Goal: Task Accomplishment & Management: Manage account settings

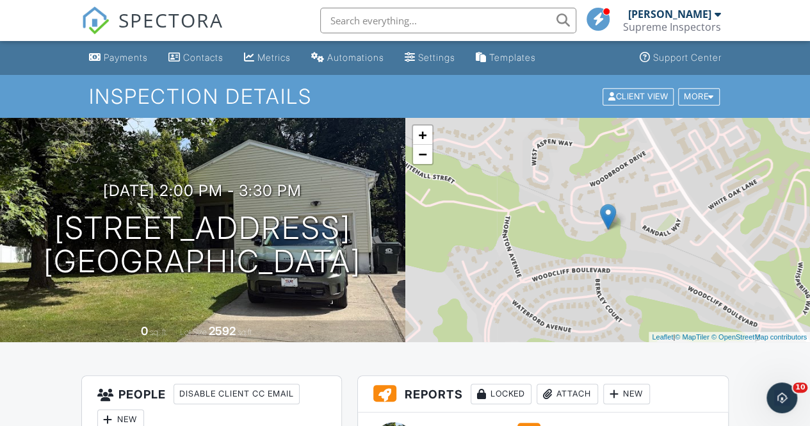
click at [374, 12] on input "text" at bounding box center [448, 21] width 256 height 26
type input "weil"
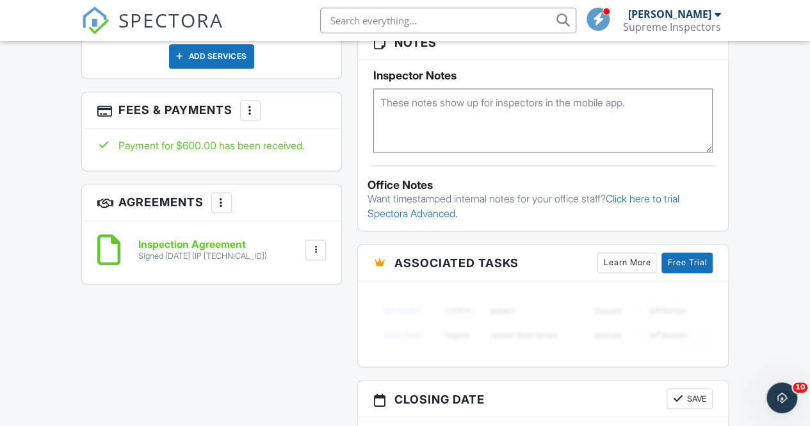
click at [351, 26] on input "text" at bounding box center [448, 21] width 256 height 26
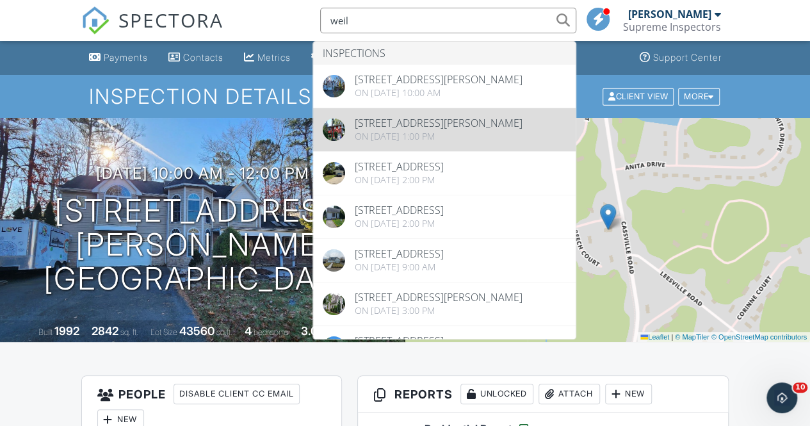
type input "weil"
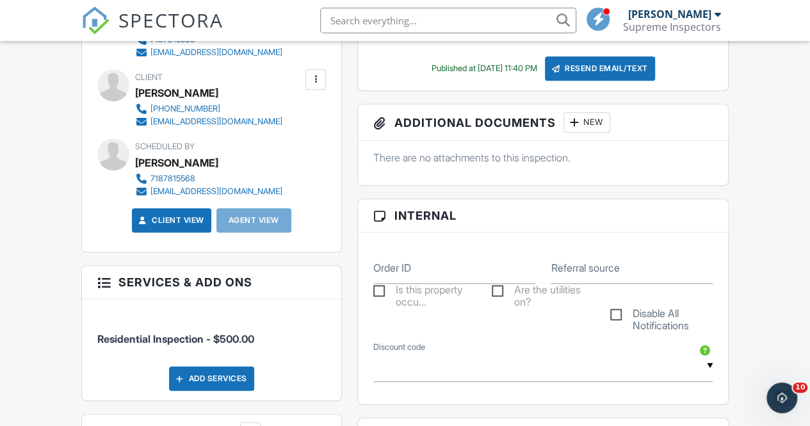
scroll to position [459, 0]
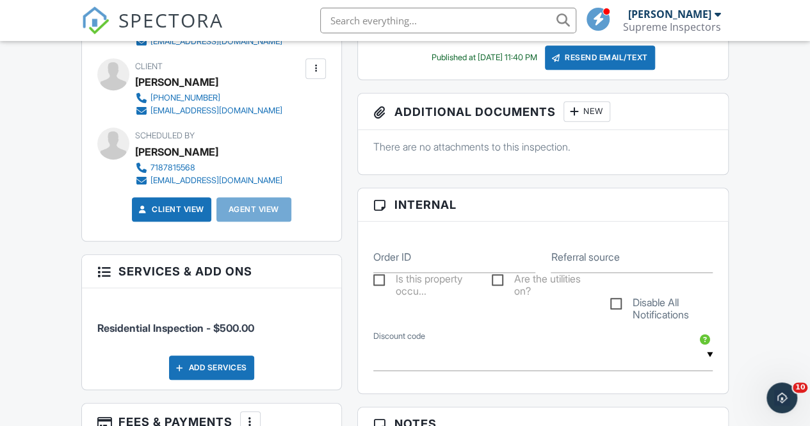
click at [379, 20] on input "text" at bounding box center [448, 21] width 256 height 26
type input "weil"
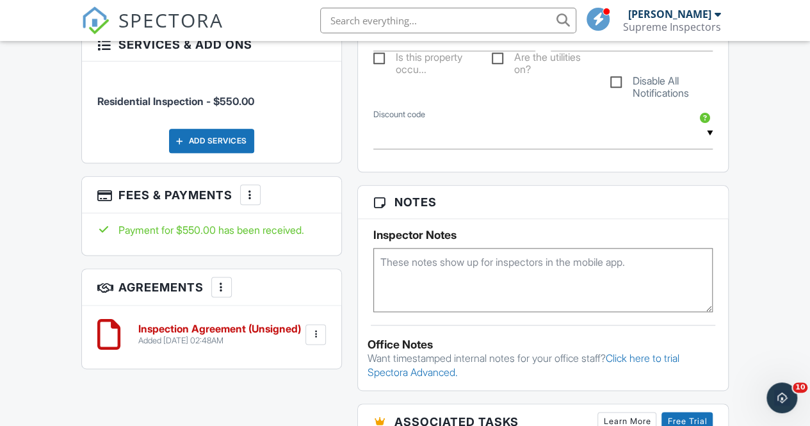
click at [369, 22] on input "text" at bounding box center [448, 21] width 256 height 26
type input "weil"
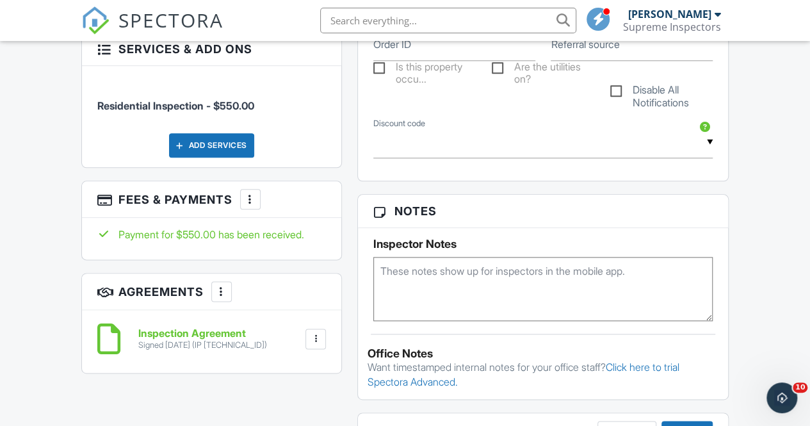
scroll to position [682, 0]
click at [374, 17] on input "text" at bounding box center [448, 21] width 256 height 26
type input "weil"
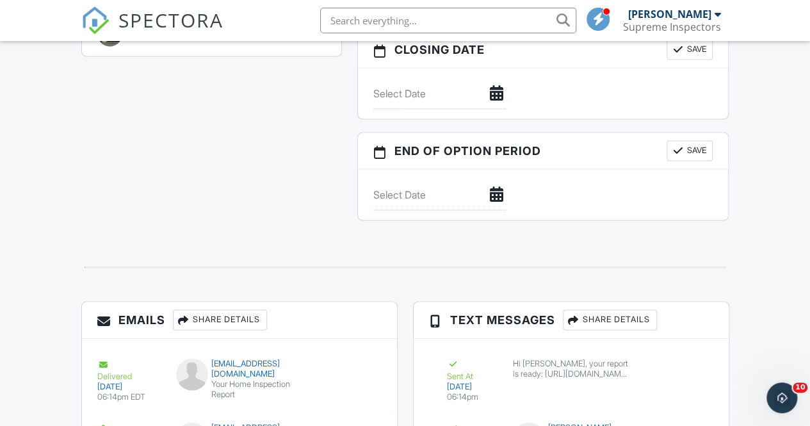
scroll to position [1195, 0]
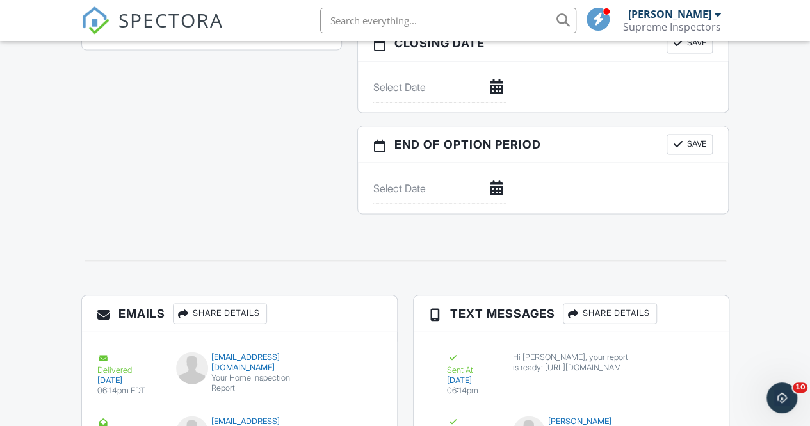
click at [187, 20] on span "SPECTORA" at bounding box center [170, 19] width 105 height 27
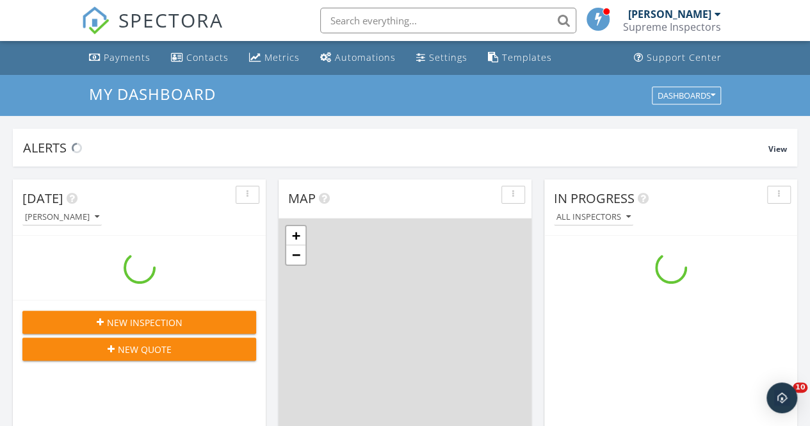
click at [378, 27] on input "text" at bounding box center [448, 21] width 256 height 26
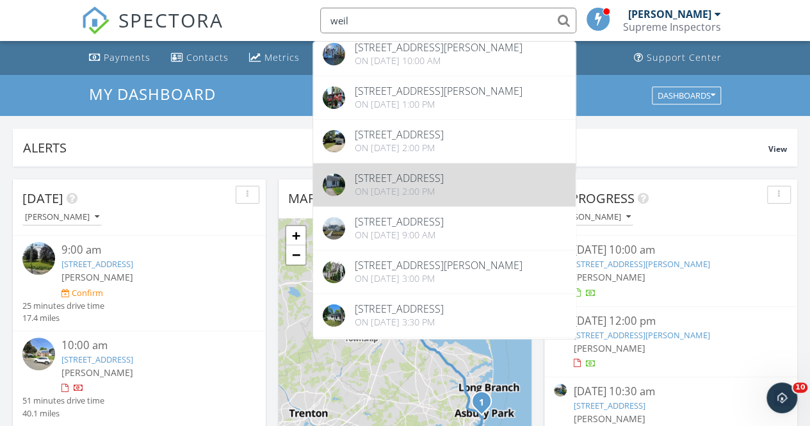
scroll to position [33, 0]
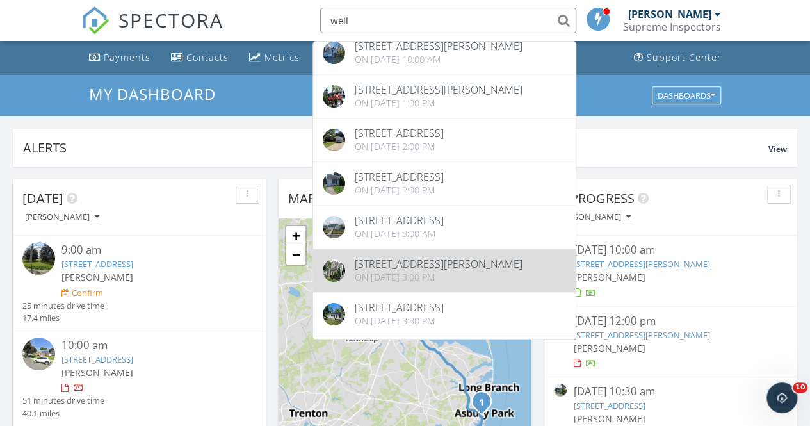
type input "weil"
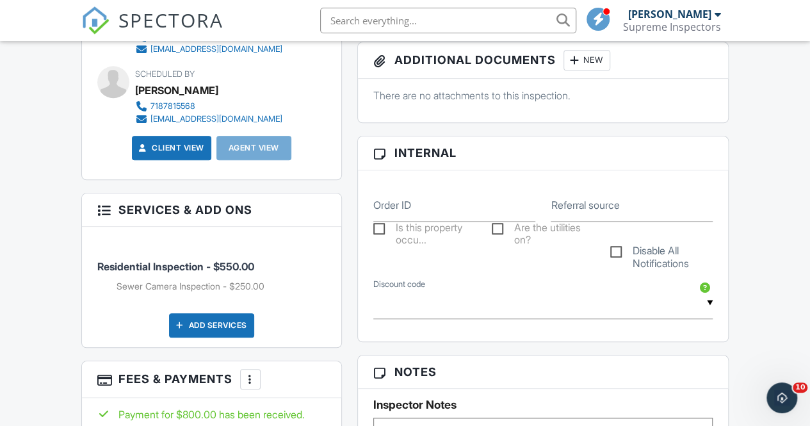
scroll to position [512, 0]
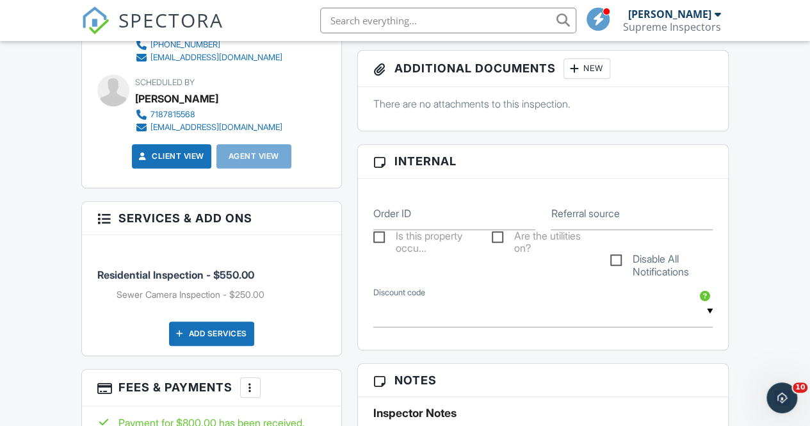
click at [381, 20] on input "text" at bounding box center [448, 21] width 256 height 26
type input "weil"
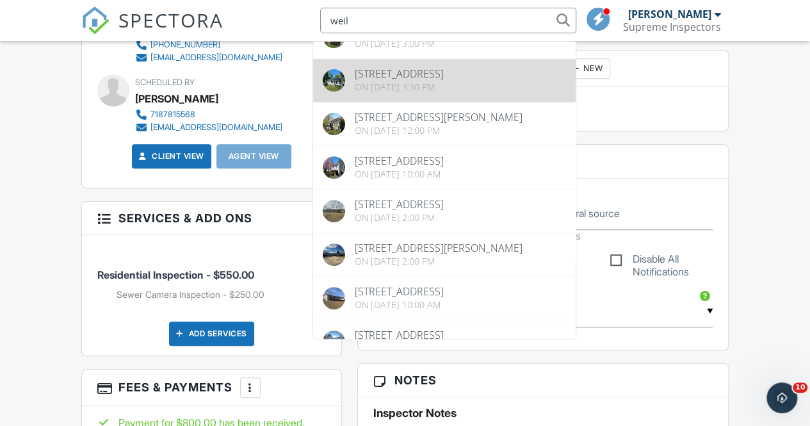
scroll to position [276, 0]
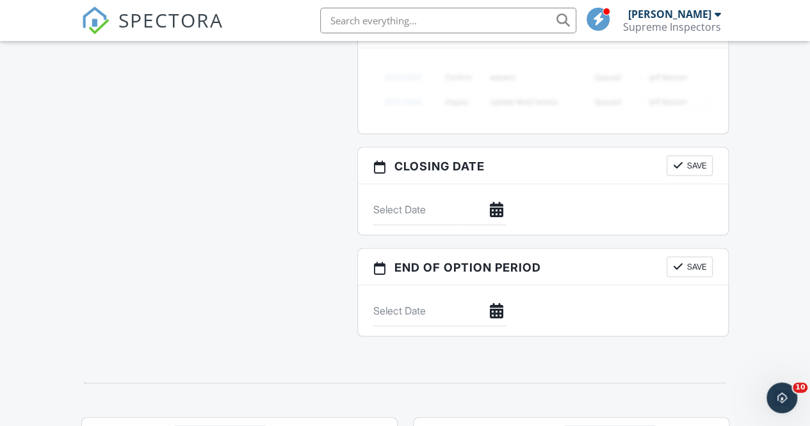
click at [370, 24] on input "text" at bounding box center [448, 21] width 256 height 26
type input "weil"
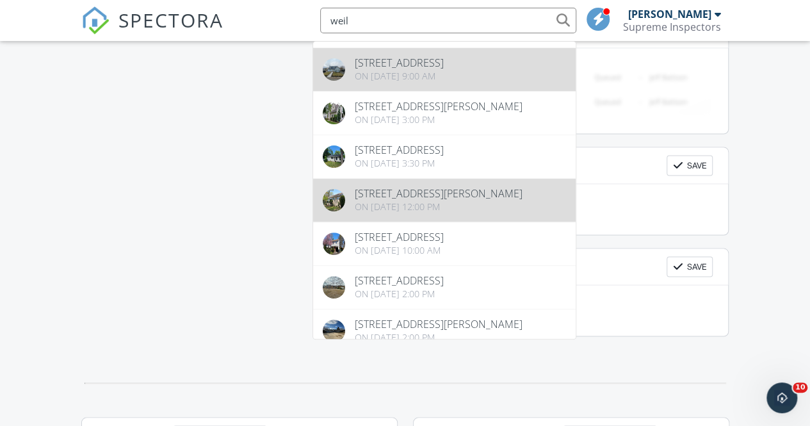
scroll to position [257, 0]
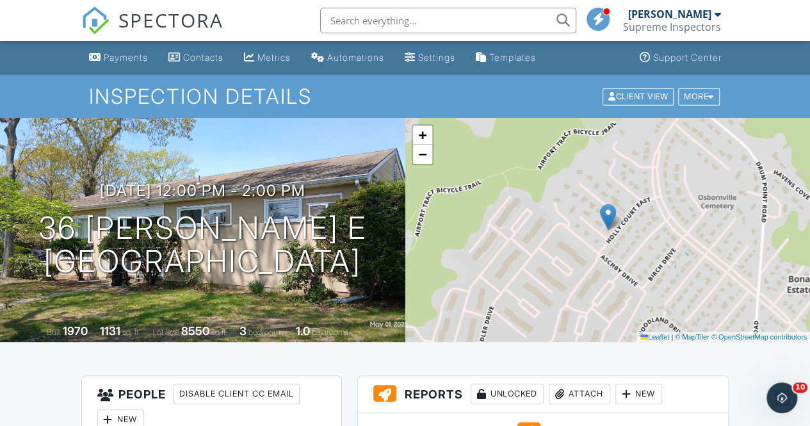
click at [406, 20] on input "text" at bounding box center [448, 21] width 256 height 26
type input "weil"
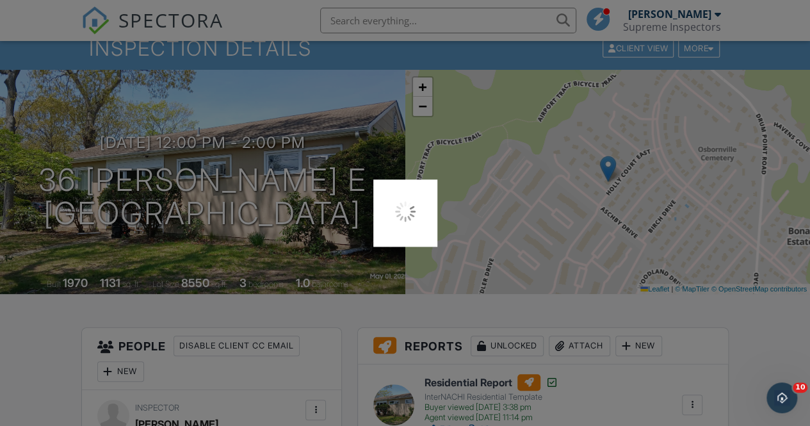
scroll to position [52, 0]
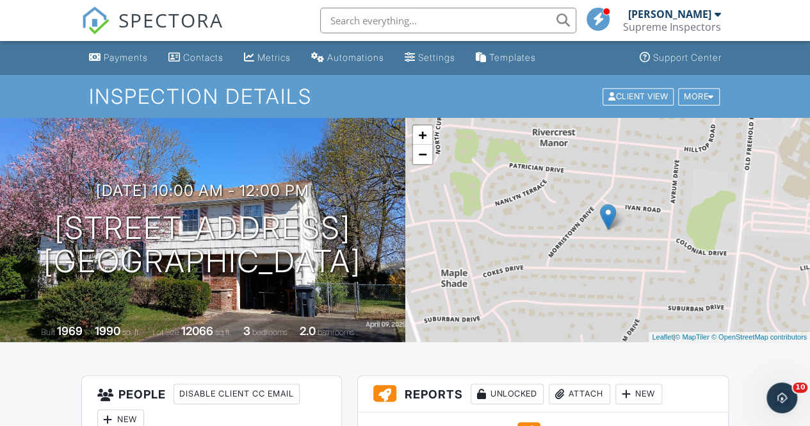
click at [344, 24] on input "text" at bounding box center [448, 21] width 256 height 26
type input "weil"
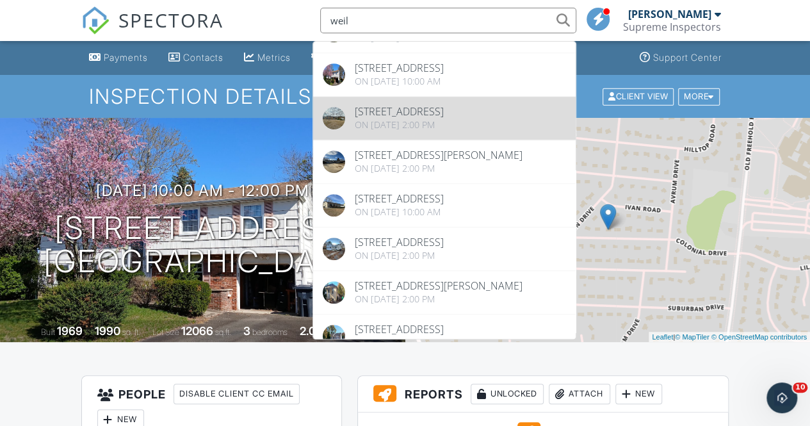
scroll to position [385, 0]
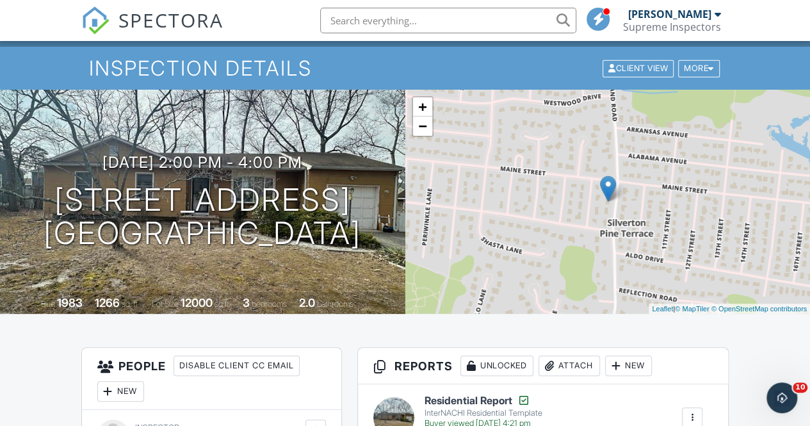
scroll to position [25, 0]
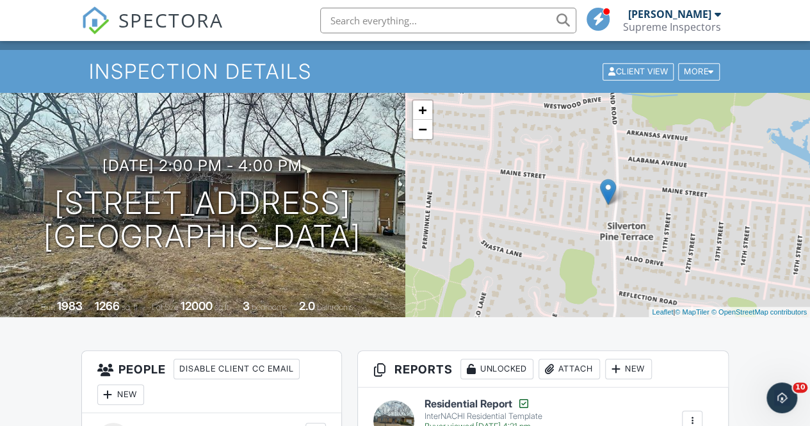
click at [403, 23] on input "text" at bounding box center [448, 21] width 256 height 26
type input "weil"
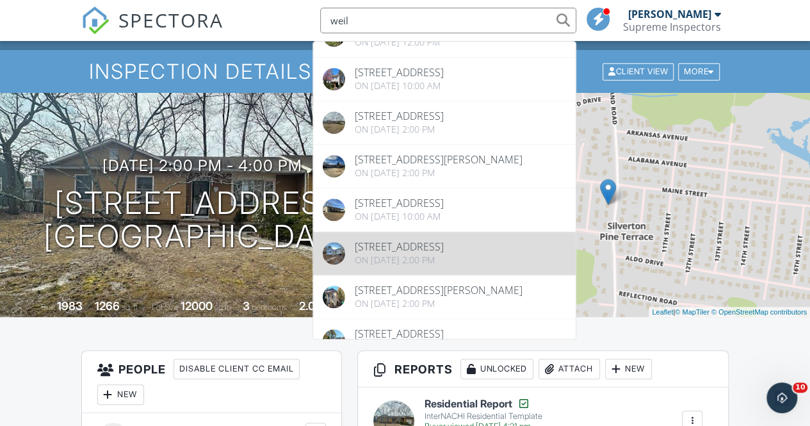
scroll to position [447, 0]
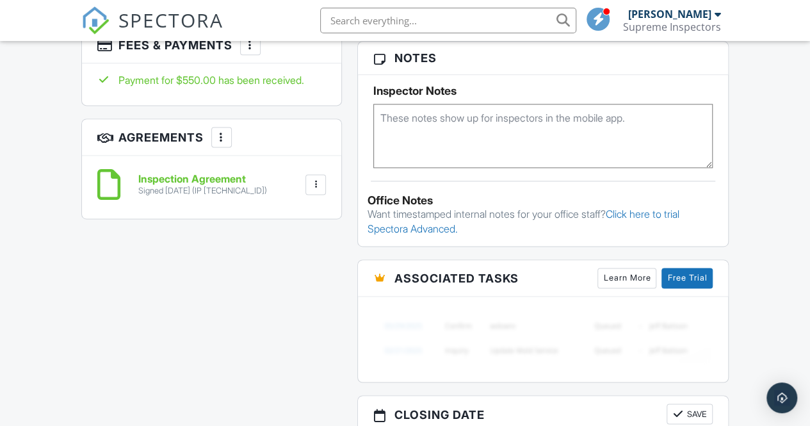
click at [392, 19] on input "text" at bounding box center [448, 21] width 256 height 26
type input "weil"
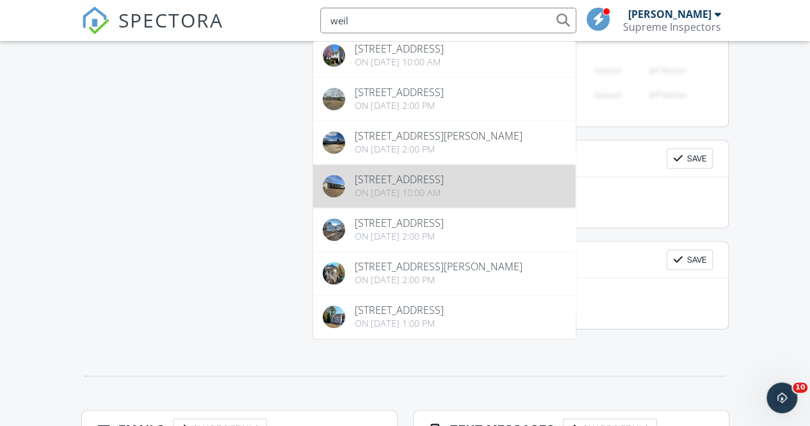
scroll to position [1087, 0]
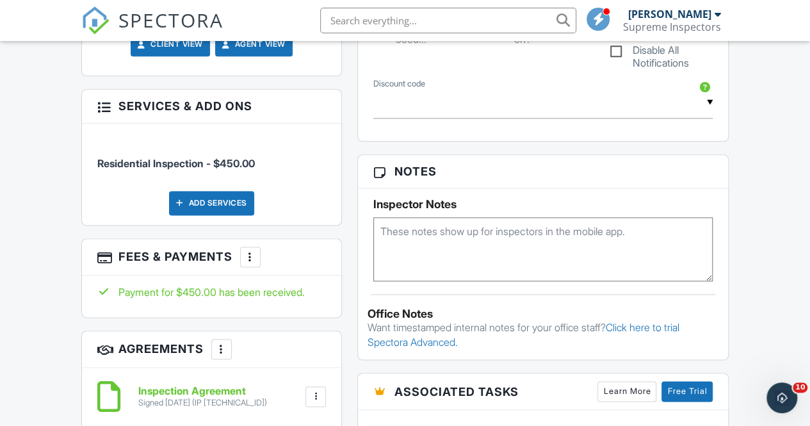
click at [363, 31] on input "text" at bounding box center [448, 21] width 256 height 26
type input "weil"
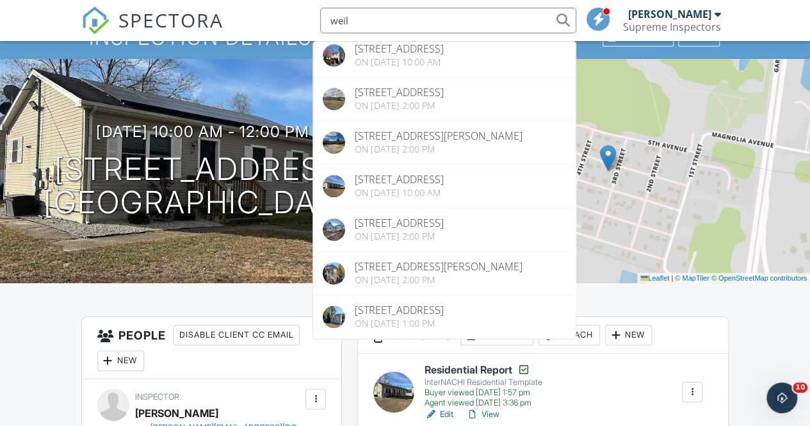
scroll to position [58, 0]
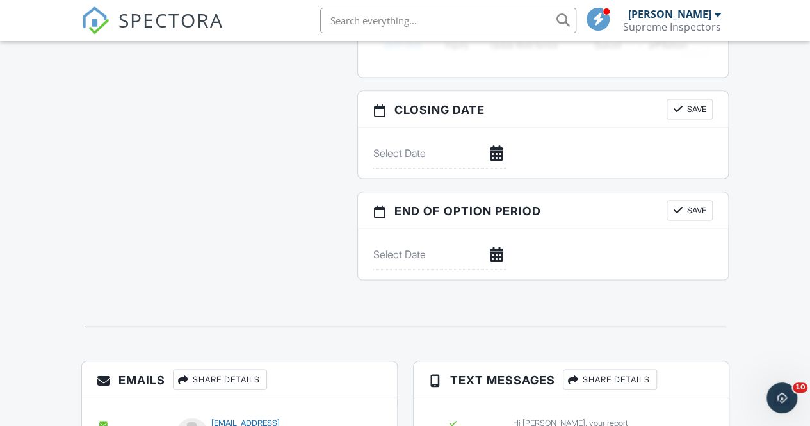
click at [355, 16] on input "text" at bounding box center [448, 21] width 256 height 26
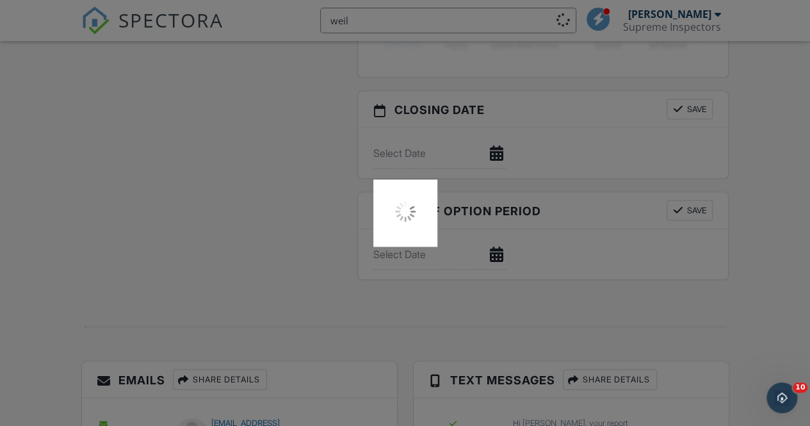
type input "weil"
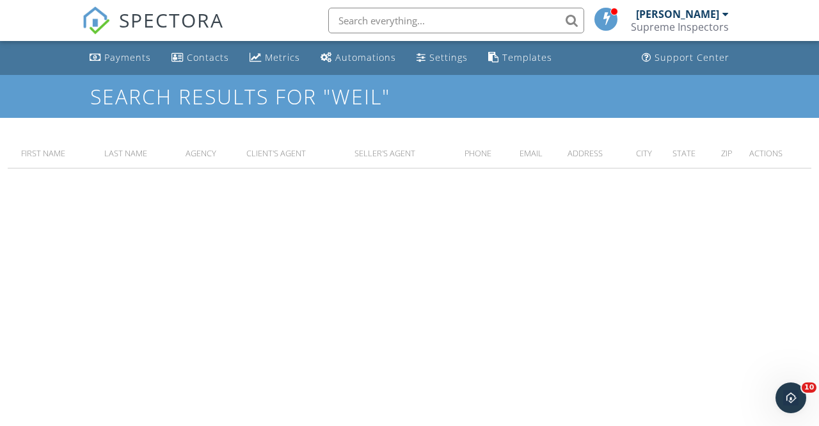
click at [393, 29] on input "text" at bounding box center [456, 21] width 256 height 26
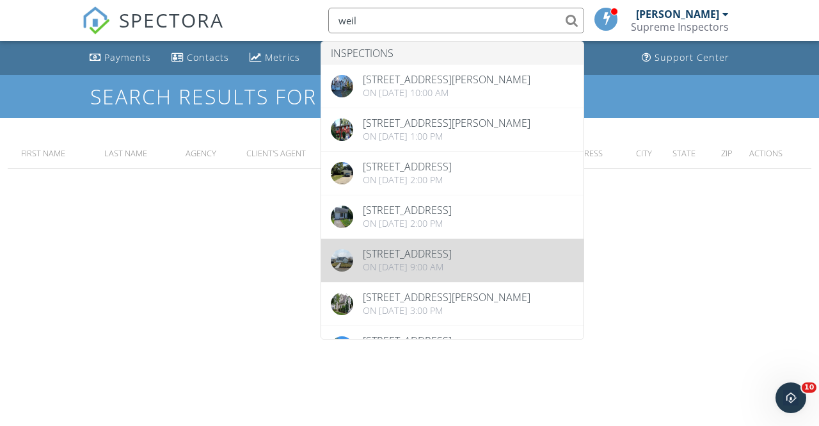
scroll to position [447, 0]
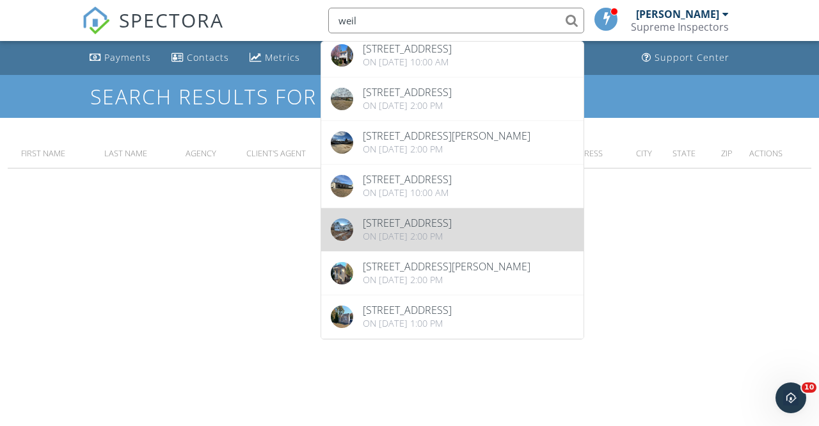
type input "weil"
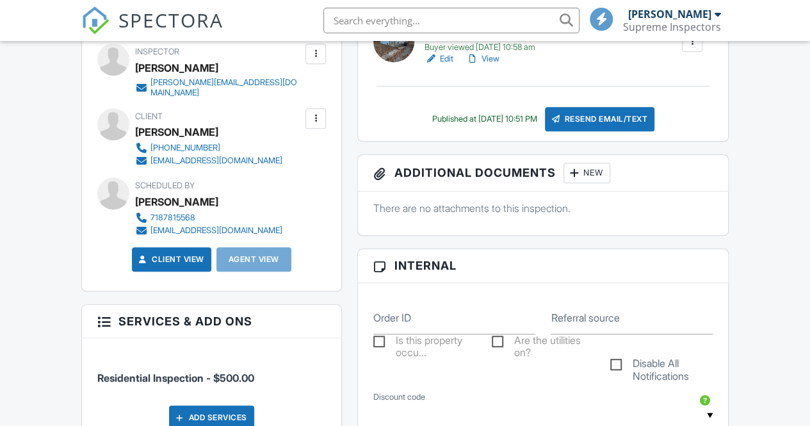
scroll to position [915, 0]
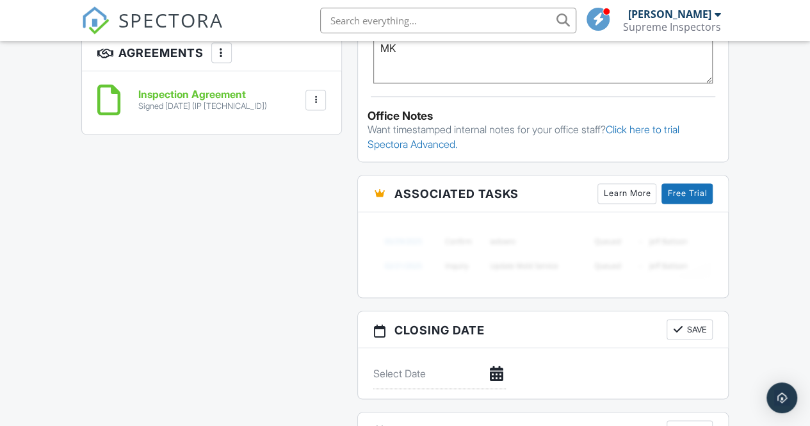
click at [388, 22] on input "text" at bounding box center [448, 21] width 256 height 26
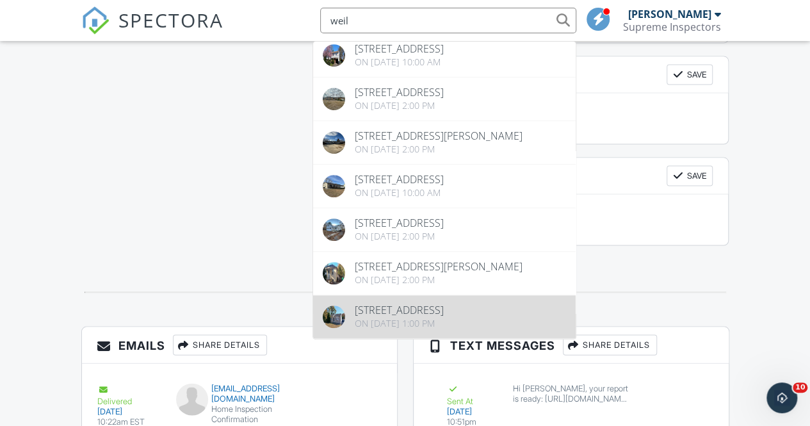
scroll to position [1180, 0]
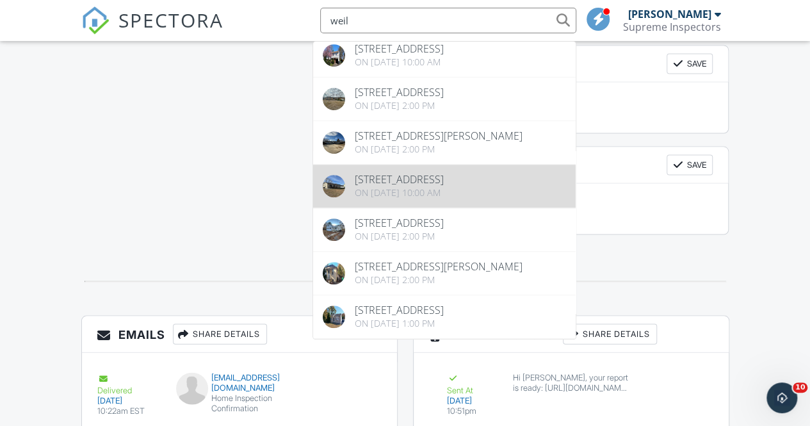
type input "weil"
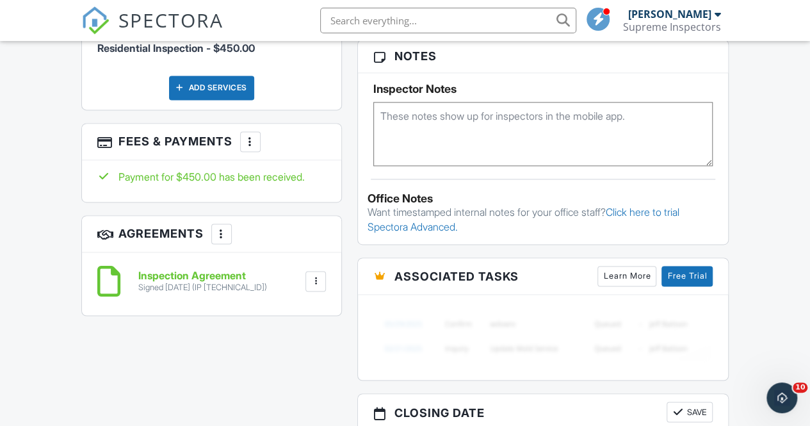
click at [375, 25] on input "text" at bounding box center [448, 21] width 256 height 26
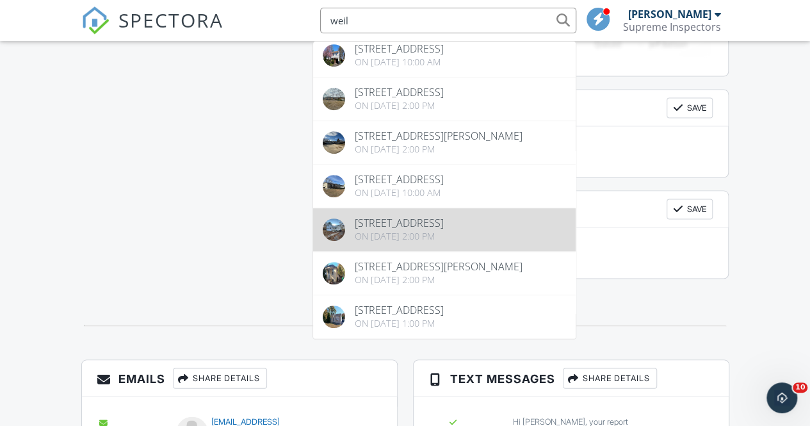
scroll to position [1149, 0]
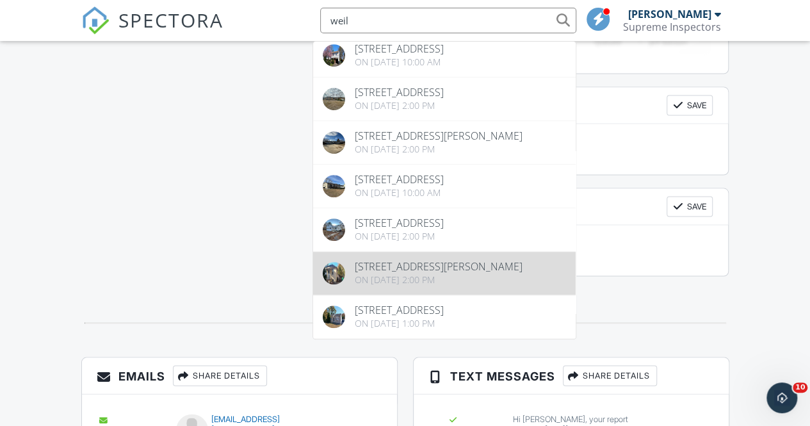
type input "weil"
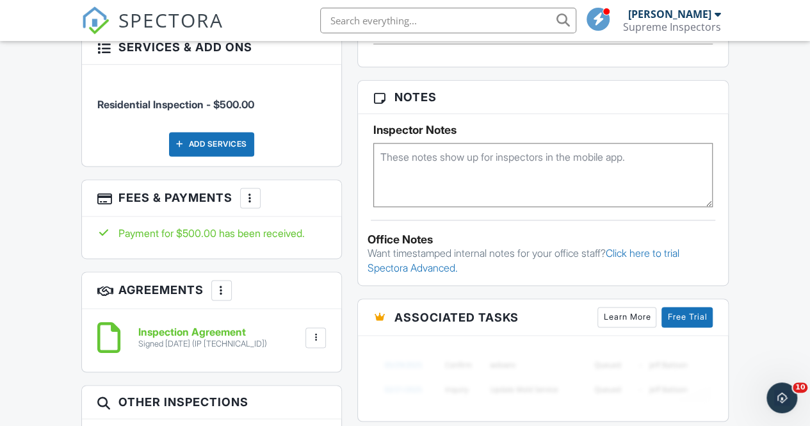
click at [361, 14] on input "text" at bounding box center [448, 21] width 256 height 26
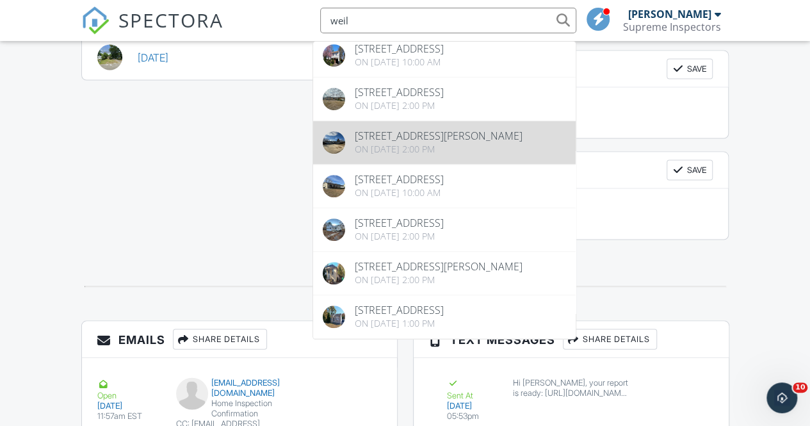
scroll to position [1190, 0]
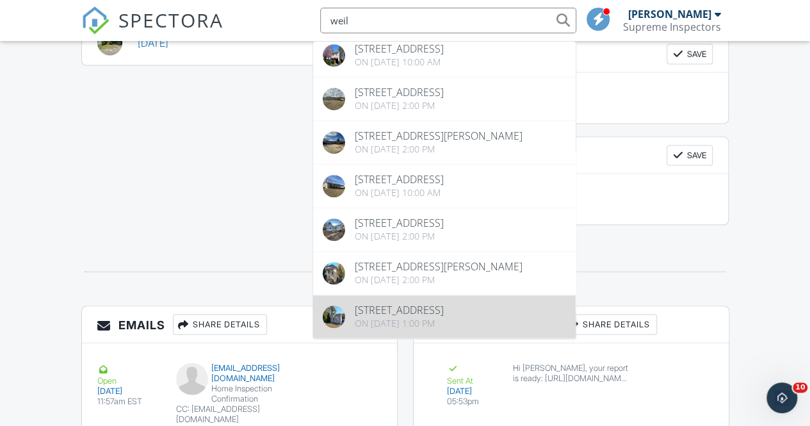
type input "weil"
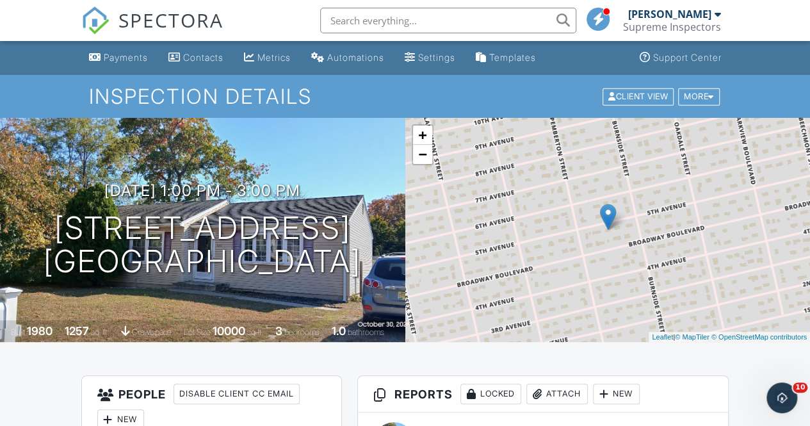
click at [183, 19] on span "SPECTORA" at bounding box center [170, 19] width 105 height 27
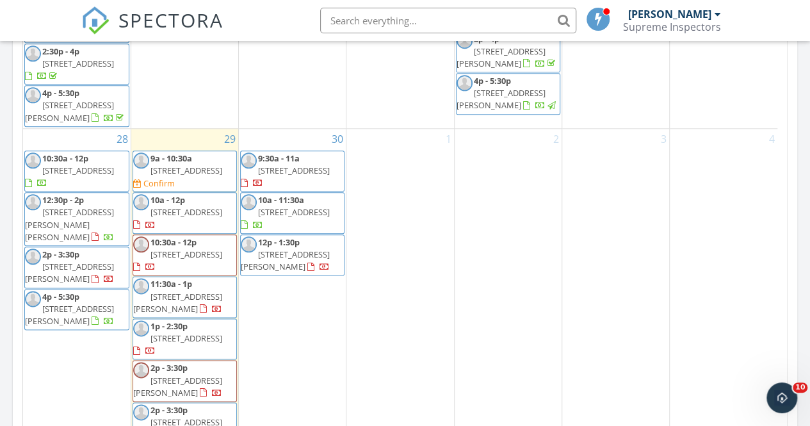
scroll to position [655, 0]
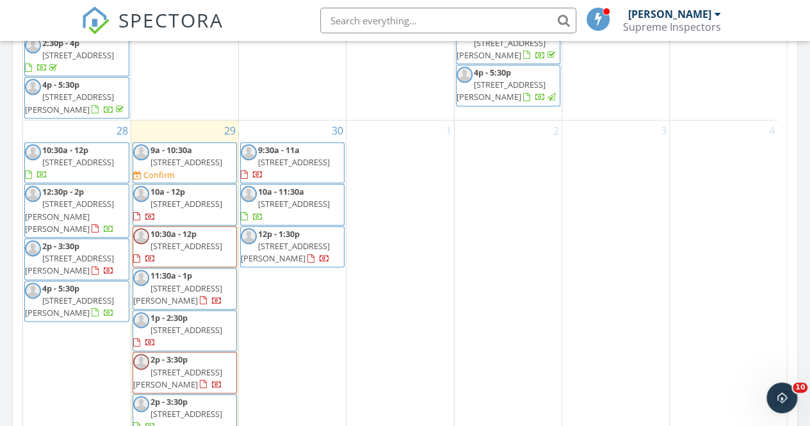
click at [192, 202] on span "10a - 12p 46 Palisade Rd, Linden 07036" at bounding box center [184, 205] width 103 height 38
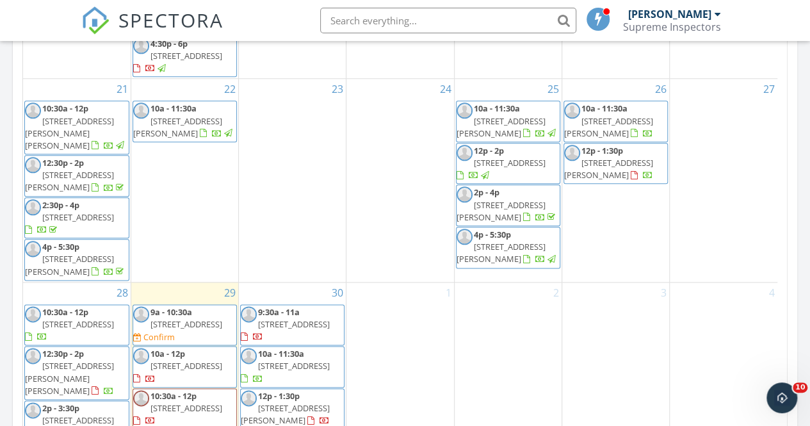
scroll to position [756, 0]
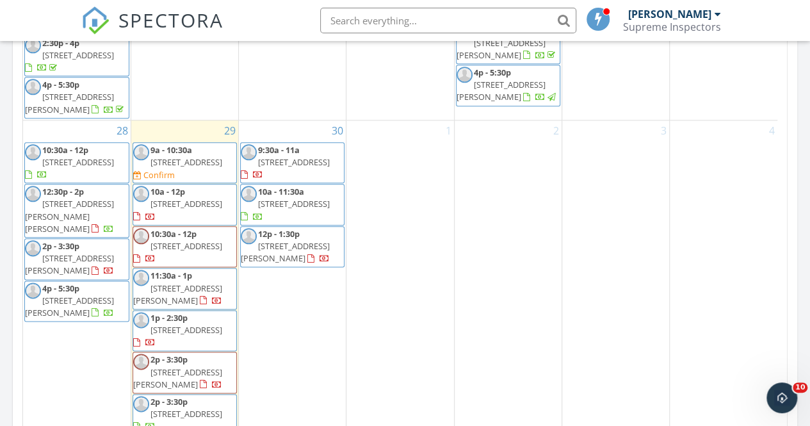
click at [413, 20] on input "text" at bounding box center [448, 21] width 256 height 26
type input "2 rodeo drive"
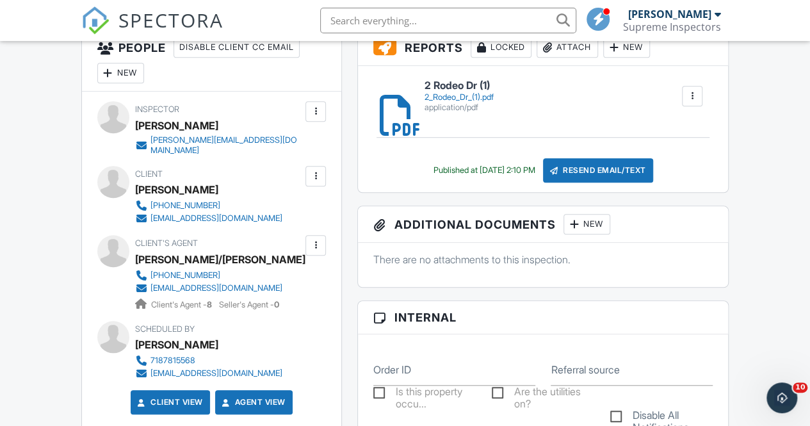
scroll to position [246, 0]
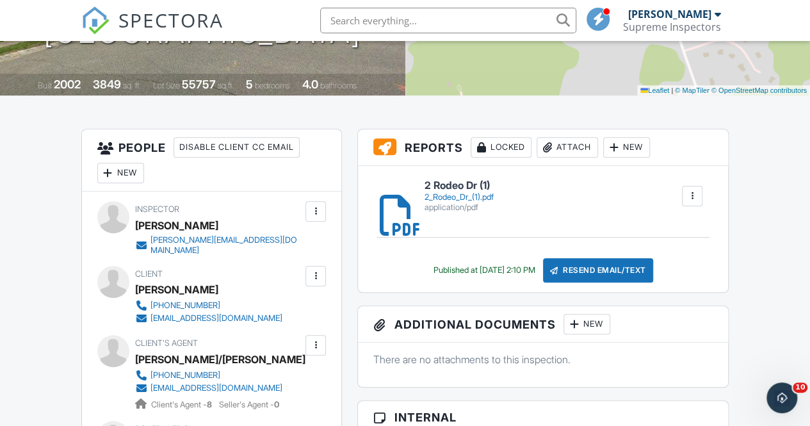
click at [344, 28] on input "text" at bounding box center [448, 21] width 256 height 26
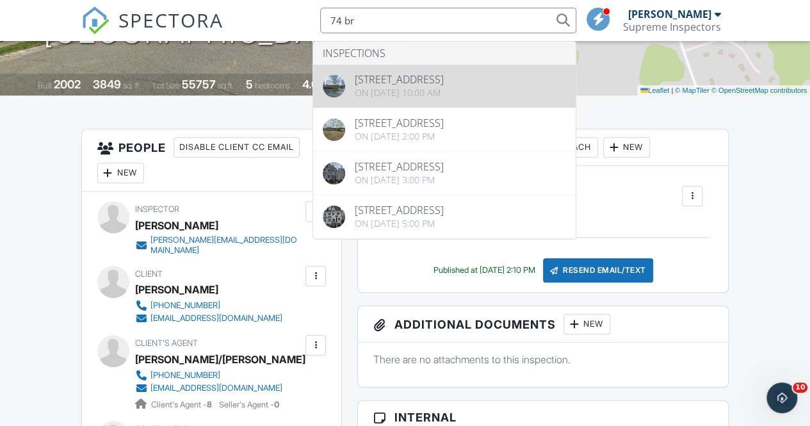
type input "74 br"
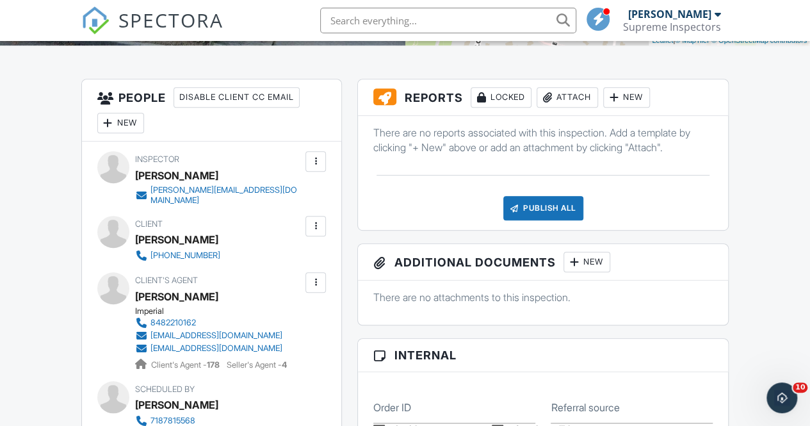
scroll to position [324, 0]
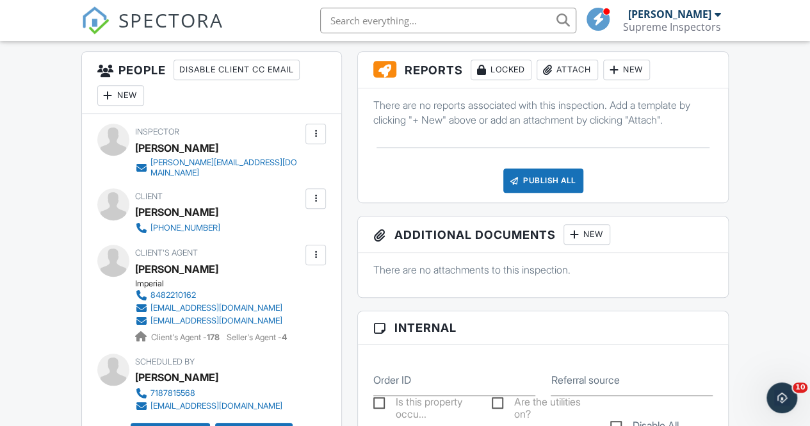
click at [165, 17] on span "SPECTORA" at bounding box center [170, 19] width 105 height 27
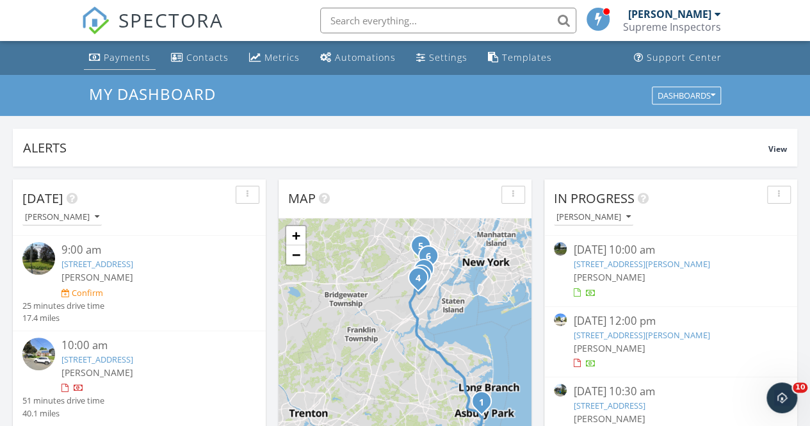
click at [140, 52] on div "Payments" at bounding box center [127, 57] width 47 height 12
click at [350, 21] on input "text" at bounding box center [448, 21] width 256 height 26
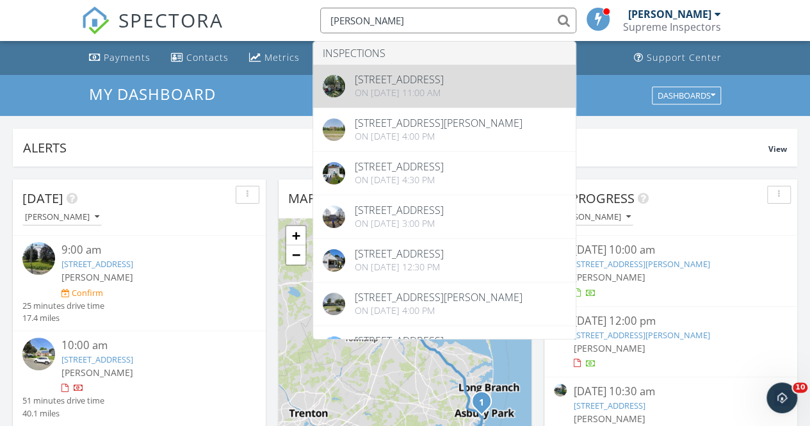
type input "[PERSON_NAME]"
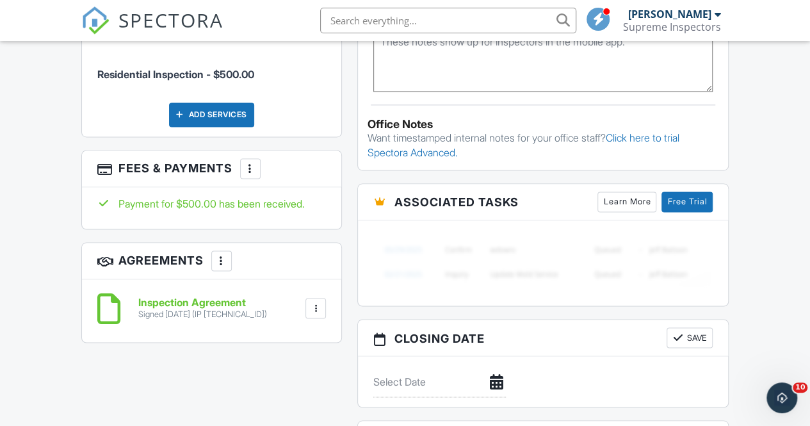
scroll to position [917, 0]
click at [351, 18] on input "text" at bounding box center [448, 21] width 256 height 26
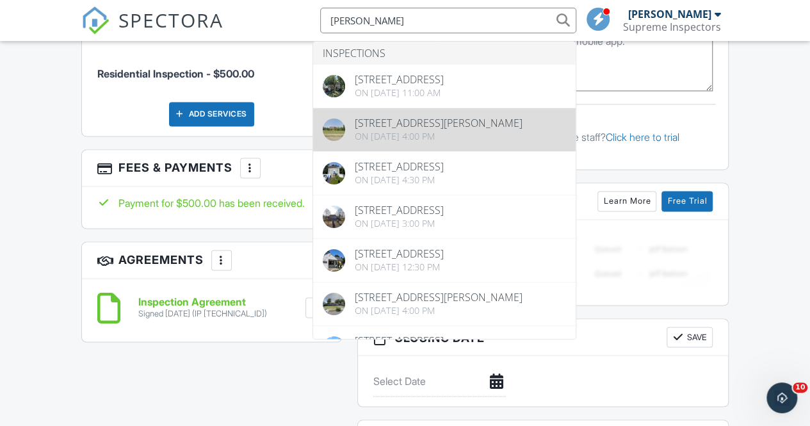
type input "rumpler"
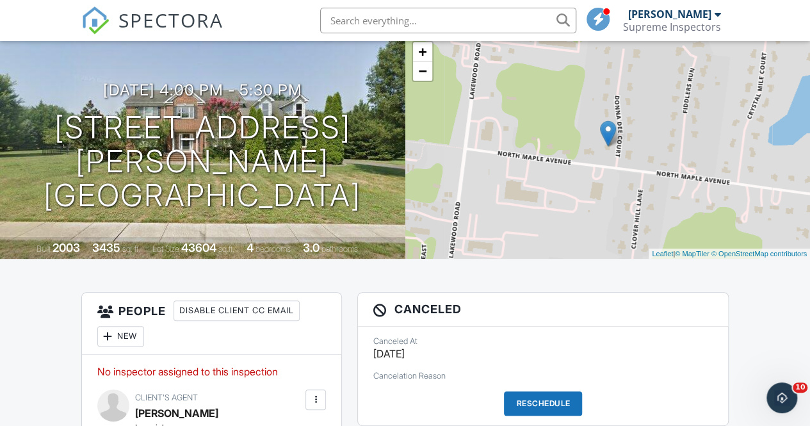
scroll to position [83, 0]
click at [412, 24] on input "text" at bounding box center [448, 21] width 256 height 26
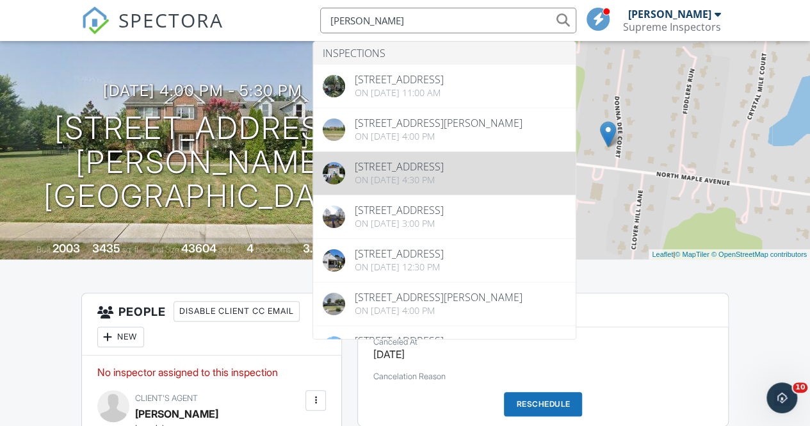
type input "[PERSON_NAME]"
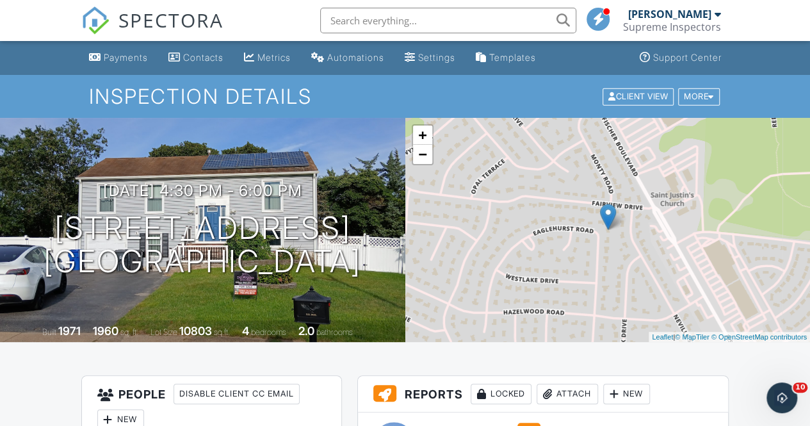
click at [390, 27] on input "text" at bounding box center [448, 21] width 256 height 26
type input "[PERSON_NAME]"
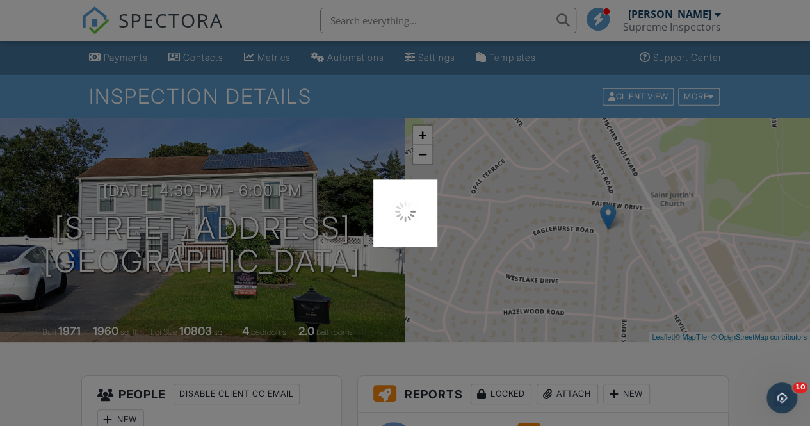
click at [415, 218] on img at bounding box center [405, 211] width 26 height 26
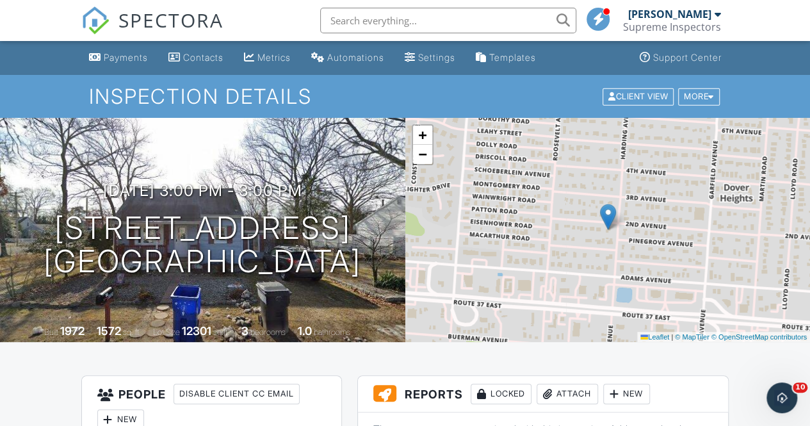
click at [371, 26] on input "text" at bounding box center [448, 21] width 256 height 26
type input "[PERSON_NAME]"
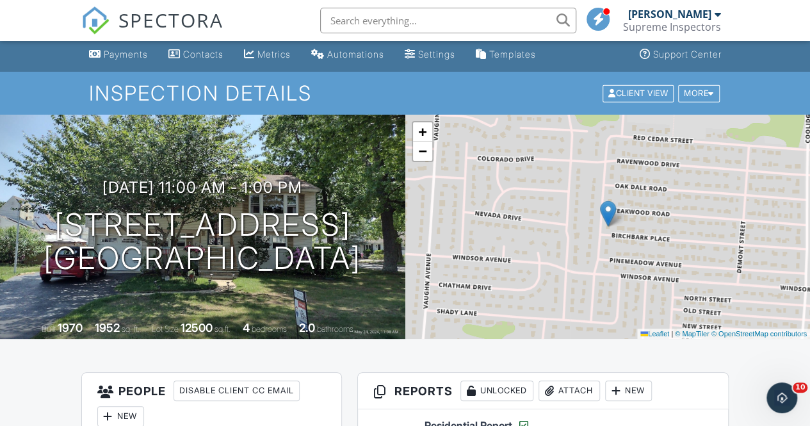
scroll to position [1, 0]
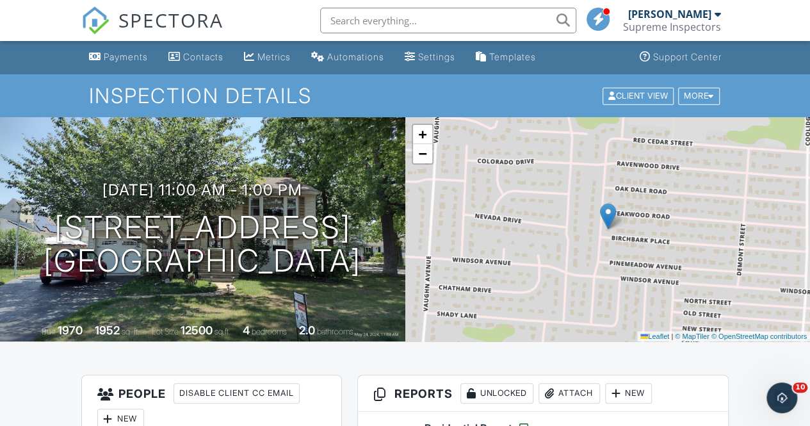
click at [371, 17] on input "text" at bounding box center [448, 21] width 256 height 26
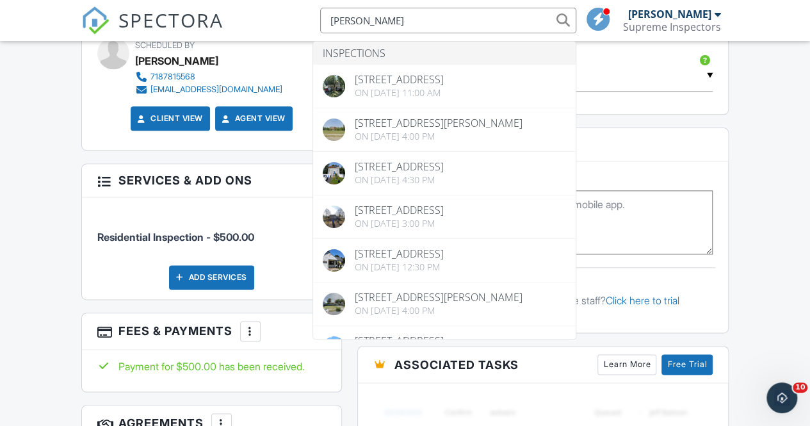
scroll to position [955, 0]
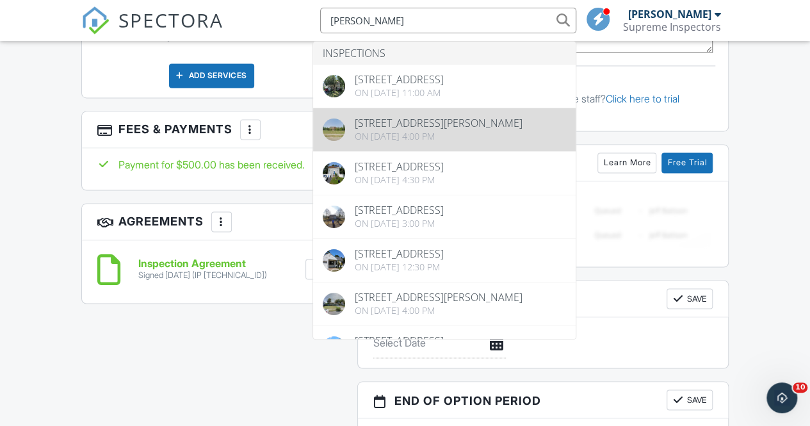
type input "[PERSON_NAME]"
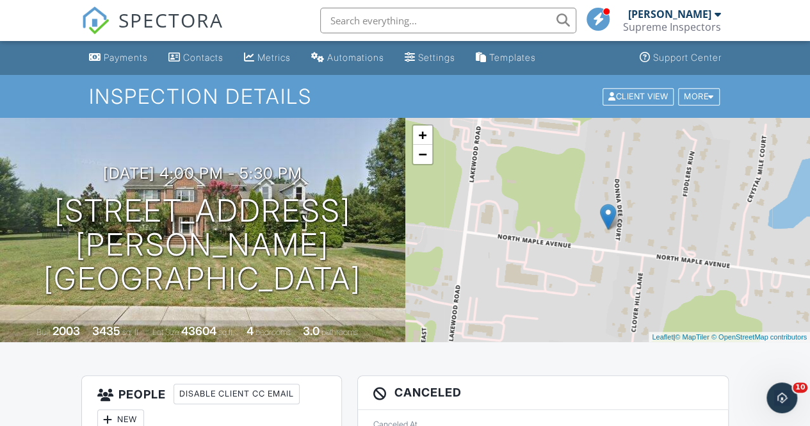
click at [411, 19] on input "text" at bounding box center [448, 21] width 256 height 26
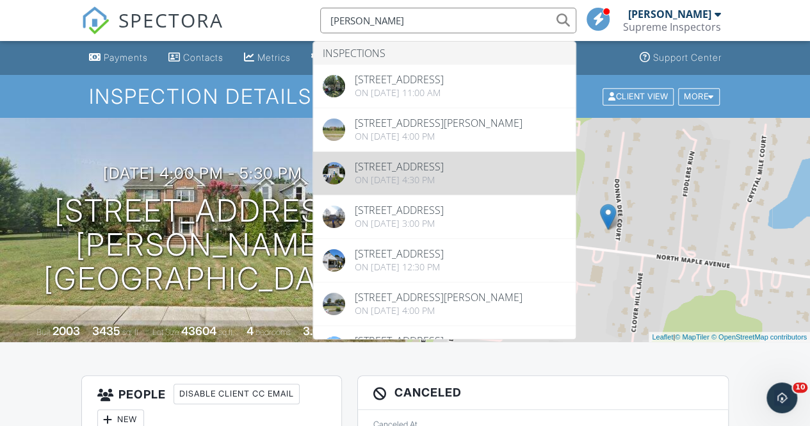
type input "rumpler"
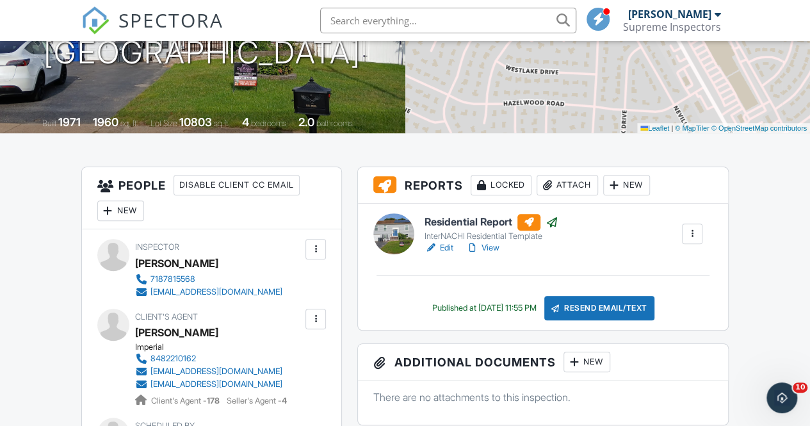
scroll to position [206, 0]
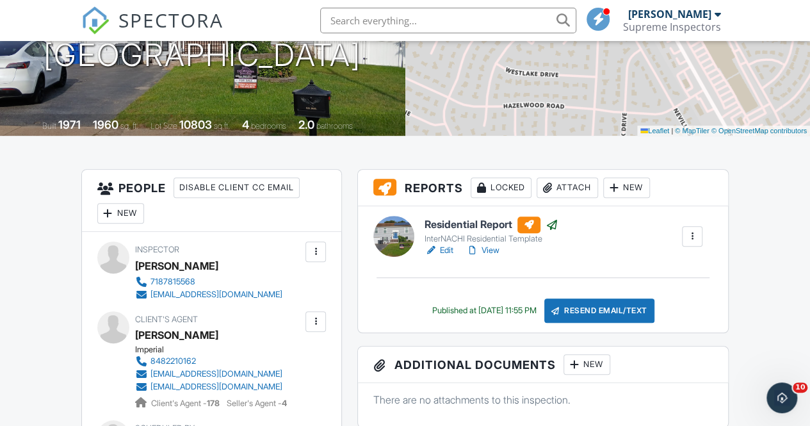
click at [422, 22] on input "text" at bounding box center [448, 21] width 256 height 26
type input "[PERSON_NAME]"
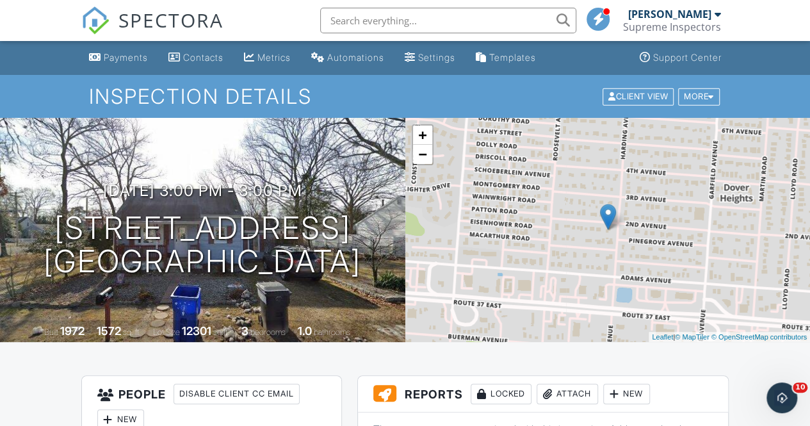
click at [179, 15] on span "SPECTORA" at bounding box center [170, 19] width 105 height 27
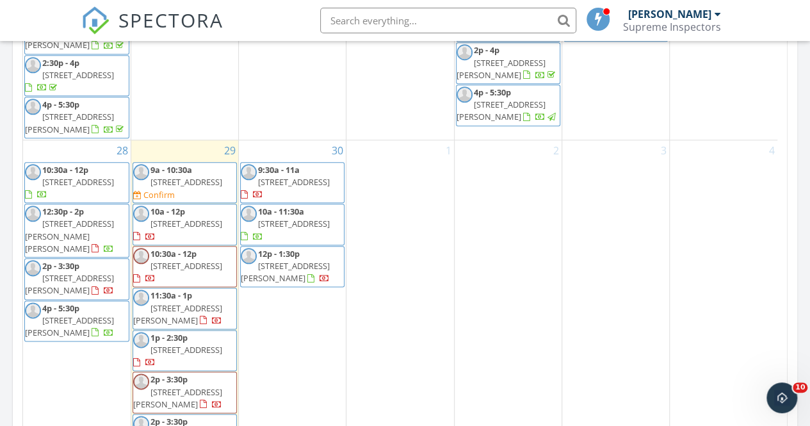
scroll to position [637, 0]
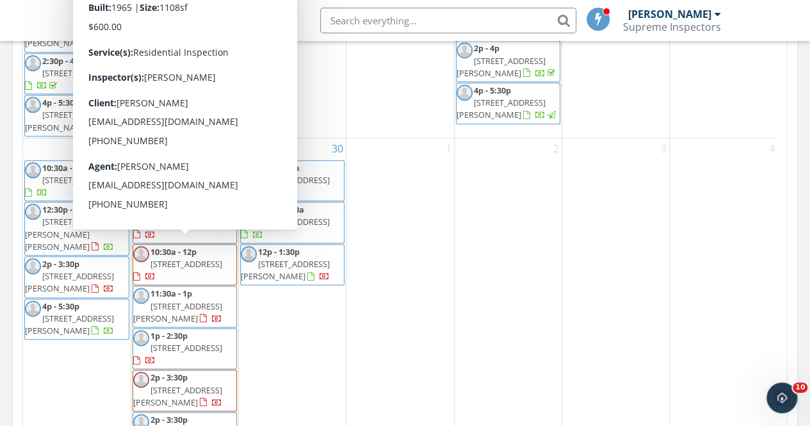
click at [403, 21] on input "text" at bounding box center [448, 21] width 256 height 26
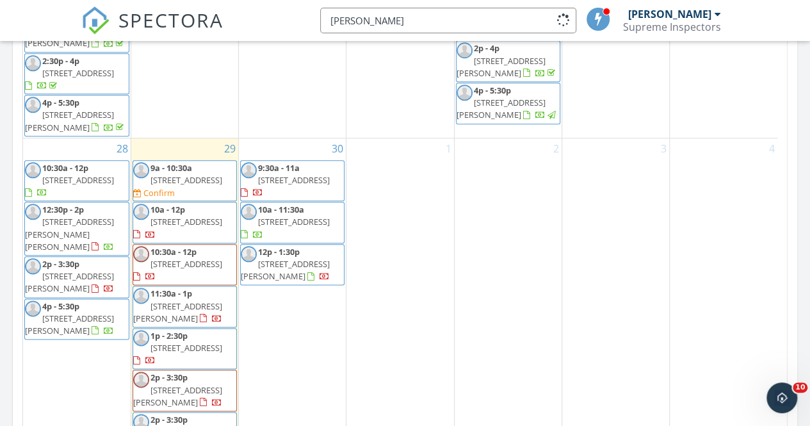
type input "rumpler"
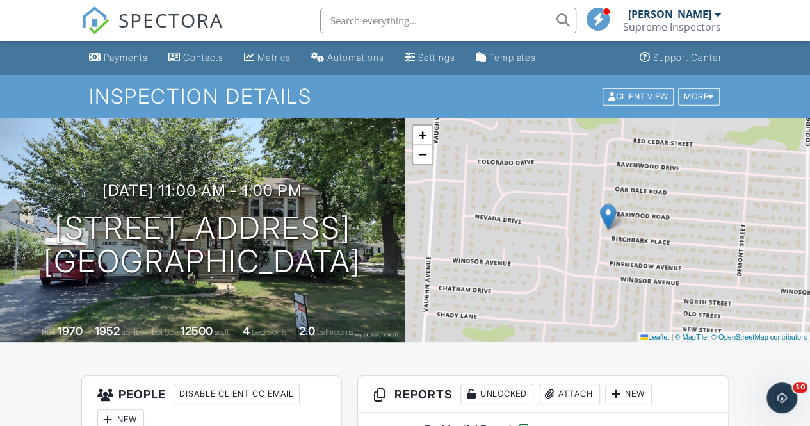
click at [397, 17] on input "text" at bounding box center [448, 21] width 256 height 26
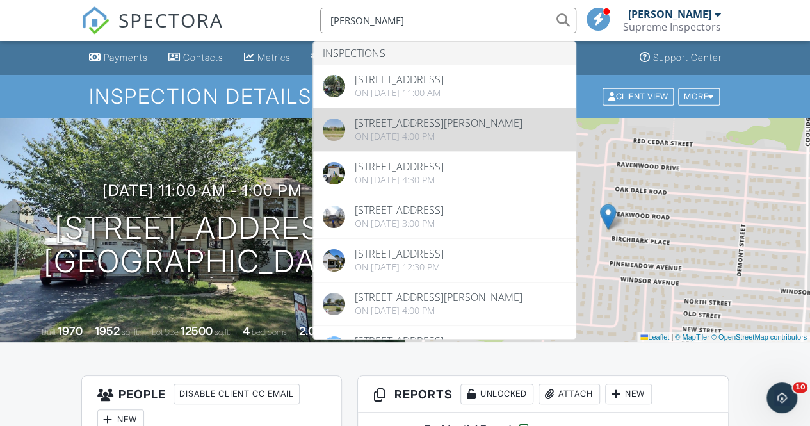
type input "[PERSON_NAME]"
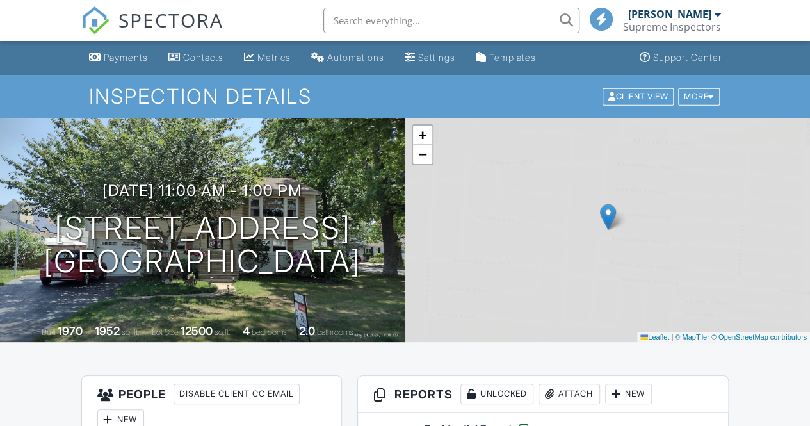
click at [388, 15] on input "text" at bounding box center [451, 21] width 256 height 26
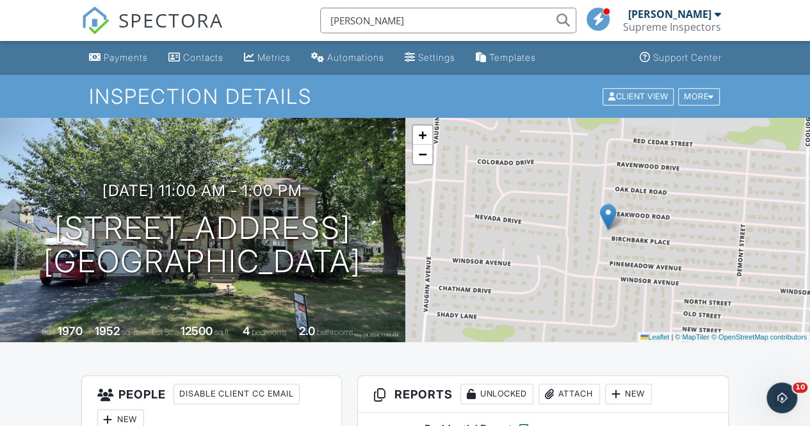
click at [388, 15] on input "[PERSON_NAME]" at bounding box center [448, 21] width 256 height 26
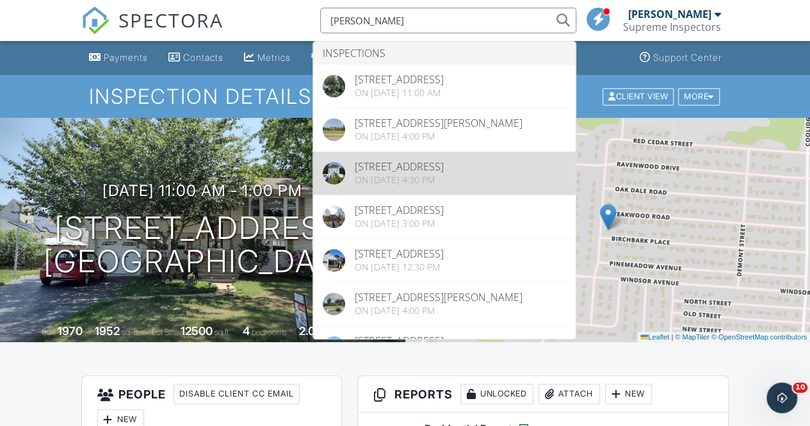
type input "[PERSON_NAME]"
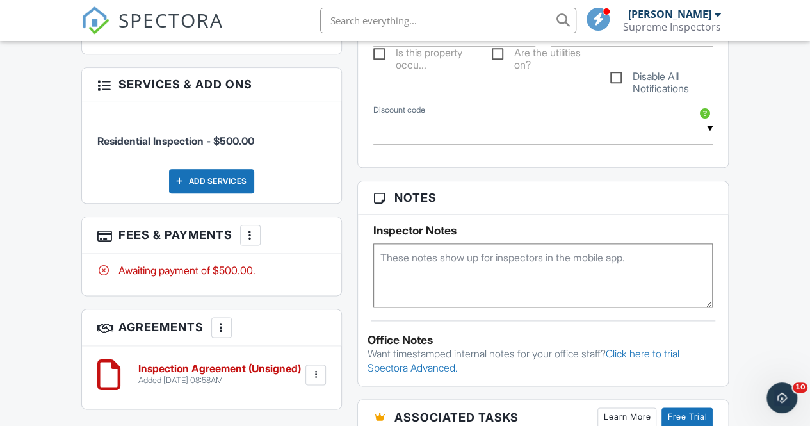
scroll to position [687, 0]
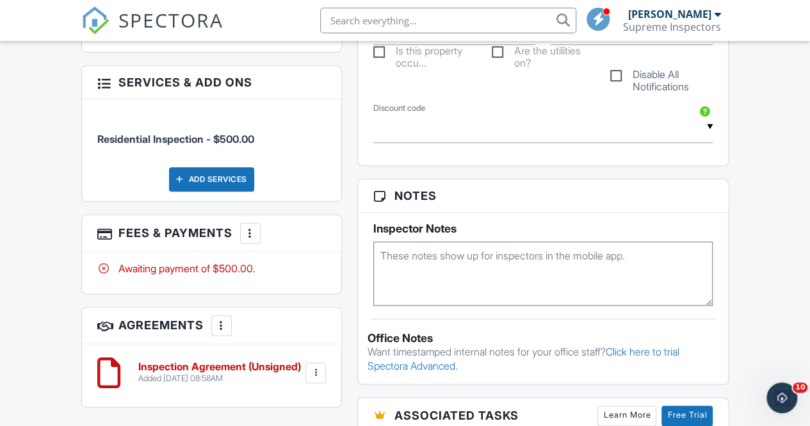
click at [339, 10] on input "text" at bounding box center [448, 21] width 256 height 26
type input "[PERSON_NAME]"
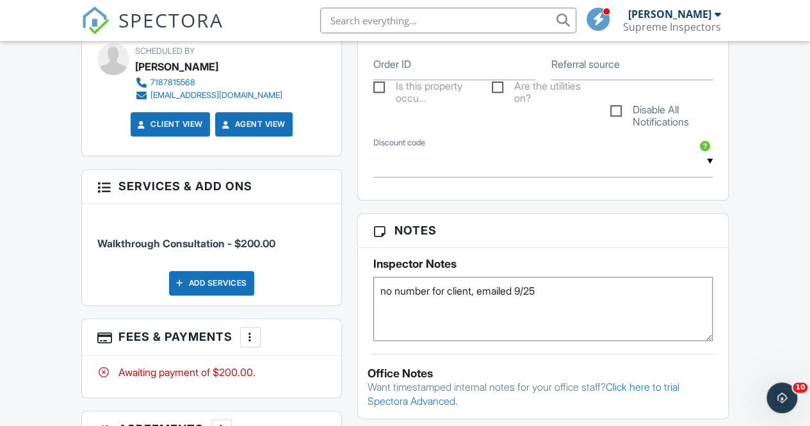
scroll to position [640, 0]
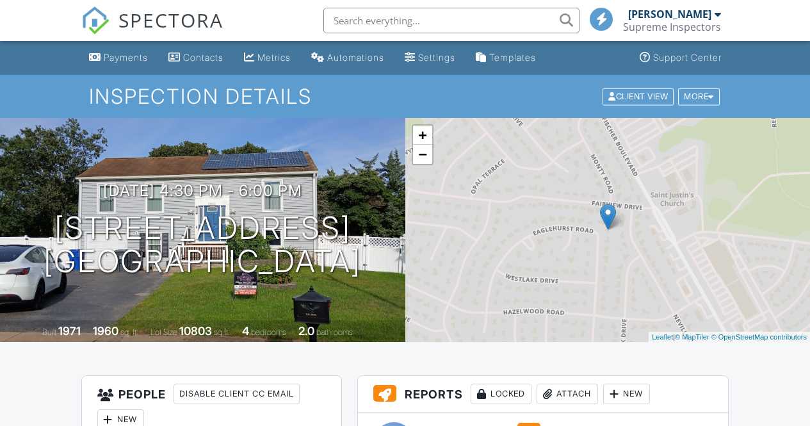
scroll to position [687, 0]
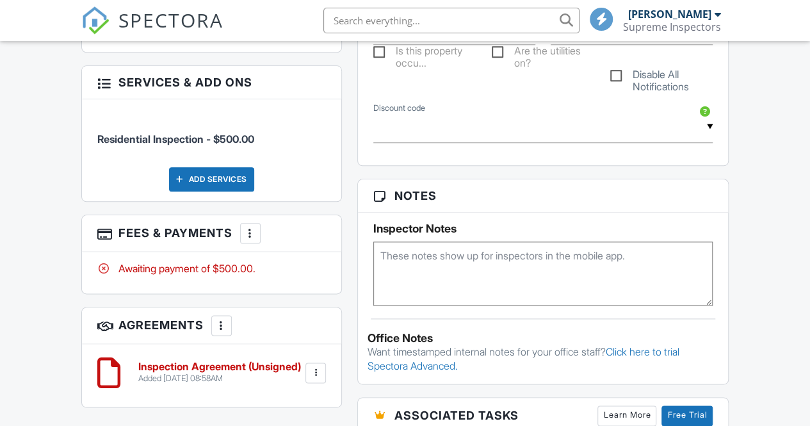
click at [346, 21] on input "text" at bounding box center [451, 21] width 256 height 26
type input "[PERSON_NAME]"
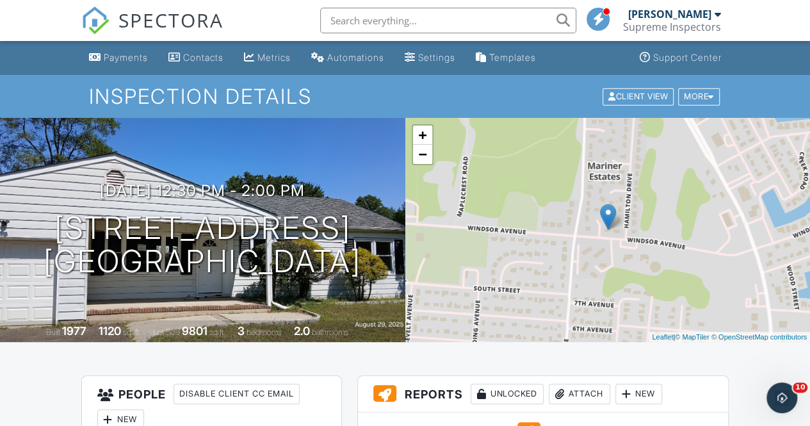
click at [360, 36] on li at bounding box center [444, 20] width 274 height 41
click at [357, 17] on input "text" at bounding box center [448, 21] width 256 height 26
type input "[PERSON_NAME]"
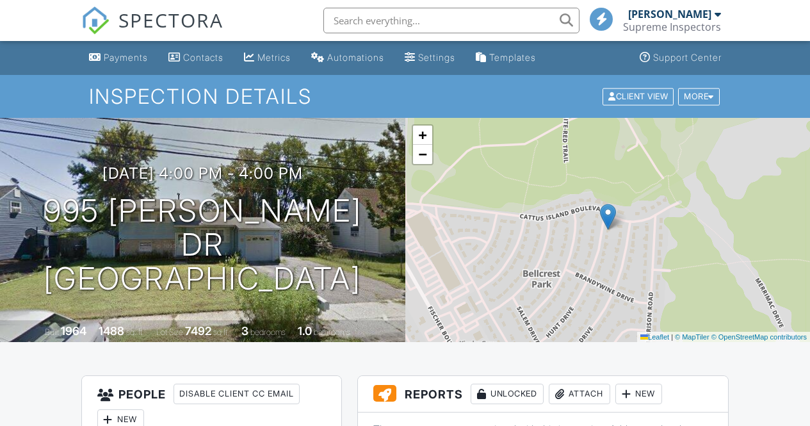
scroll to position [644, 0]
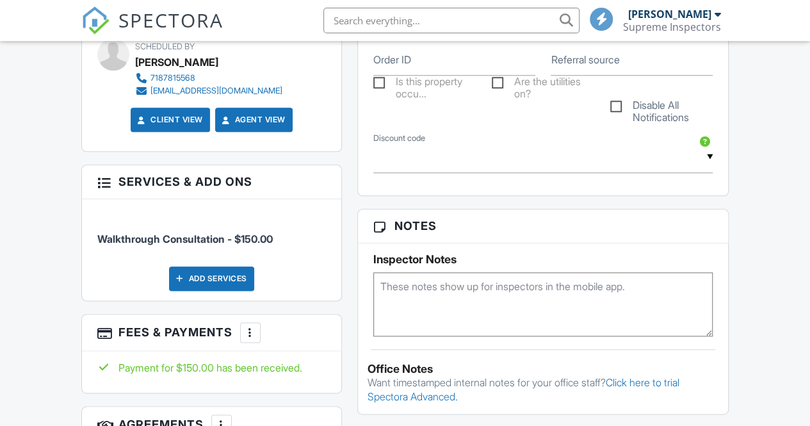
click at [363, 20] on input "text" at bounding box center [451, 21] width 256 height 26
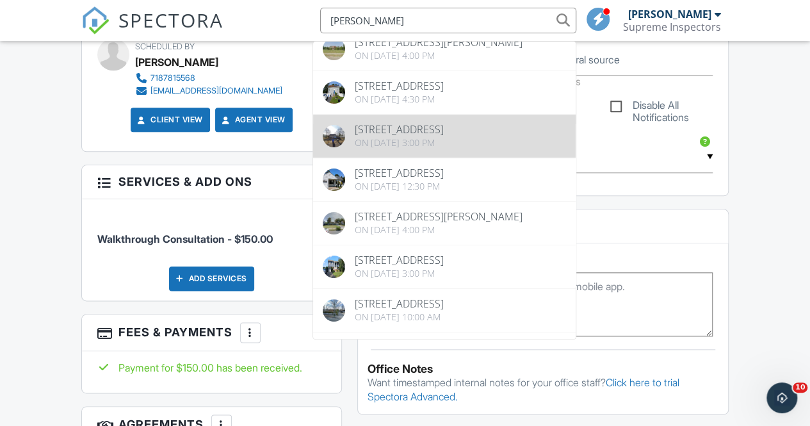
scroll to position [89, 0]
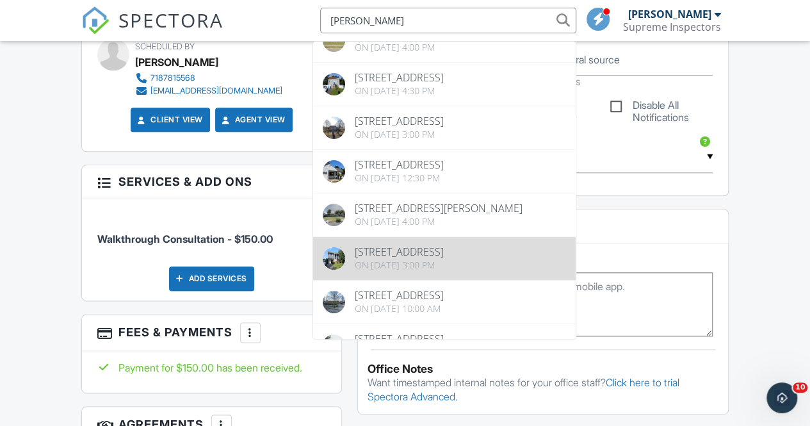
type input "[PERSON_NAME]"
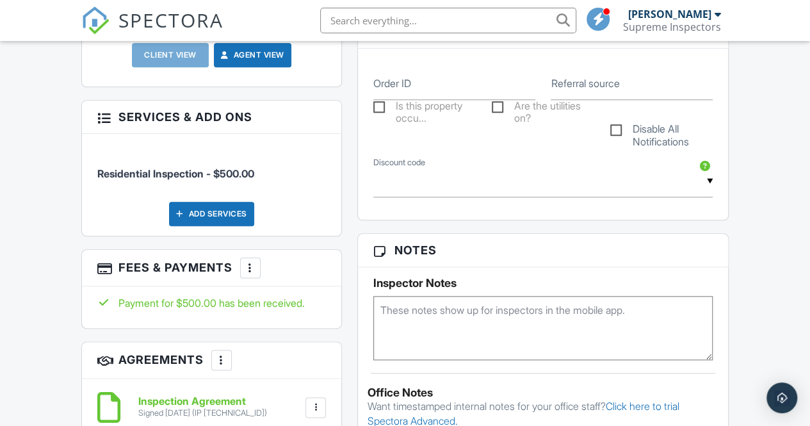
click at [372, 22] on input "text" at bounding box center [448, 21] width 256 height 26
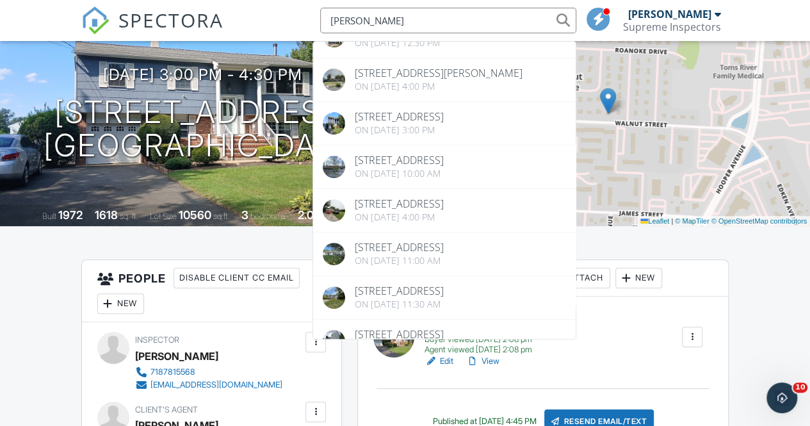
scroll to position [113, 0]
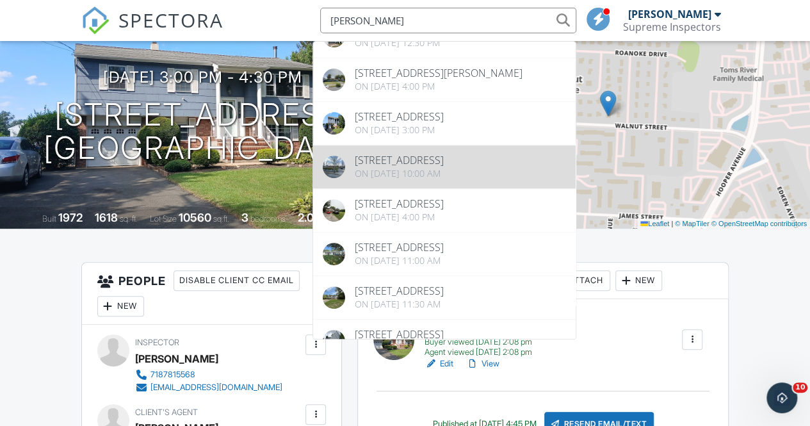
type input "[PERSON_NAME]"
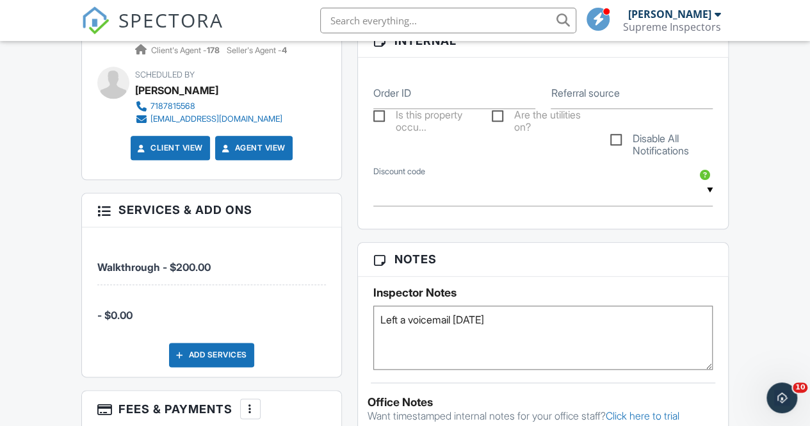
scroll to position [612, 0]
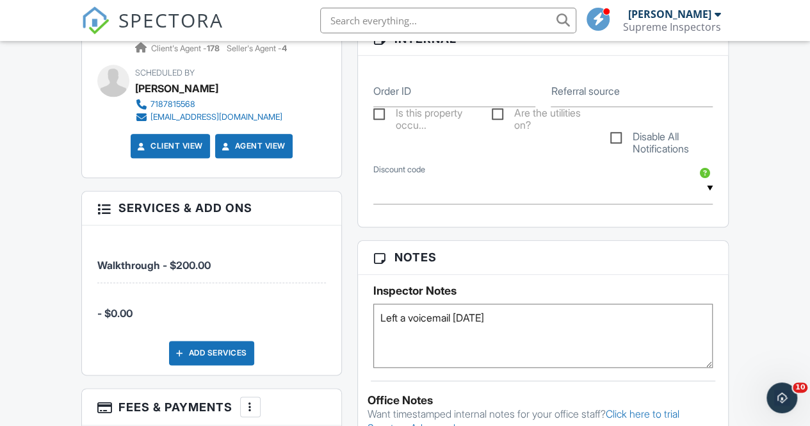
click at [390, 19] on input "text" at bounding box center [448, 21] width 256 height 26
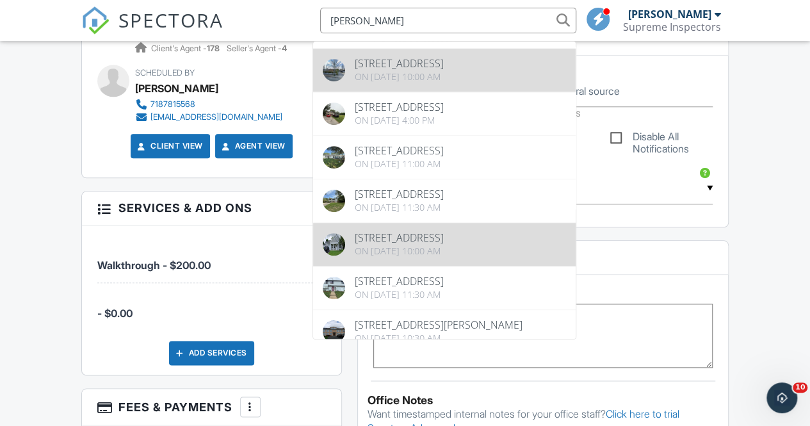
scroll to position [321, 0]
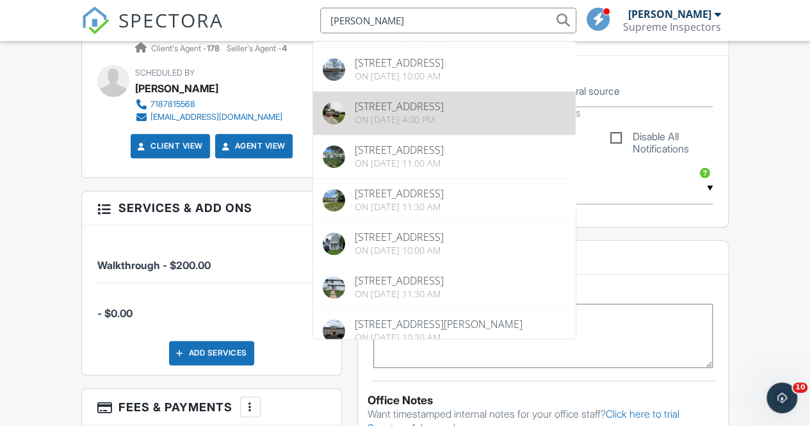
type input "[PERSON_NAME]"
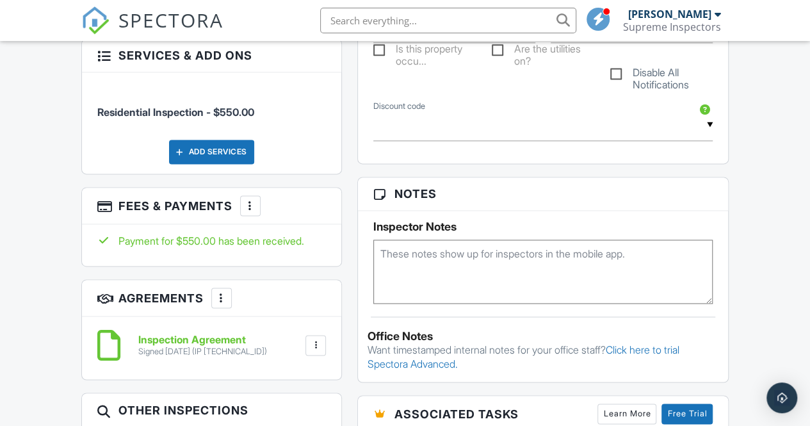
click at [384, 20] on input "text" at bounding box center [448, 21] width 256 height 26
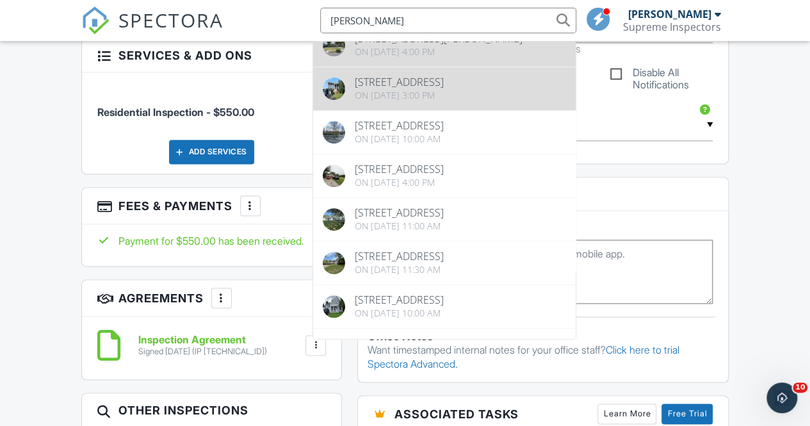
scroll to position [260, 0]
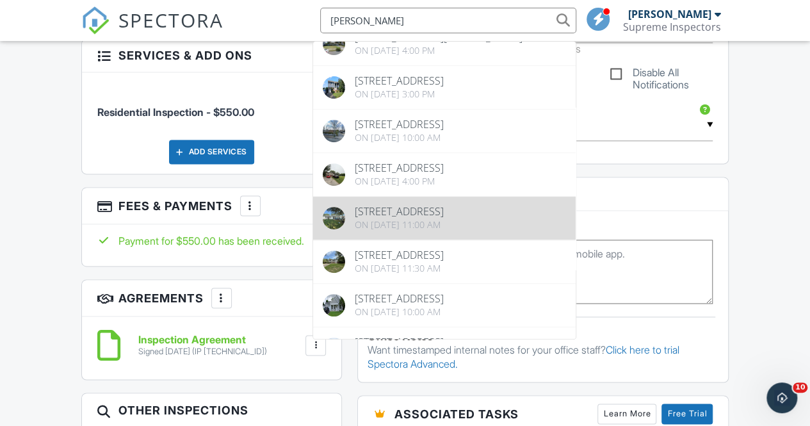
type input "[PERSON_NAME]"
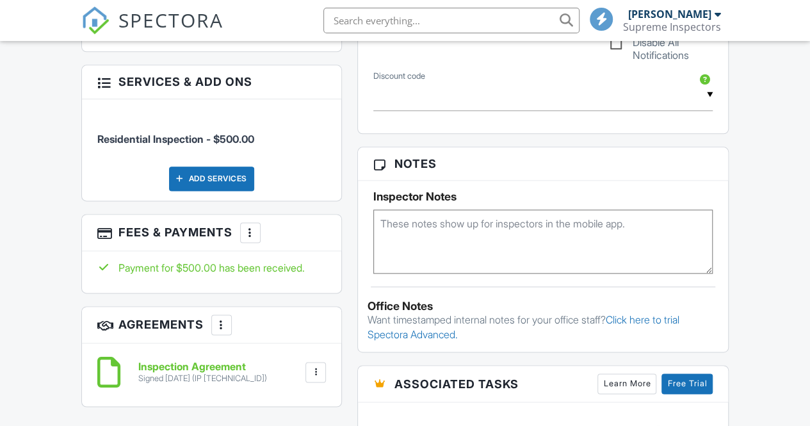
click at [393, 21] on input "text" at bounding box center [451, 21] width 256 height 26
type input "[PERSON_NAME]"
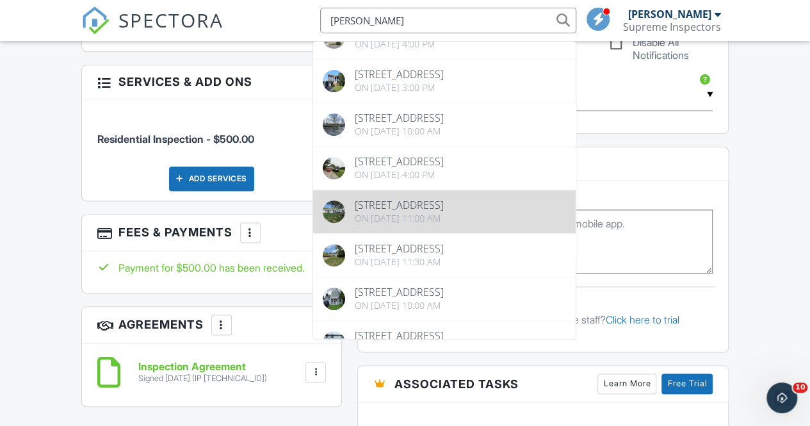
scroll to position [268, 0]
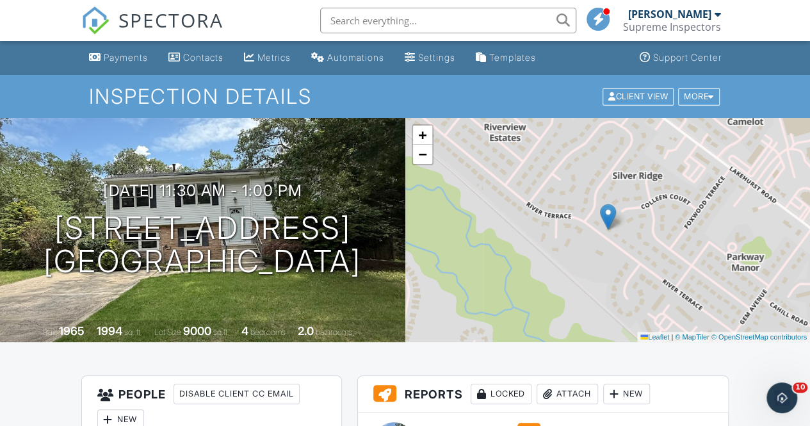
click at [351, 20] on input "text" at bounding box center [448, 21] width 256 height 26
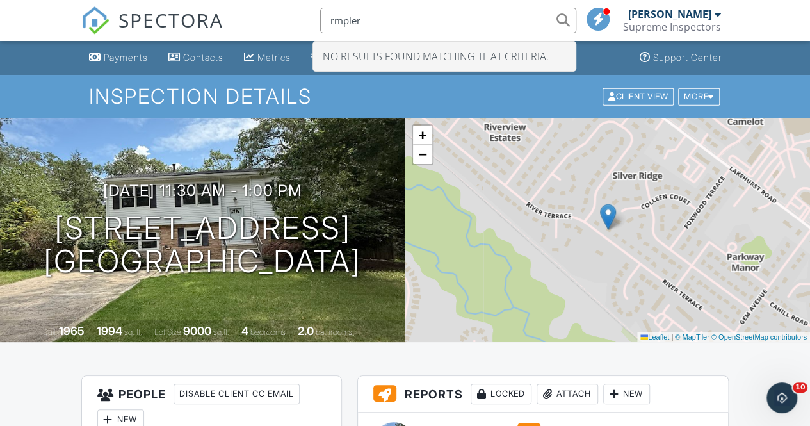
click at [338, 17] on input "rmpler" at bounding box center [448, 21] width 256 height 26
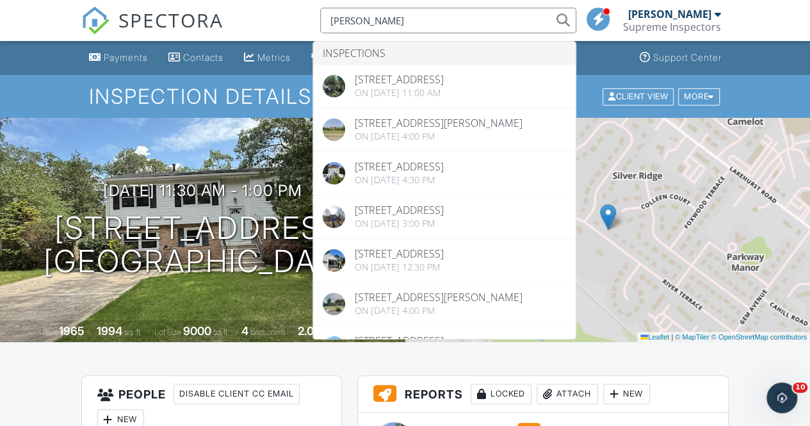
click at [382, 13] on input "rumpler" at bounding box center [448, 21] width 256 height 26
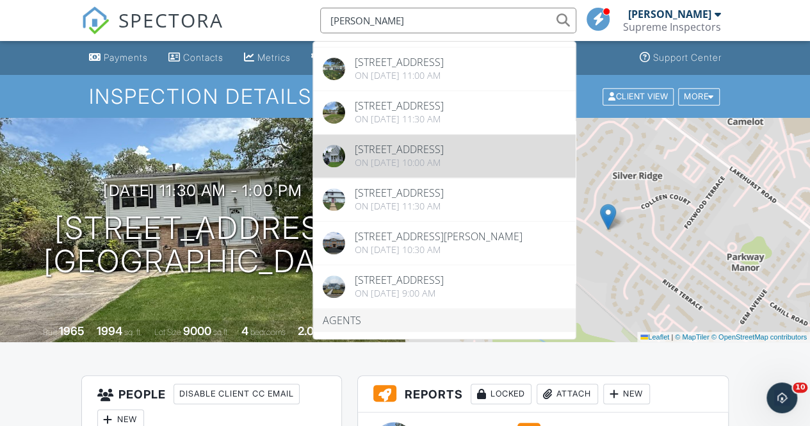
scroll to position [410, 0]
type input "rumpler"
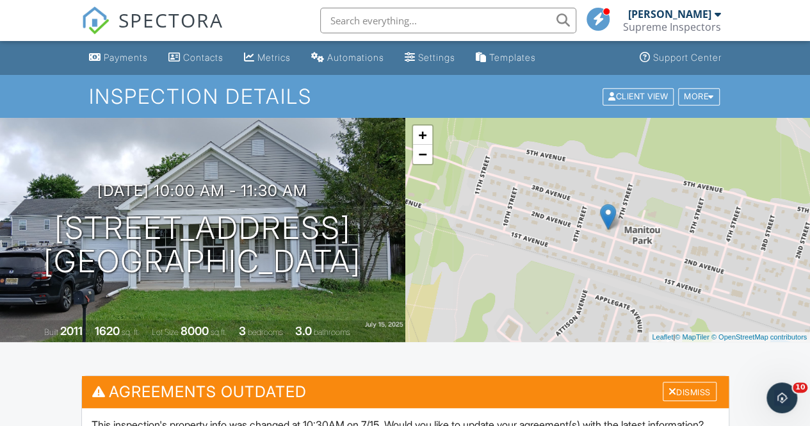
click at [376, 20] on input "text" at bounding box center [448, 21] width 256 height 26
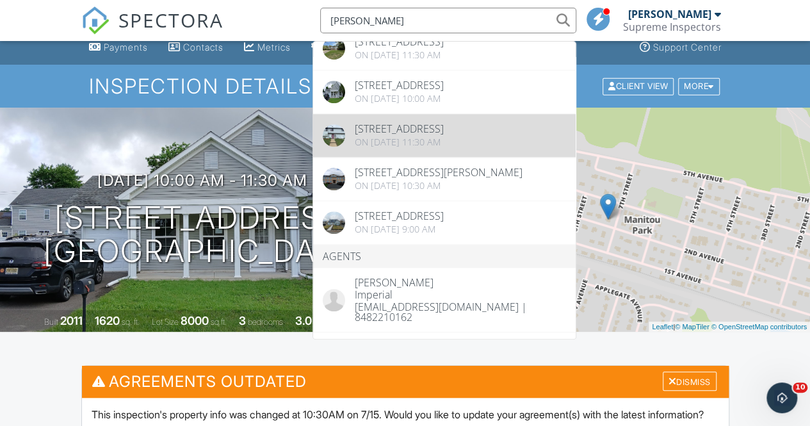
scroll to position [468, 0]
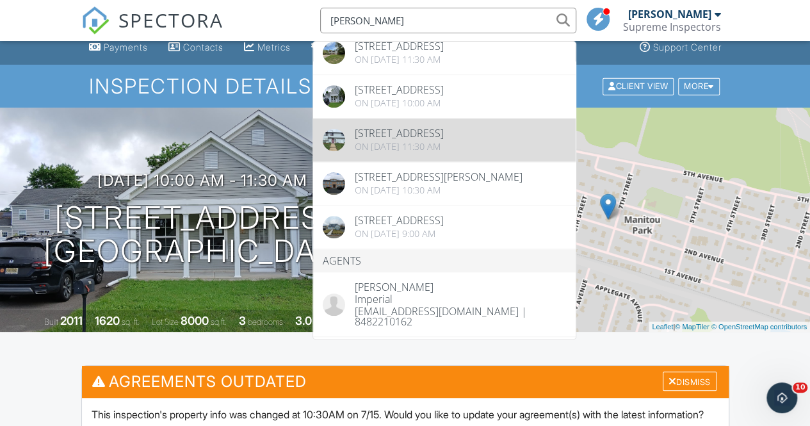
type input "rumpler"
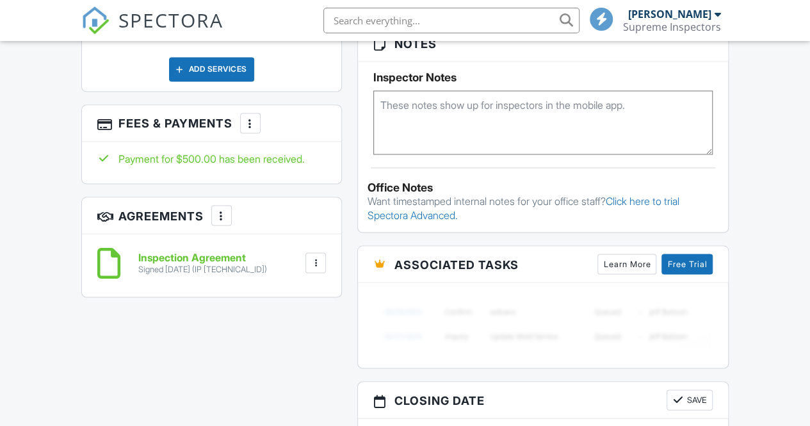
click at [348, 21] on input "text" at bounding box center [451, 21] width 256 height 26
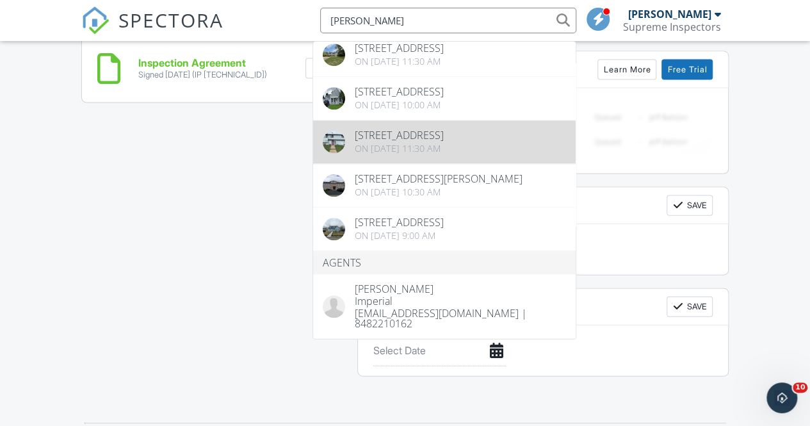
scroll to position [479, 0]
type input "[PERSON_NAME]"
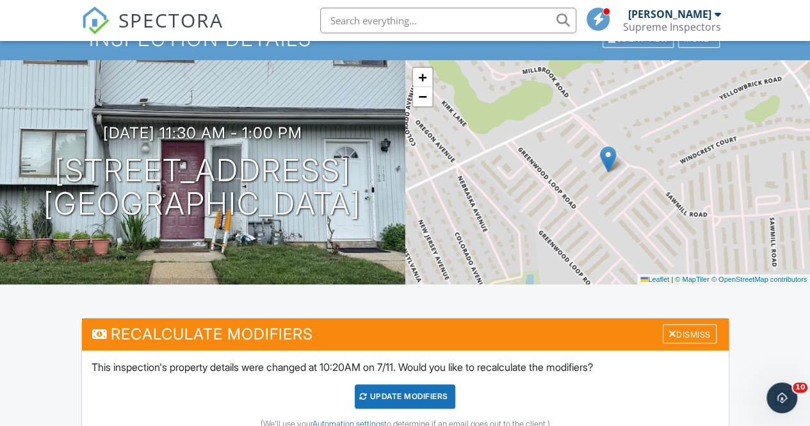
scroll to position [57, 0]
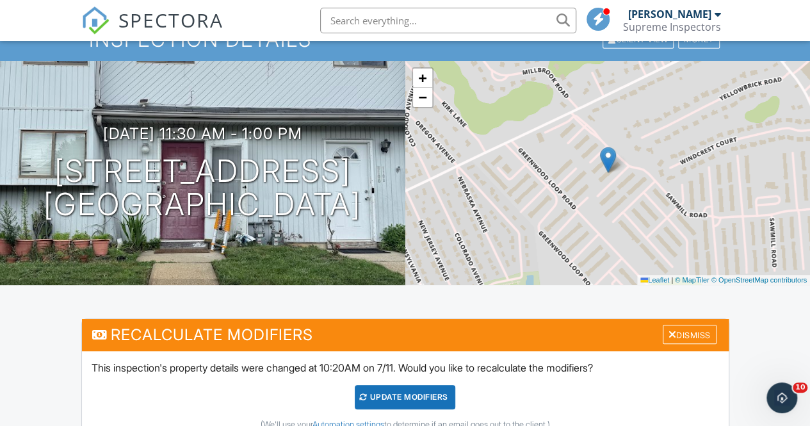
click at [384, 26] on input "text" at bounding box center [448, 21] width 256 height 26
type input "[PERSON_NAME]"
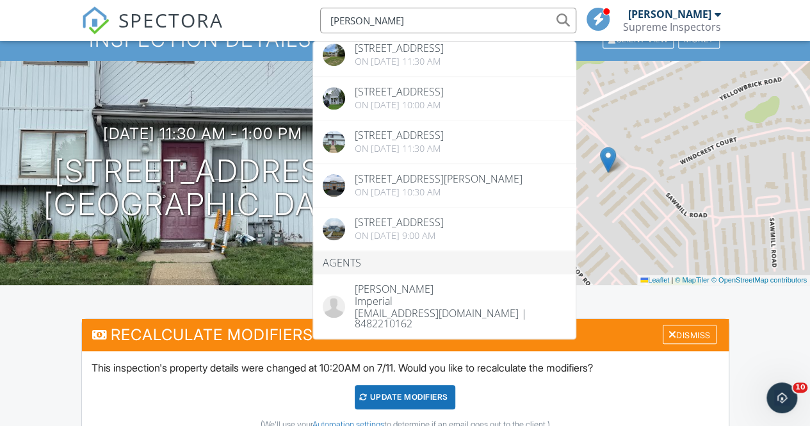
scroll to position [504, 0]
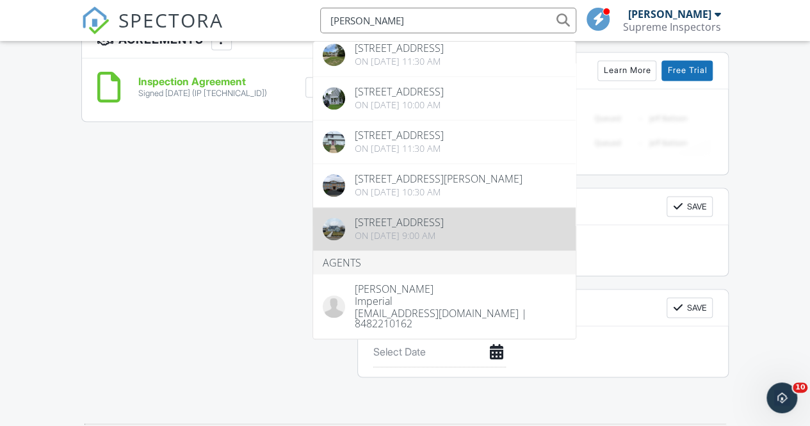
scroll to position [1049, 0]
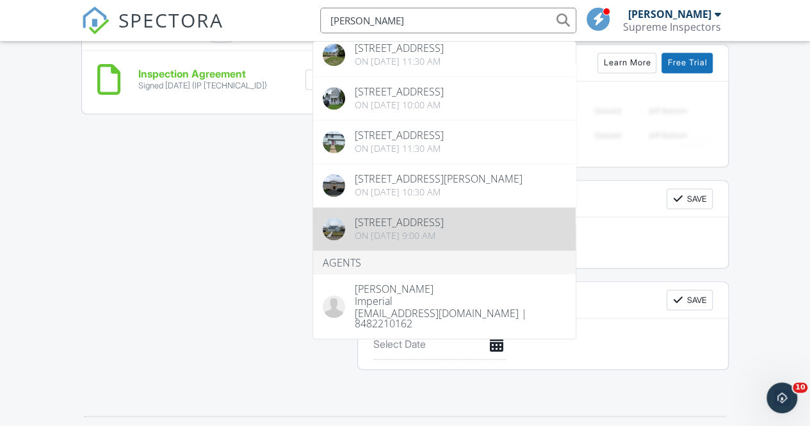
type input "rumpler"
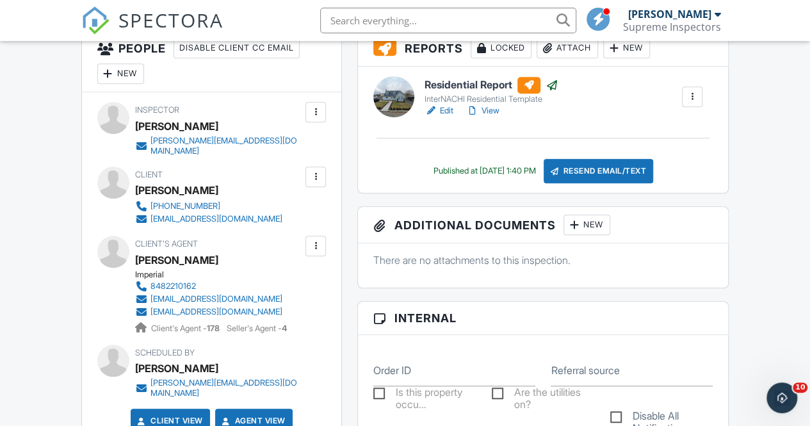
scroll to position [345, 0]
click at [147, 19] on span "SPECTORA" at bounding box center [170, 19] width 105 height 27
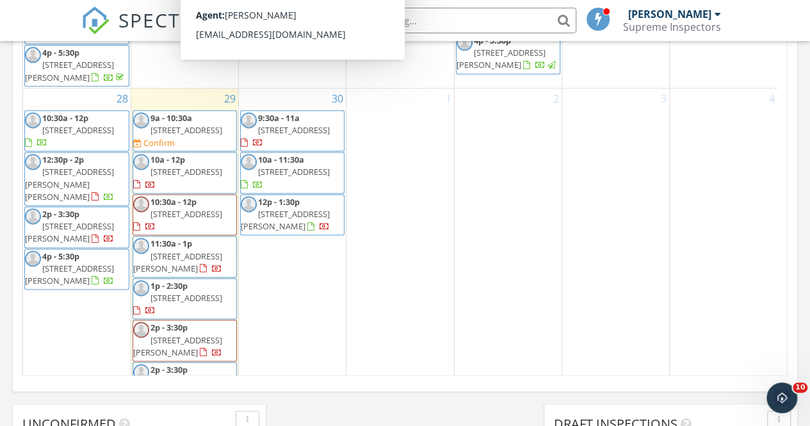
scroll to position [644, 0]
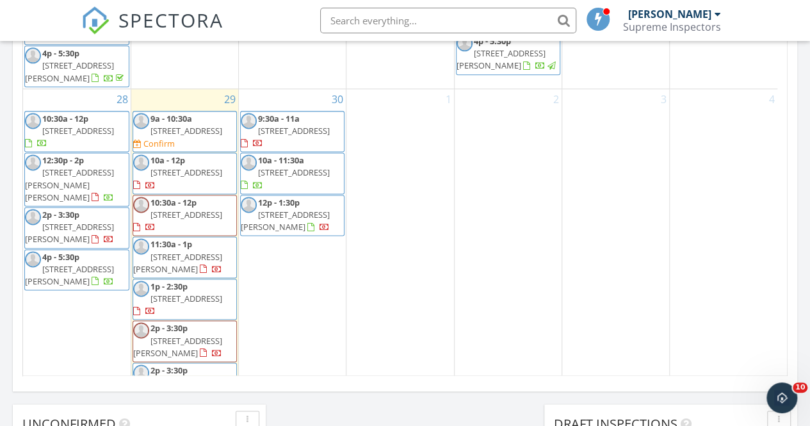
click at [342, 22] on input "text" at bounding box center [448, 21] width 256 height 26
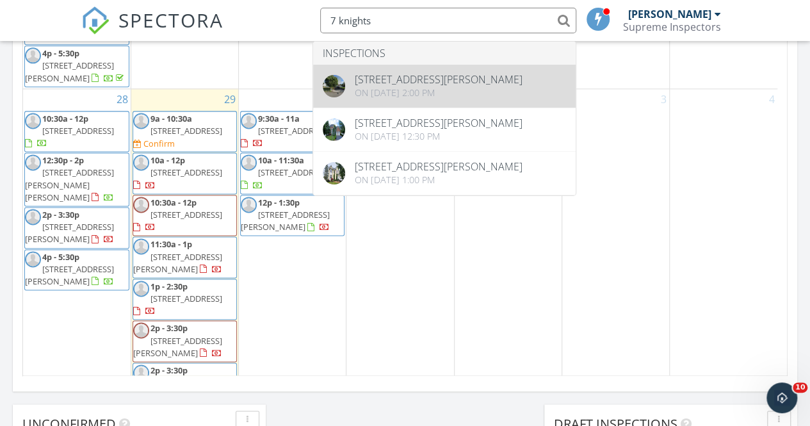
type input "7 knights"
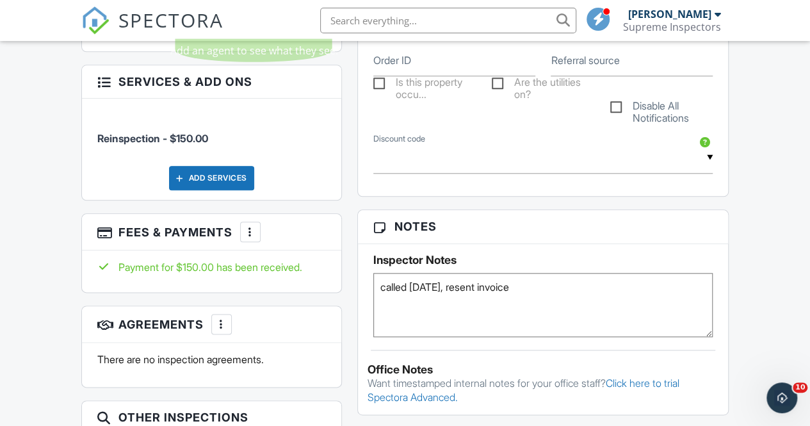
scroll to position [667, 0]
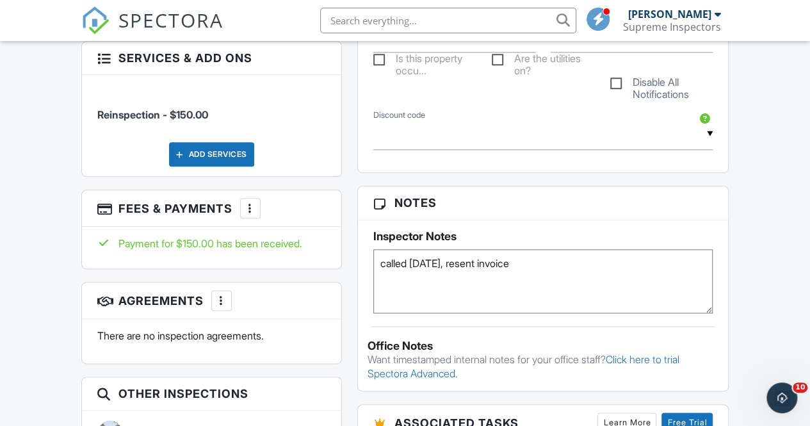
click at [247, 198] on div "More" at bounding box center [250, 208] width 20 height 20
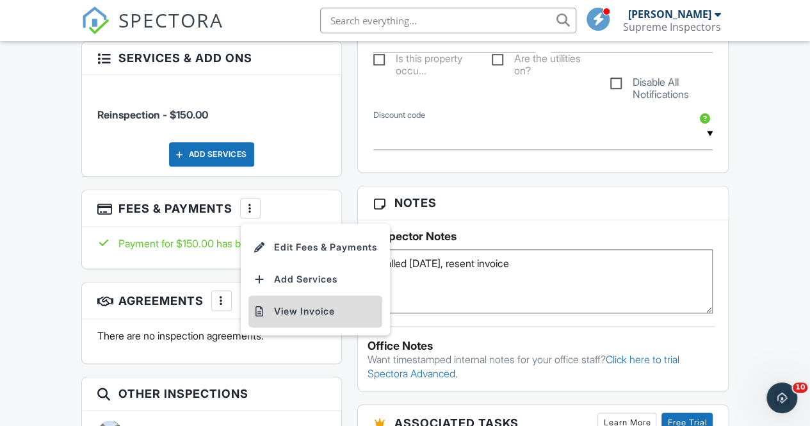
click at [316, 312] on li "View Invoice" at bounding box center [315, 311] width 134 height 32
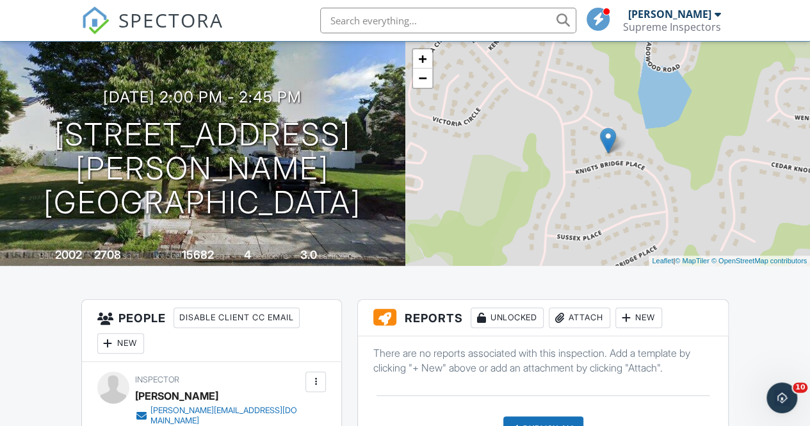
scroll to position [0, 0]
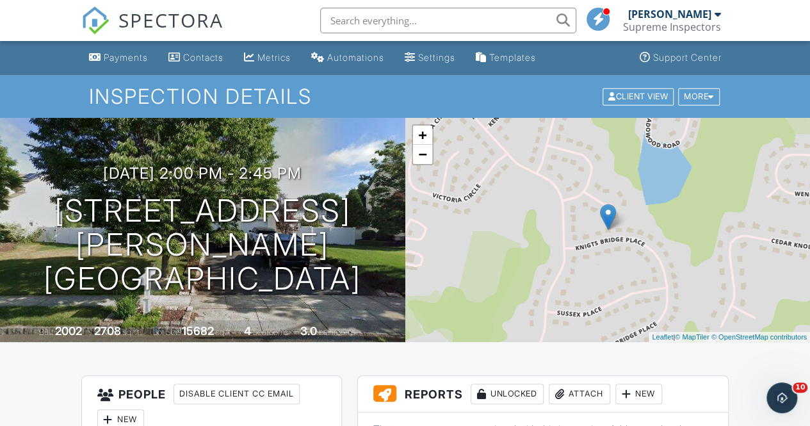
click at [378, 13] on input "text" at bounding box center [448, 21] width 256 height 26
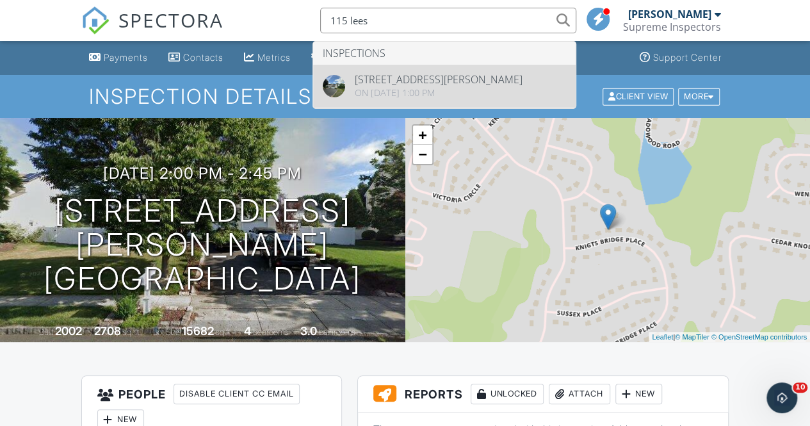
type input "115 lees"
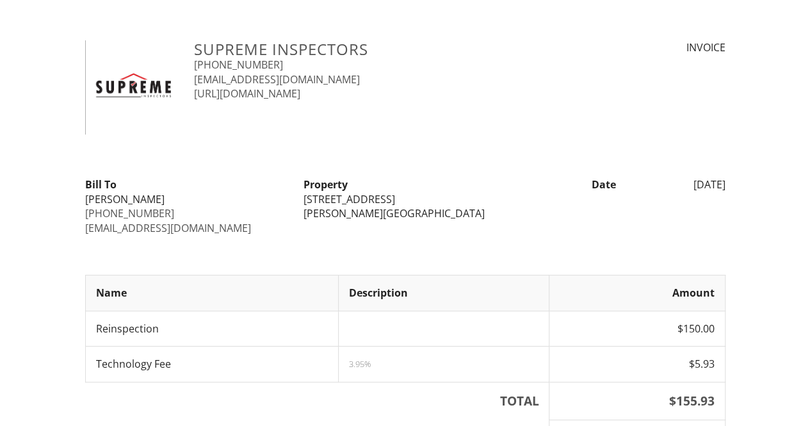
scroll to position [329, 0]
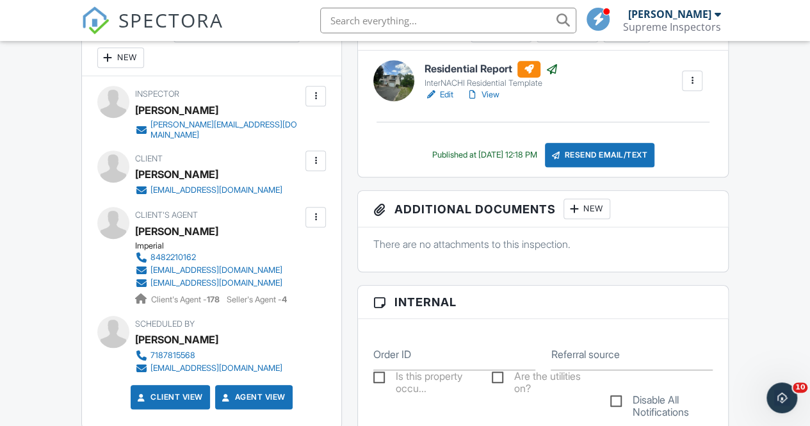
scroll to position [359, 0]
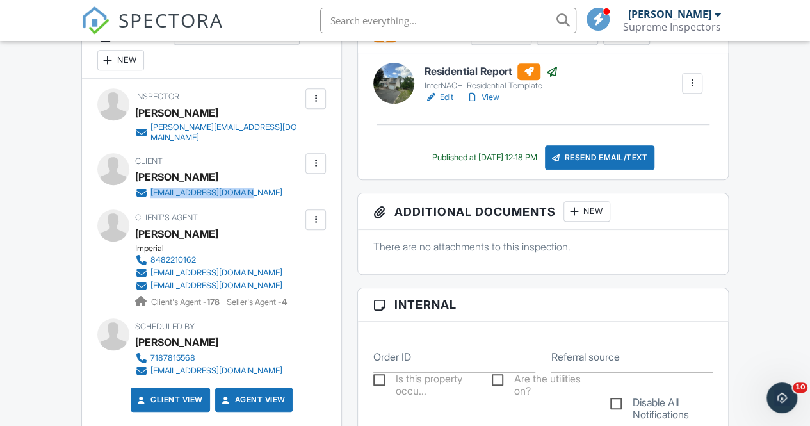
drag, startPoint x: 256, startPoint y: 189, endPoint x: 152, endPoint y: 189, distance: 104.3
click at [152, 189] on div "shlomozalmen@gmail.com" at bounding box center [213, 192] width 157 height 13
copy div "shlomozalmen@gmail.com"
click at [401, 19] on input "text" at bounding box center [448, 21] width 256 height 26
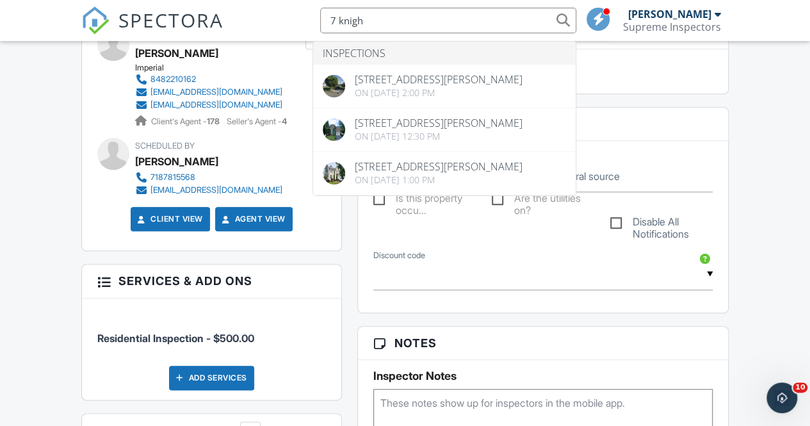
scroll to position [641, 0]
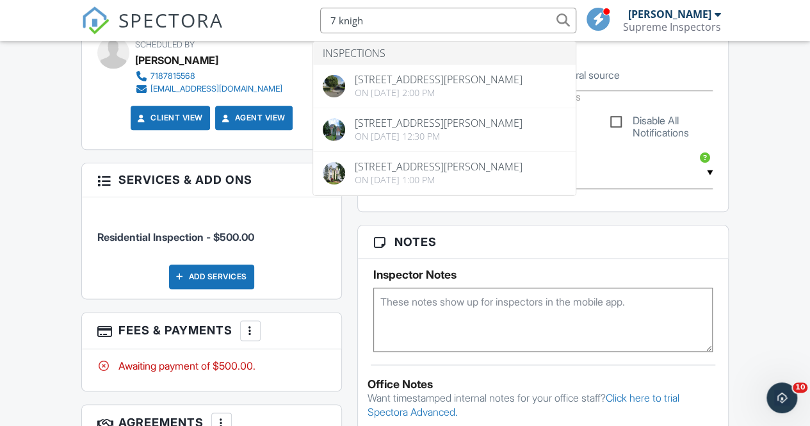
type input "7 knigh"
click at [406, 333] on textarea at bounding box center [542, 319] width 339 height 64
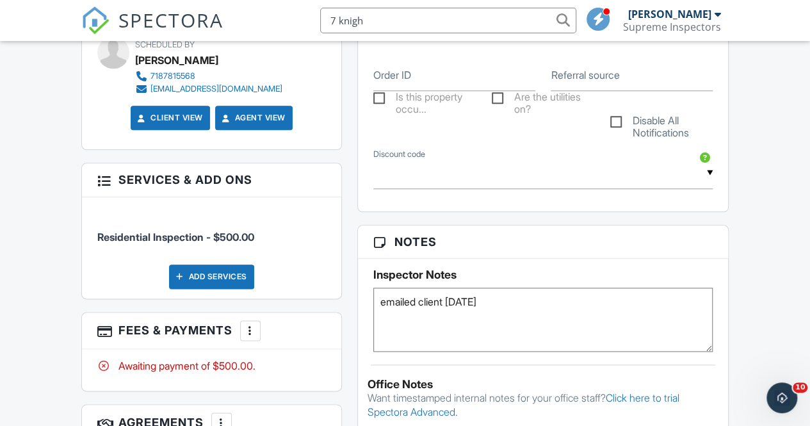
type textarea "emailed client 9/29/25"
click at [782, 269] on div "Payments Contacts Metrics Automations Settings Templates Support Center Inspect…" at bounding box center [405, 384] width 810 height 1969
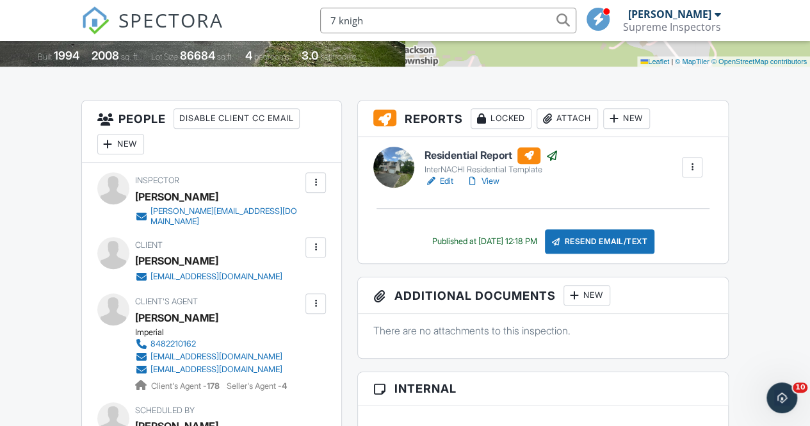
scroll to position [346, 0]
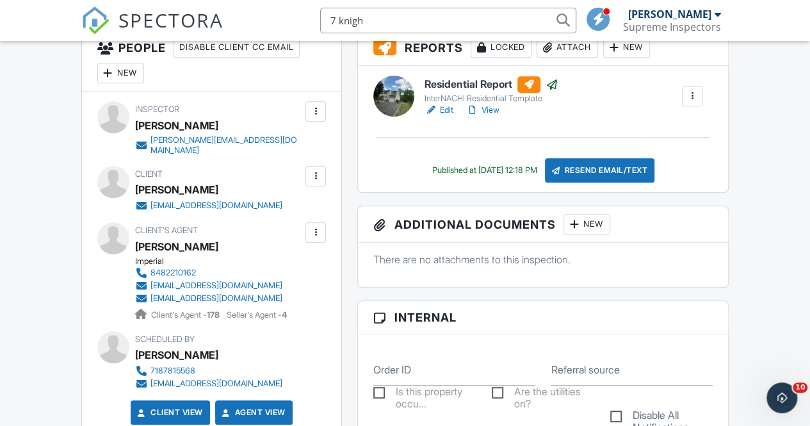
click at [427, 17] on input "7 knigh" at bounding box center [448, 21] width 256 height 26
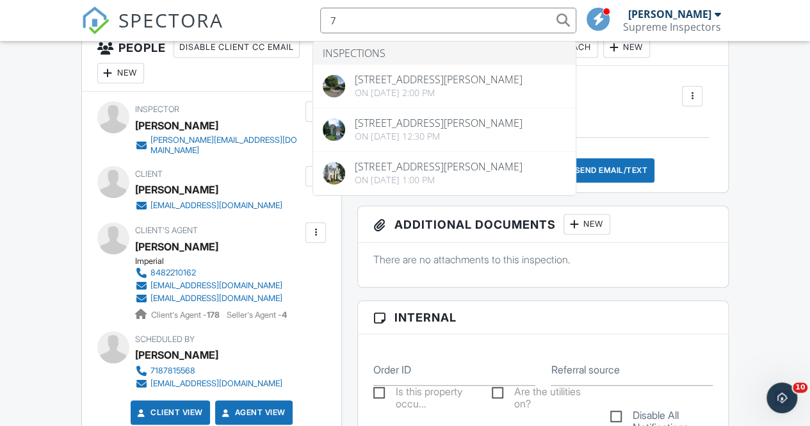
type input "7"
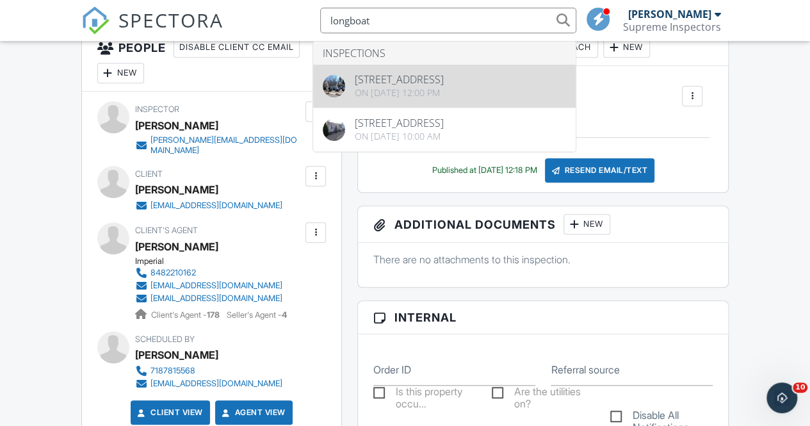
type input "longboat"
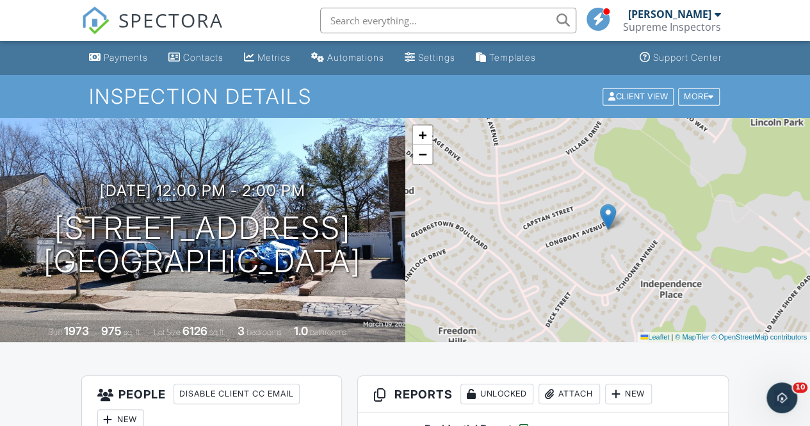
click at [402, 22] on input "text" at bounding box center [448, 21] width 256 height 26
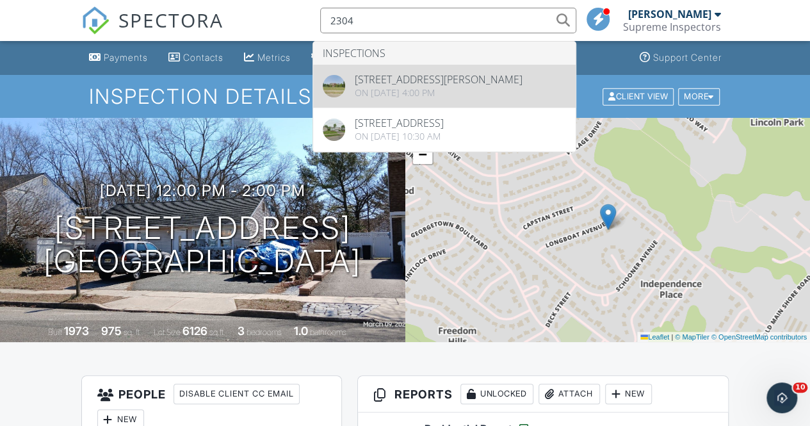
type input "2304"
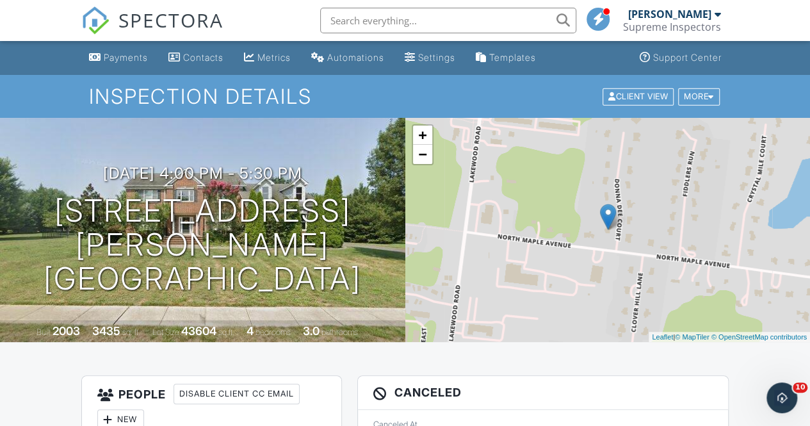
click at [426, 18] on input "text" at bounding box center [448, 21] width 256 height 26
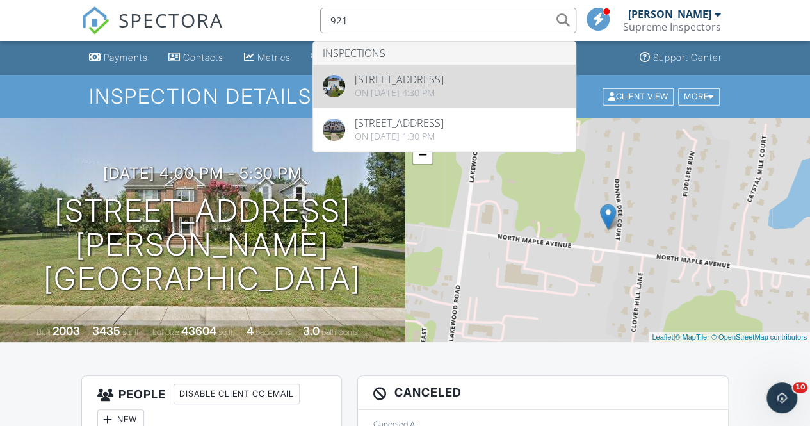
type input "921"
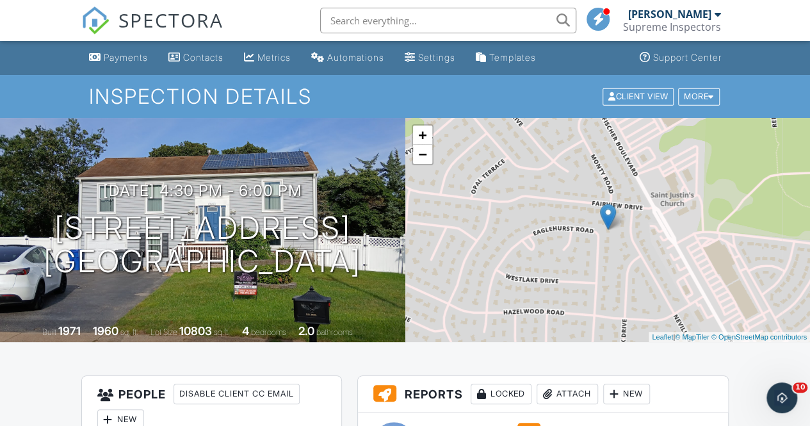
click at [414, 24] on input "text" at bounding box center [448, 21] width 256 height 26
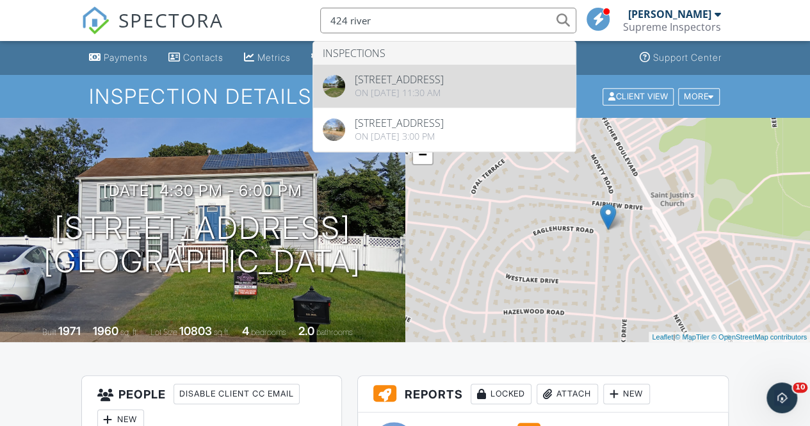
type input "424 river"
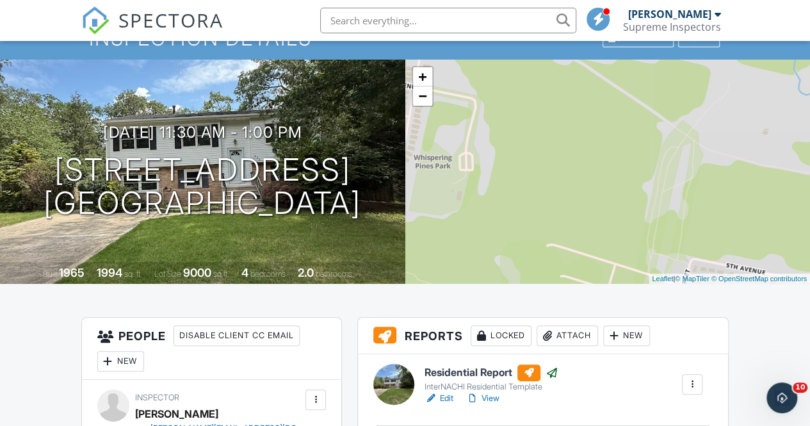
scroll to position [54, 0]
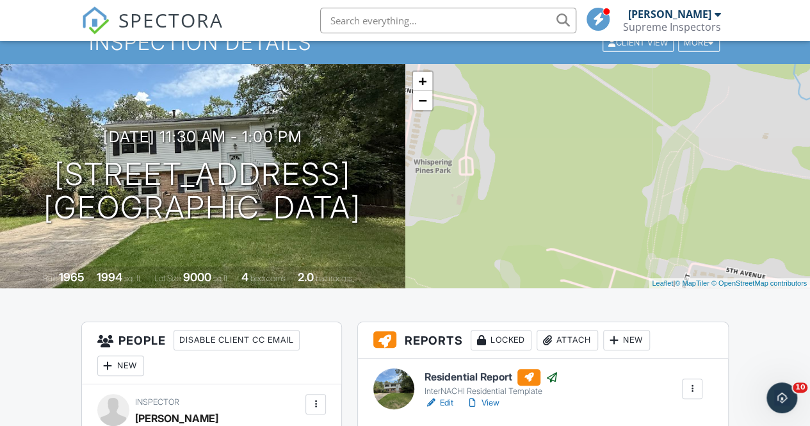
click at [402, 23] on input "text" at bounding box center [448, 21] width 256 height 26
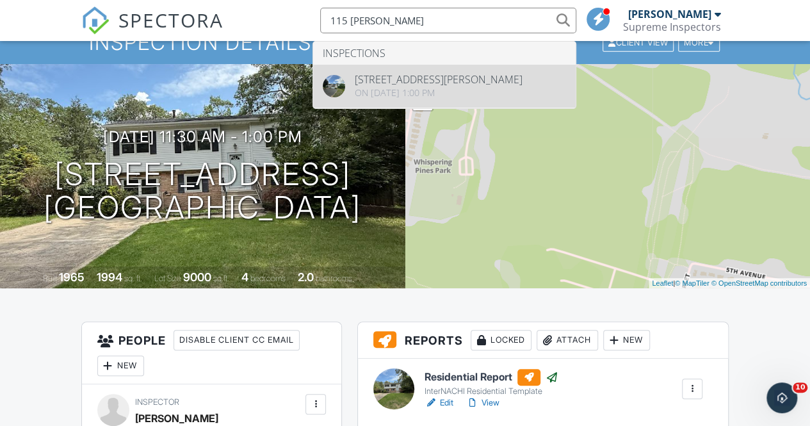
type input "115 lee"
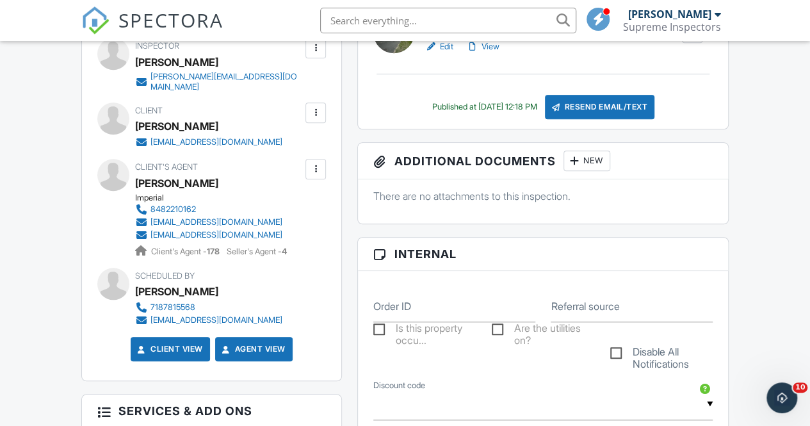
scroll to position [431, 0]
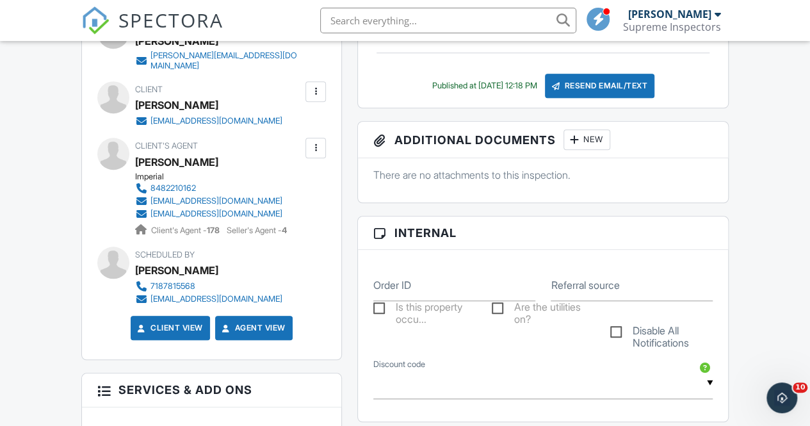
click at [353, 20] on input "text" at bounding box center [448, 21] width 256 height 26
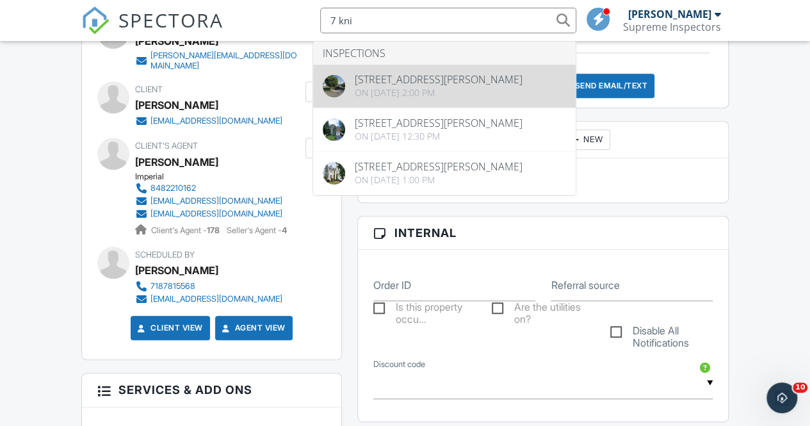
type input "7 kni"
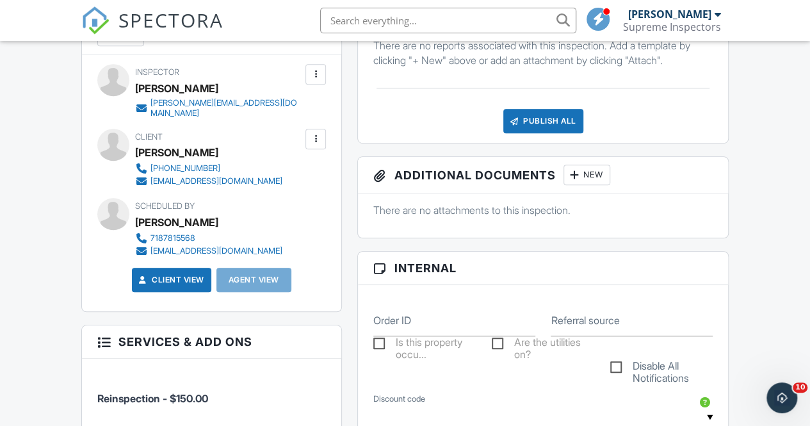
scroll to position [602, 0]
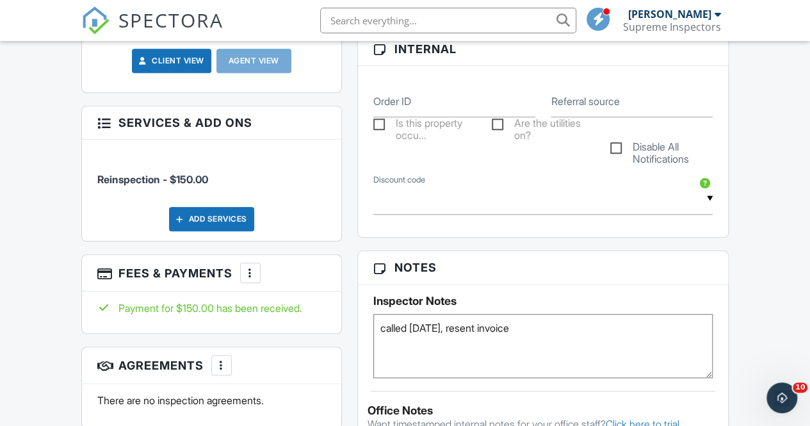
click at [388, 20] on input "text" at bounding box center [448, 21] width 256 height 26
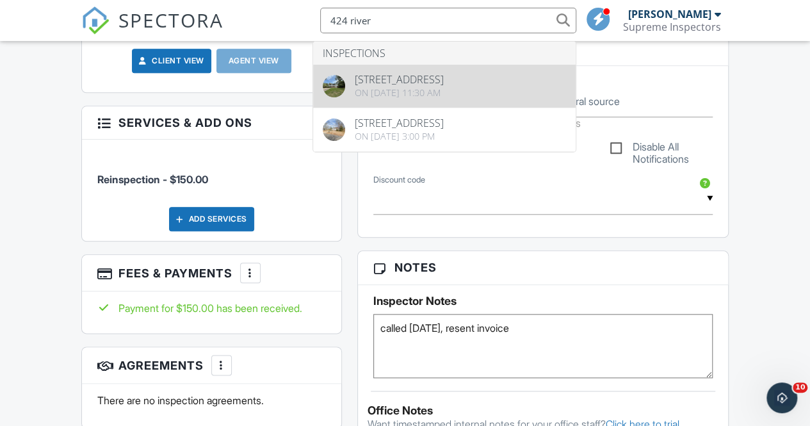
type input "424 river"
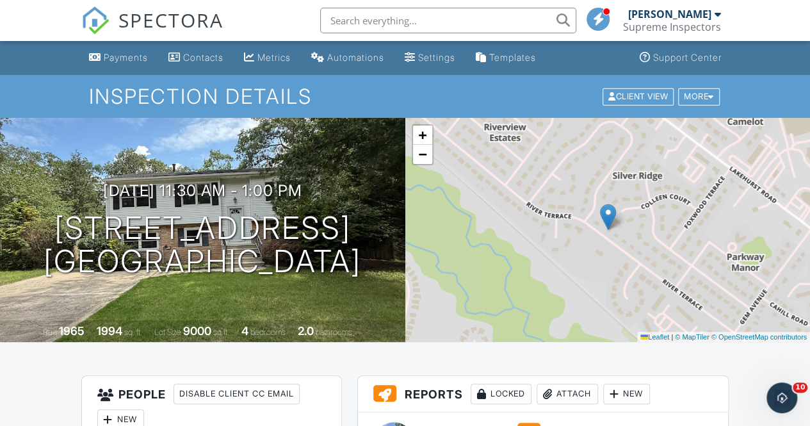
click at [378, 25] on input "text" at bounding box center [448, 21] width 256 height 26
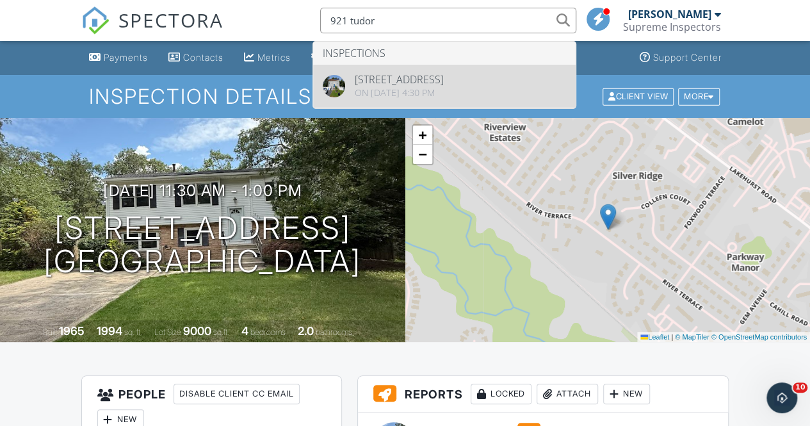
type input "921 tudor"
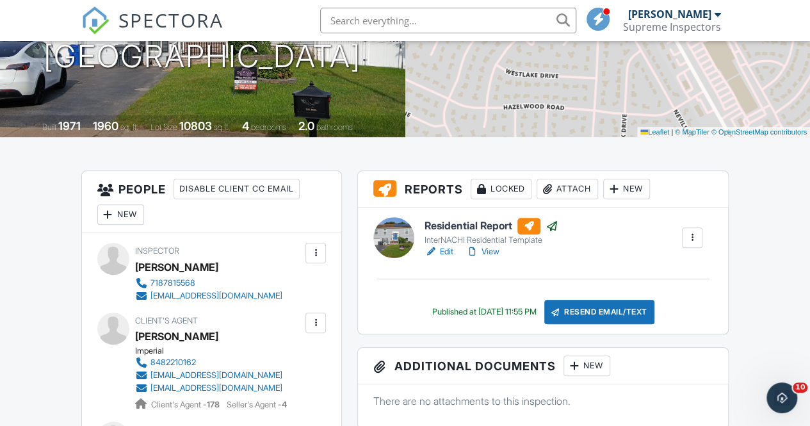
click at [175, 33] on span "SPECTORA" at bounding box center [170, 19] width 105 height 27
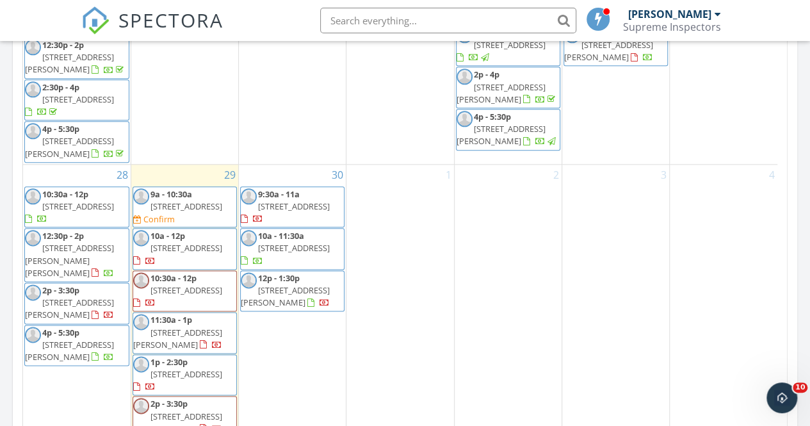
scroll to position [701, 0]
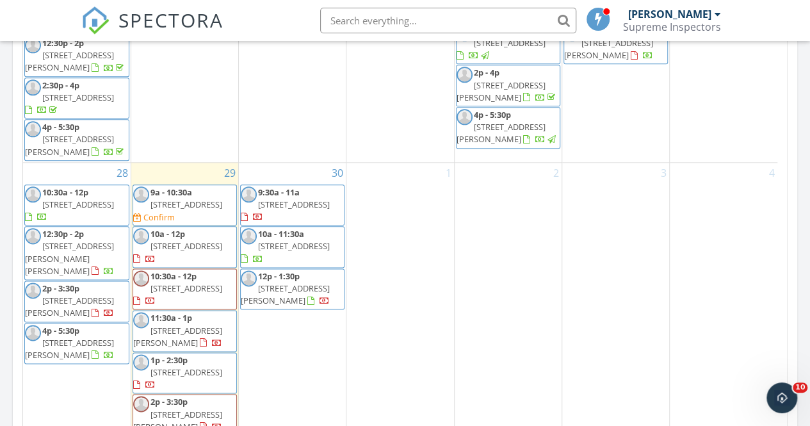
click at [371, 22] on input "text" at bounding box center [448, 21] width 256 height 26
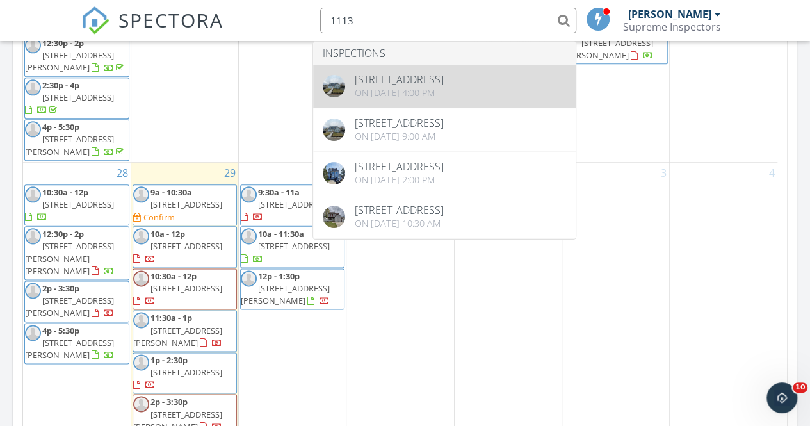
type input "1113"
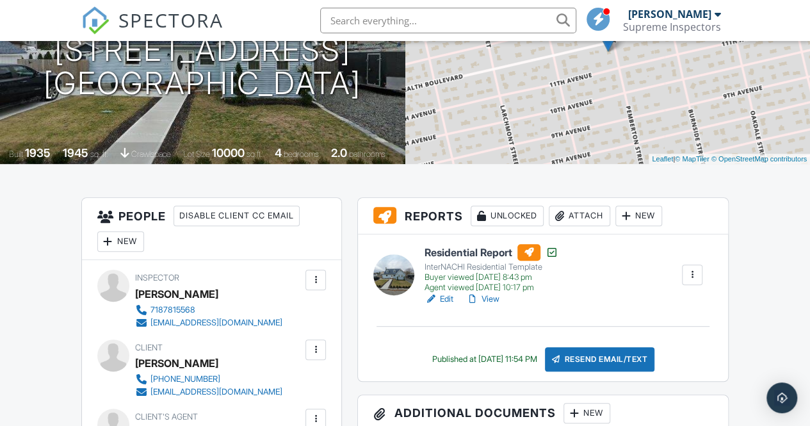
click at [377, 24] on input "text" at bounding box center [448, 21] width 256 height 26
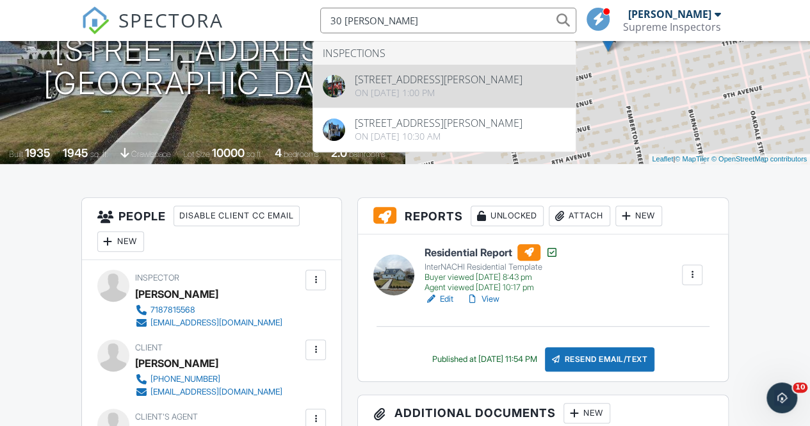
type input "30 russel"
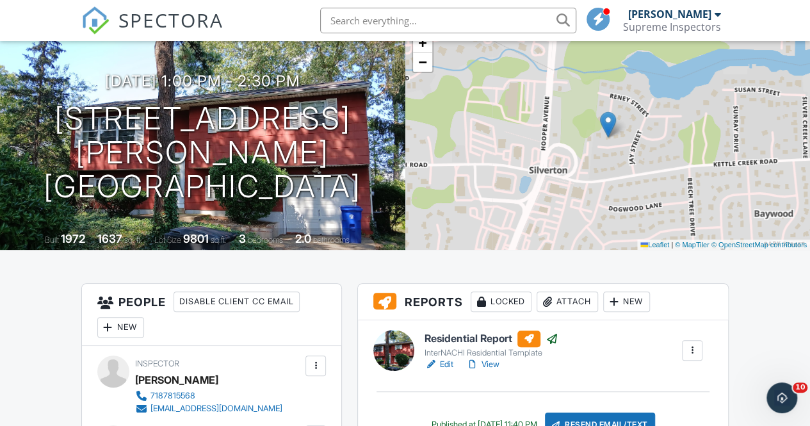
scroll to position [92, 0]
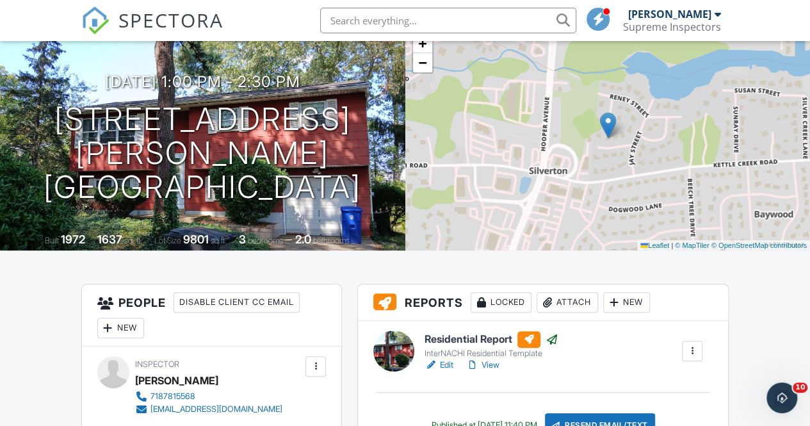
click at [368, 23] on input "text" at bounding box center [448, 21] width 256 height 26
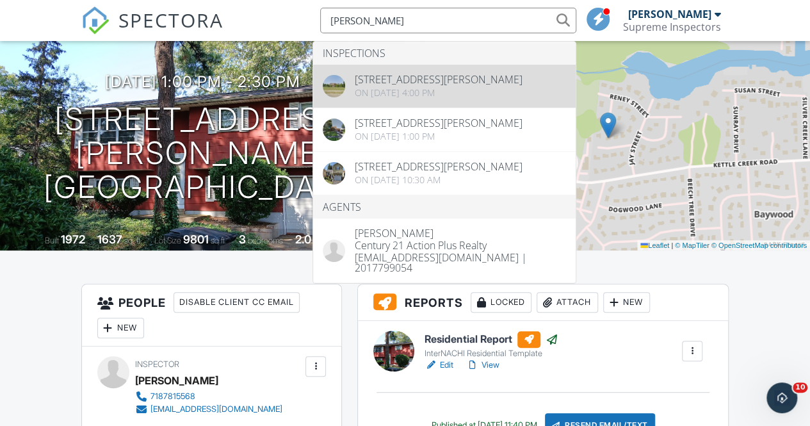
type input "donn"
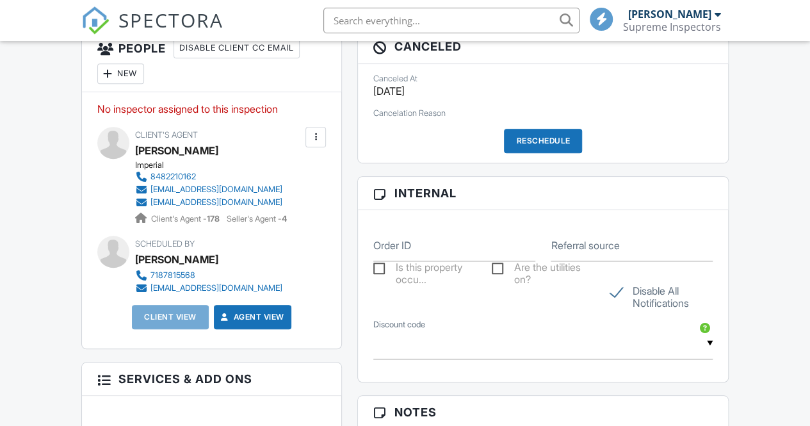
scroll to position [346, 0]
click at [354, 20] on input "text" at bounding box center [451, 21] width 256 height 26
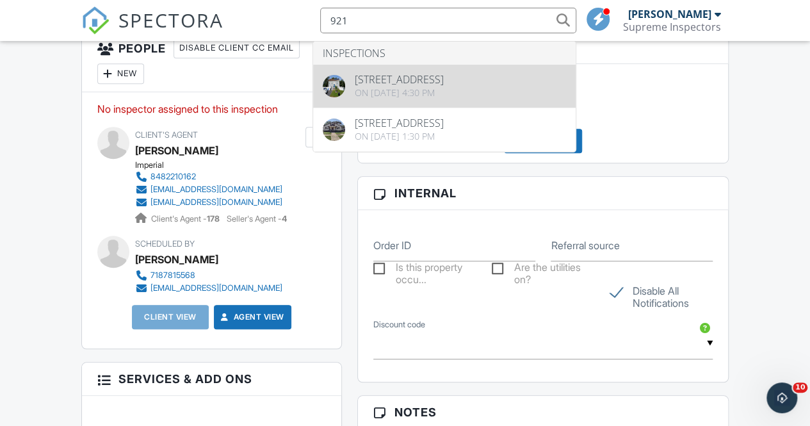
type input "921"
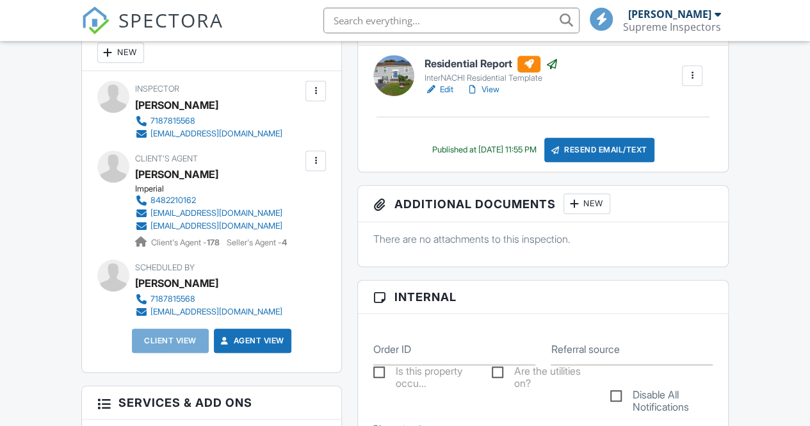
click at [350, 21] on input "text" at bounding box center [451, 21] width 256 height 26
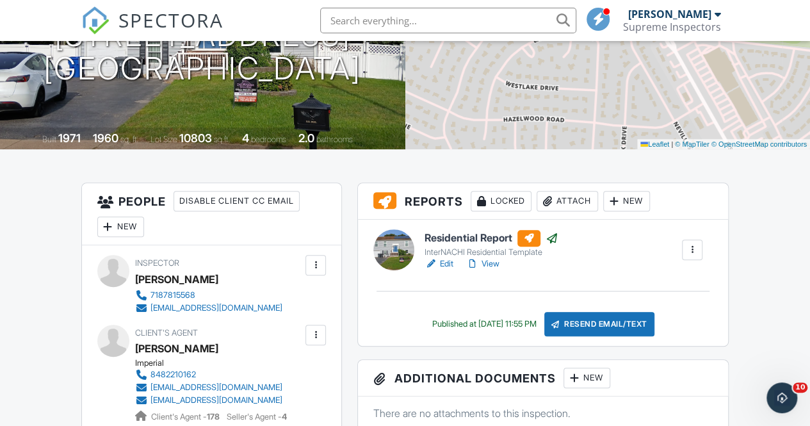
click at [350, 21] on input "text" at bounding box center [448, 21] width 256 height 26
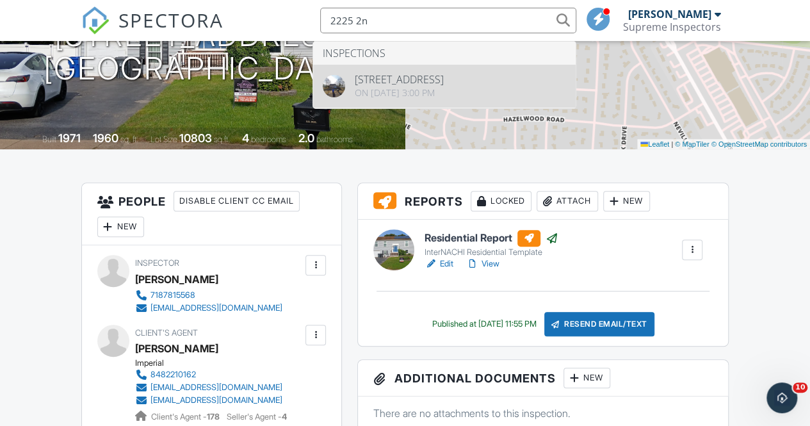
type input "2225 2n"
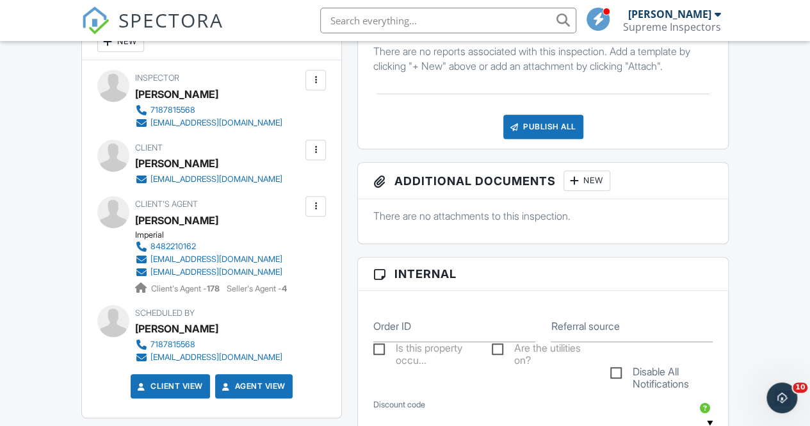
click at [169, 22] on span "SPECTORA" at bounding box center [170, 19] width 105 height 27
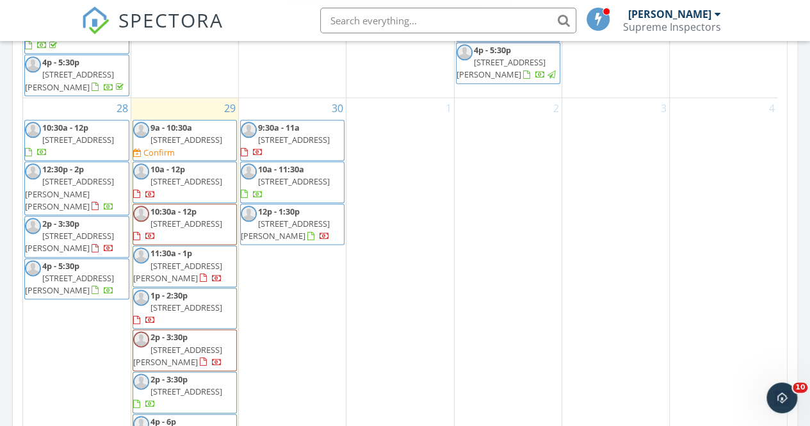
scroll to position [679, 0]
click at [219, 172] on span "10a - 12p 46 Palisade Rd, Linden 07036" at bounding box center [184, 181] width 103 height 38
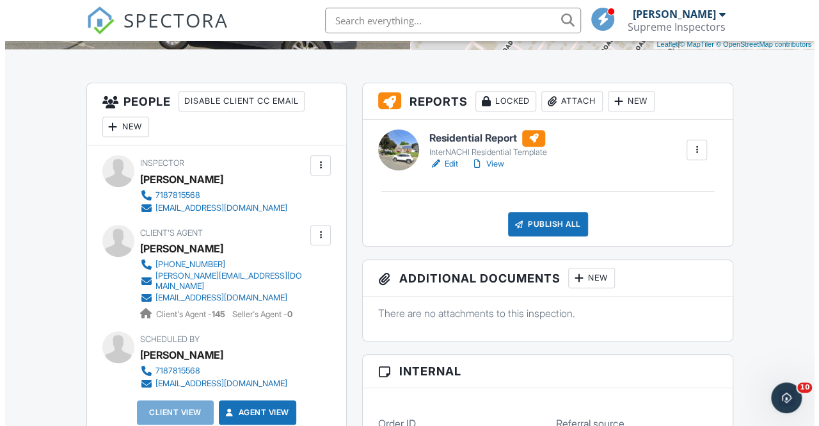
scroll to position [294, 0]
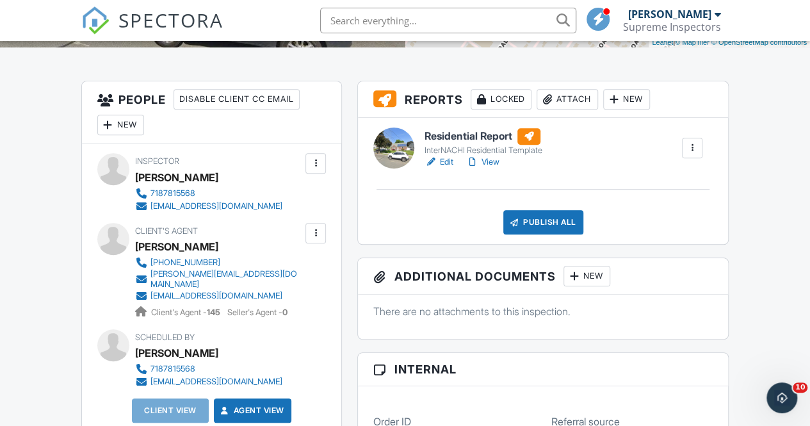
click at [134, 122] on div "New" at bounding box center [120, 125] width 47 height 20
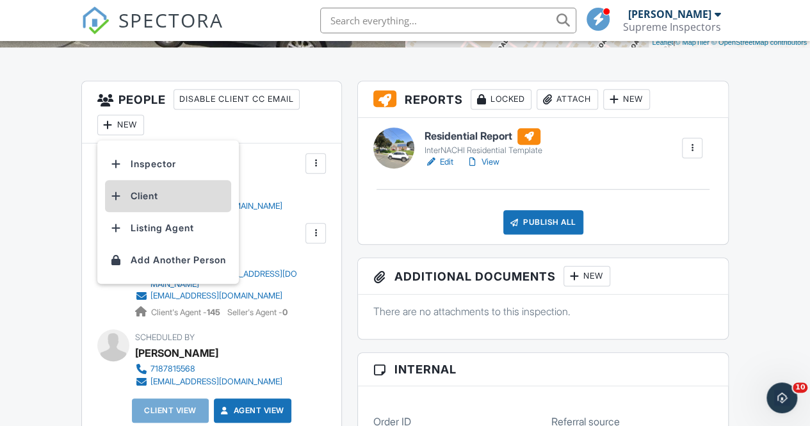
click at [159, 188] on li "Client" at bounding box center [168, 196] width 126 height 32
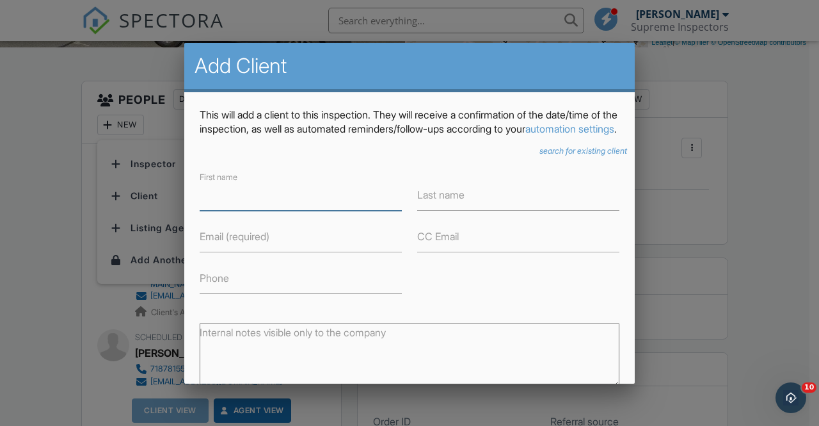
paste input "Shloime Davidowitz"
drag, startPoint x: 308, startPoint y: 218, endPoint x: 243, endPoint y: 200, distance: 67.9
click at [243, 200] on input "Shloime Davidowitz" at bounding box center [301, 194] width 202 height 31
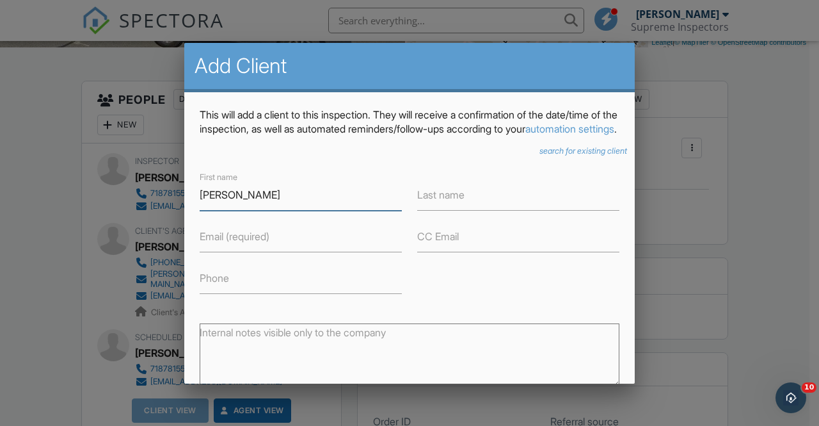
type input "Shloime"
click at [417, 211] on input "Last name" at bounding box center [518, 194] width 202 height 31
paste input "Davidowitz"
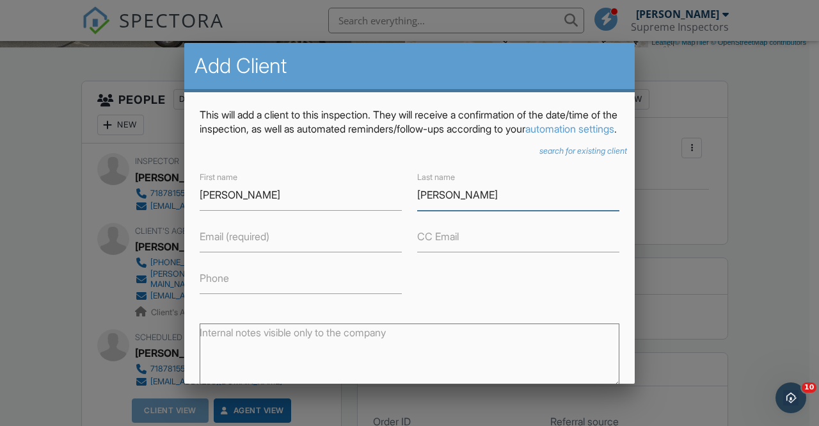
type input "Davidowitz"
click at [278, 252] on input "Email (required)" at bounding box center [301, 236] width 202 height 31
paste input "Sd@awerealtygroup.com Shloime Davidowitz"
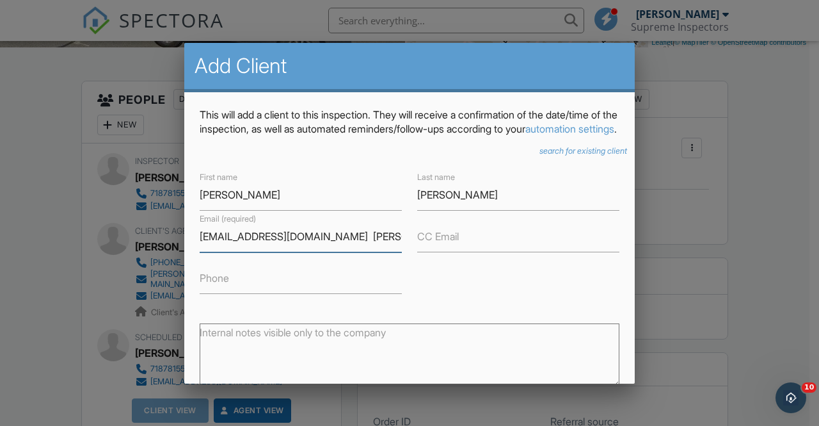
scroll to position [0, 23]
drag, startPoint x: 303, startPoint y: 248, endPoint x: 417, endPoint y: 249, distance: 113.3
click at [417, 249] on div "First name Shloime Last name Davidowitz Email (required) Sd@awerealtygroup.com …" at bounding box center [409, 231] width 435 height 125
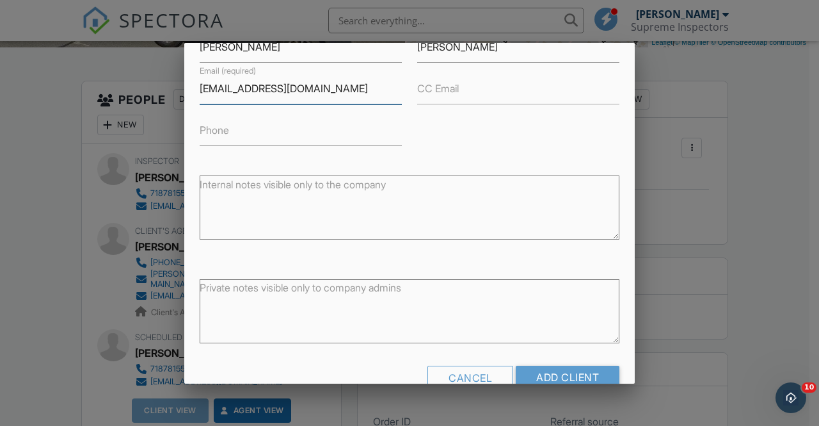
scroll to position [192, 0]
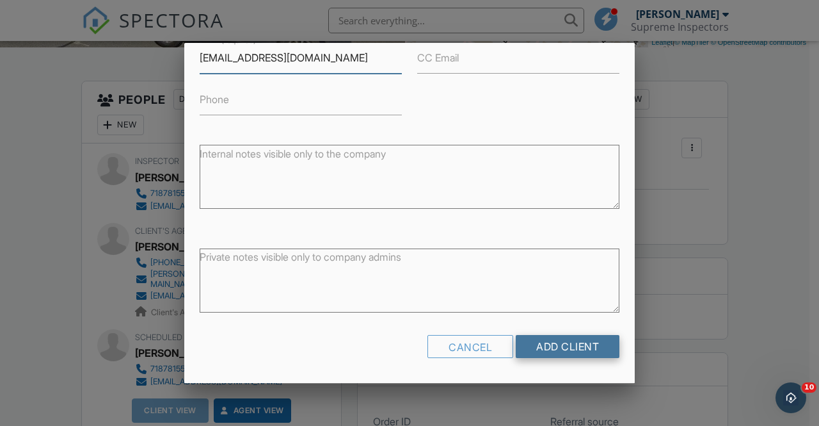
type input "Sd@awerealtygroup.com"
click at [539, 351] on input "Add Client" at bounding box center [568, 346] width 104 height 23
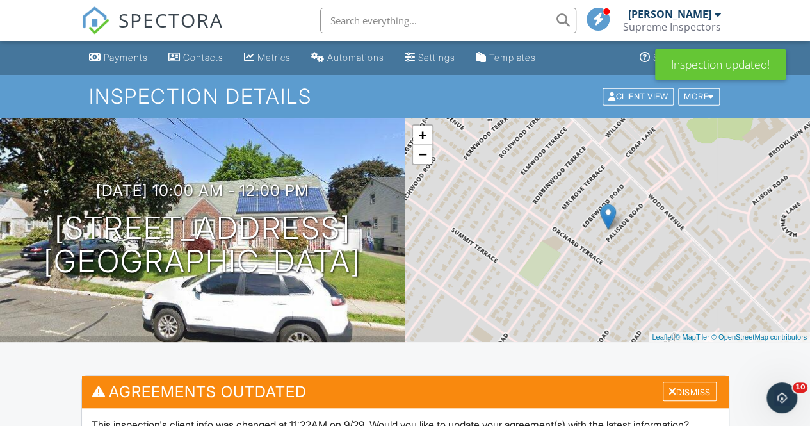
click at [177, 13] on span "SPECTORA" at bounding box center [170, 19] width 105 height 27
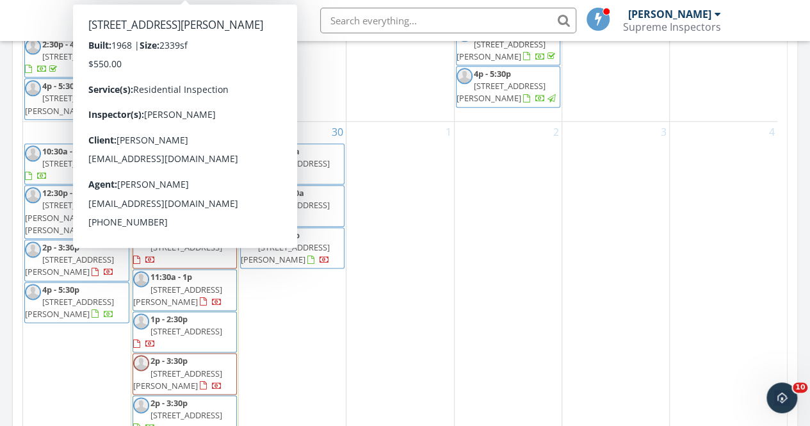
scroll to position [655, 0]
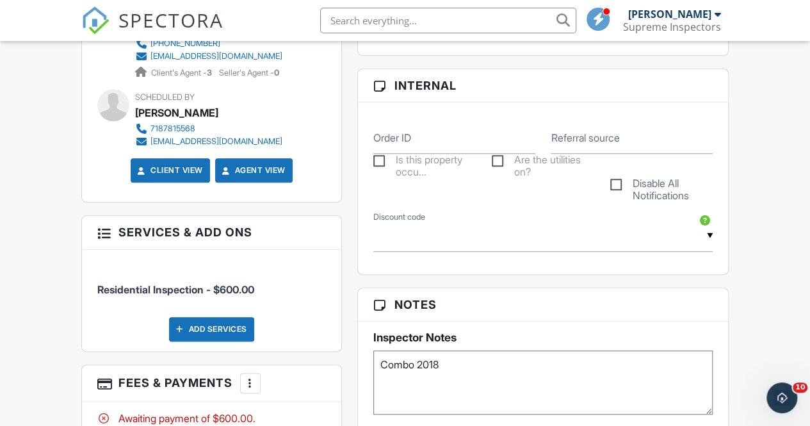
scroll to position [583, 0]
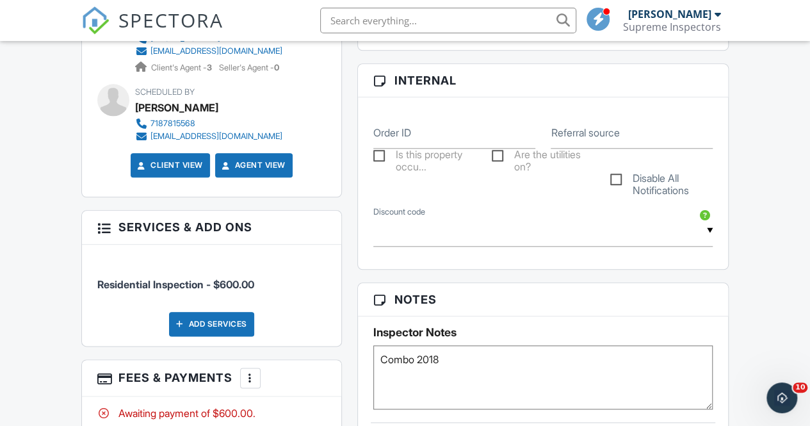
click at [228, 317] on div "Add Services" at bounding box center [211, 324] width 85 height 24
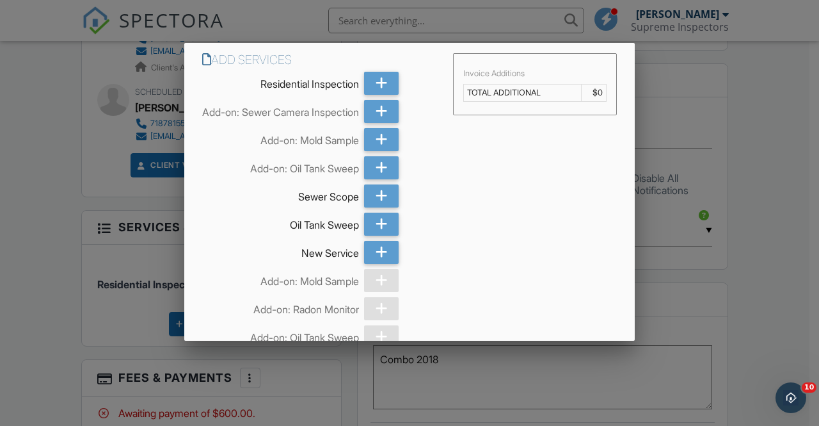
click at [0, 230] on div at bounding box center [409, 202] width 819 height 532
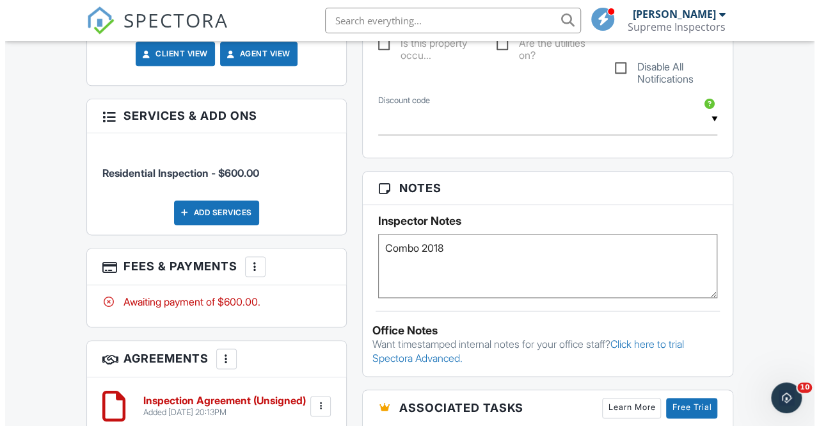
scroll to position [696, 0]
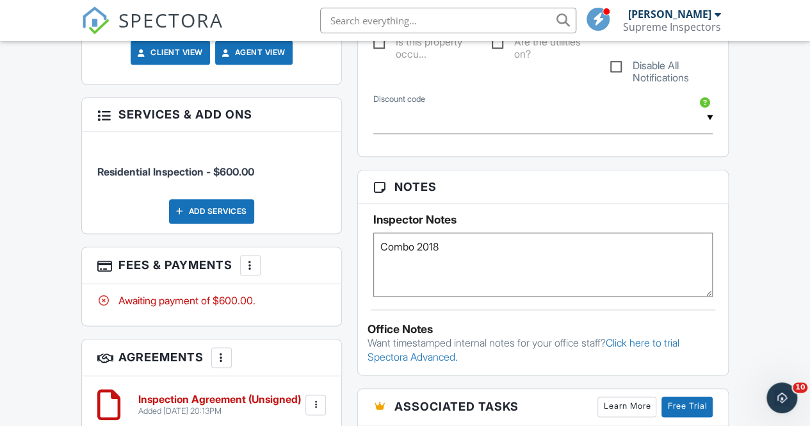
click at [255, 264] on div at bounding box center [250, 265] width 13 height 13
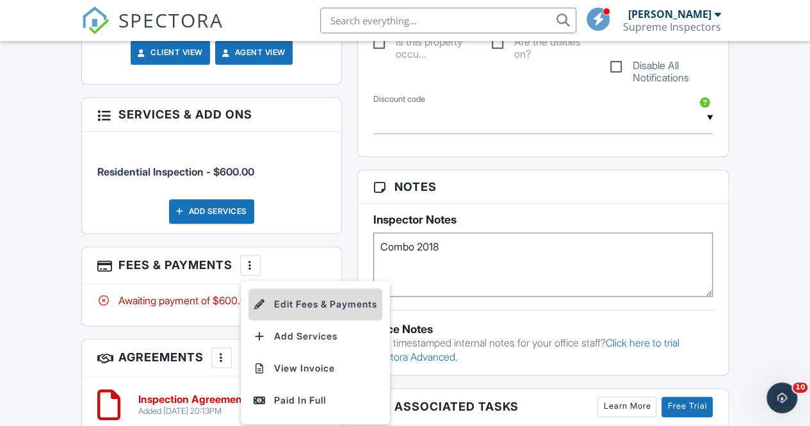
click at [297, 298] on li "Edit Fees & Payments" at bounding box center [315, 304] width 134 height 32
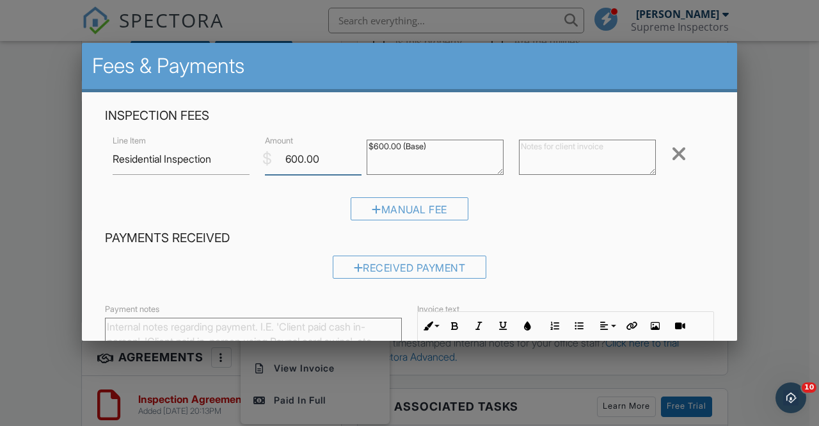
click at [292, 156] on input "600.00" at bounding box center [313, 158] width 97 height 31
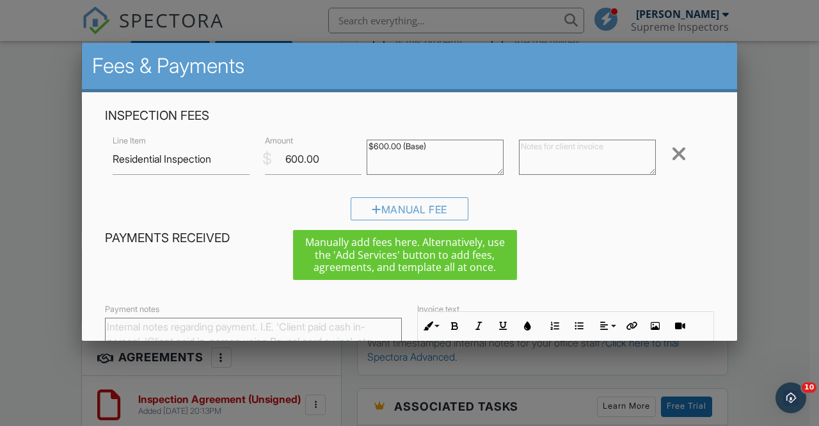
click at [285, 200] on div "Manual Fee" at bounding box center [409, 213] width 609 height 33
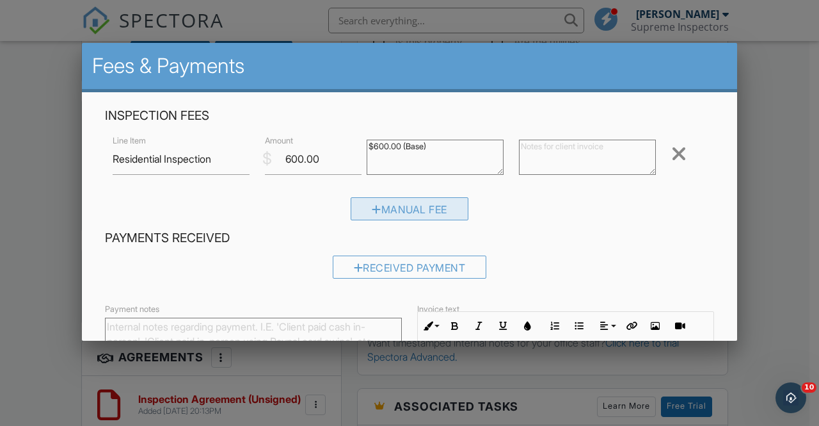
click at [383, 205] on div "Manual Fee" at bounding box center [410, 208] width 118 height 23
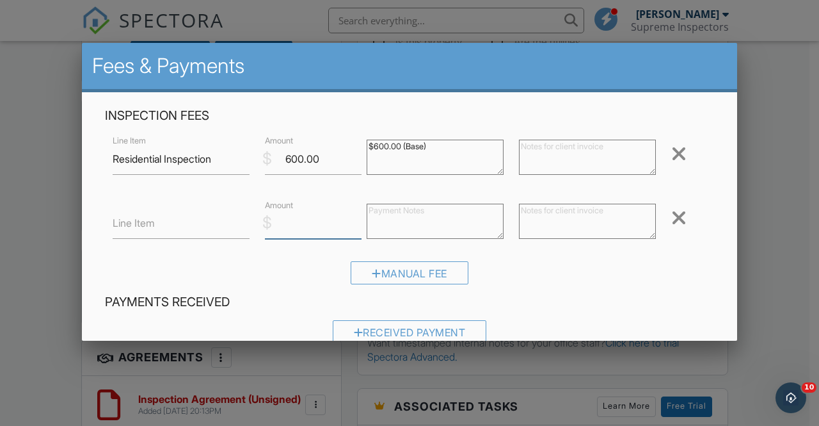
click at [330, 220] on input "Amount" at bounding box center [313, 222] width 97 height 31
type input "50.00"
click at [397, 216] on textarea at bounding box center [435, 221] width 137 height 35
type textarea "Crawlspace"
click at [499, 268] on div "Manual Fee" at bounding box center [409, 277] width 609 height 33
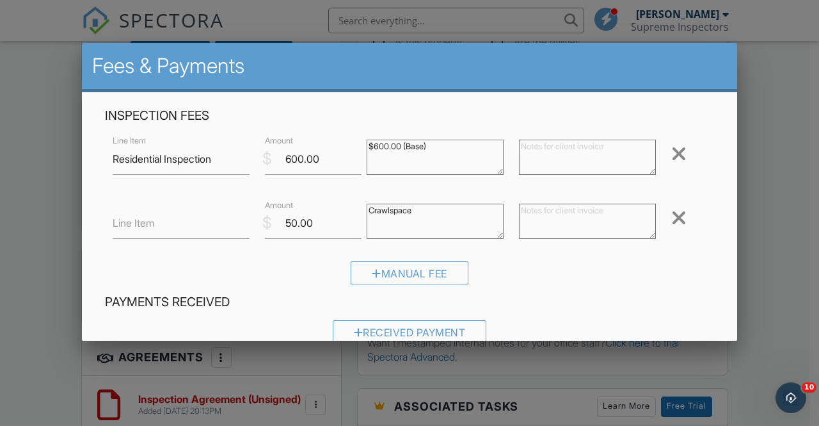
scroll to position [0, 0]
click at [421, 273] on div "Manual Fee" at bounding box center [410, 272] width 118 height 23
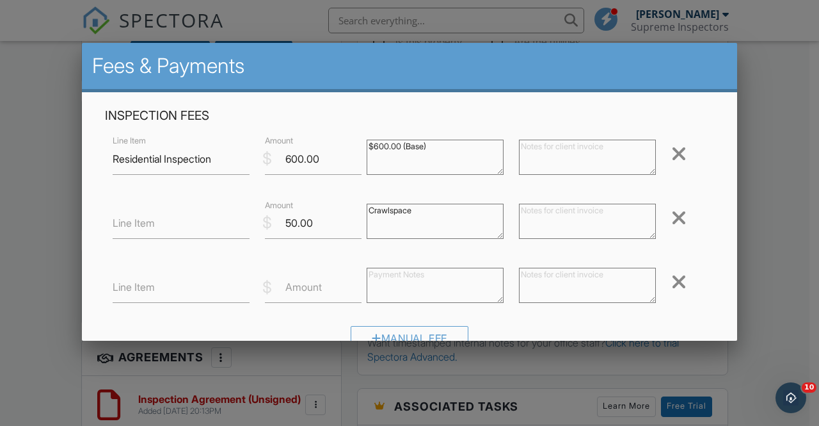
click at [671, 284] on div at bounding box center [678, 281] width 15 height 20
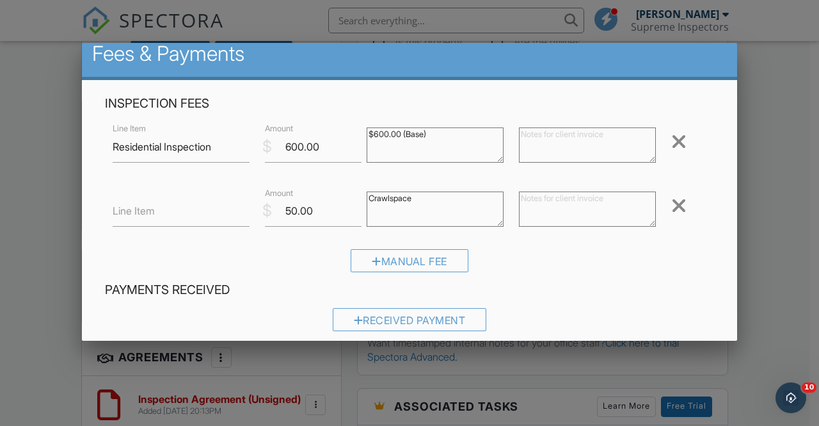
scroll to position [13, 0]
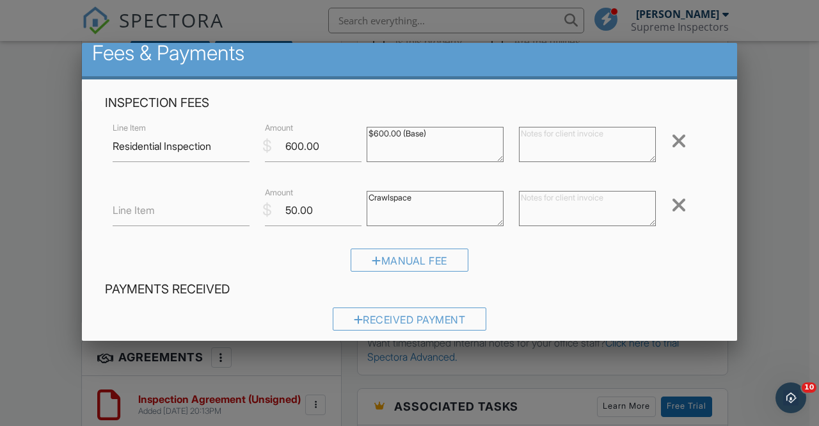
drag, startPoint x: 416, startPoint y: 198, endPoint x: 331, endPoint y: 193, distance: 84.6
click at [331, 193] on div "Line Item $ Amount 50.00 Crawlspace Remove" at bounding box center [409, 209] width 609 height 51
click at [176, 216] on input "Line Item" at bounding box center [181, 210] width 137 height 31
paste input "Sd@awerealtygroup.com Shloime Davidowitz"
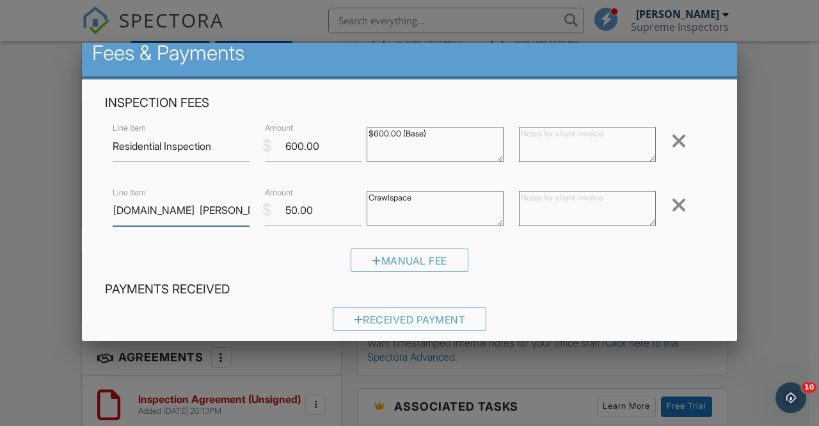
type input "Sd@awerealtygroup.com Shloime Davidowitz"
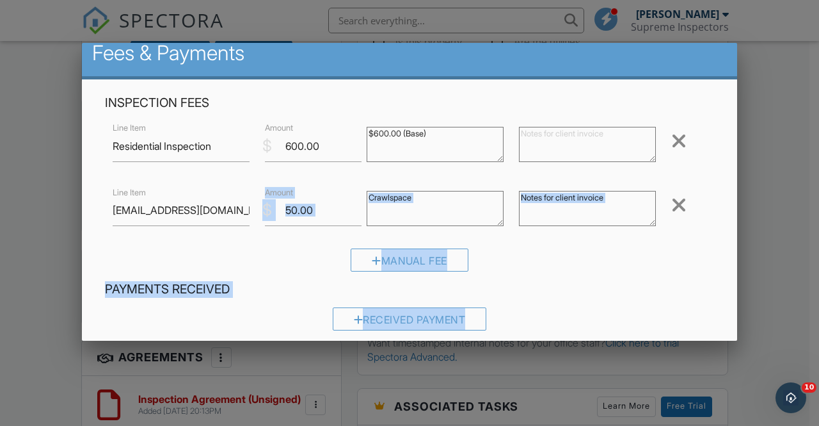
drag, startPoint x: 249, startPoint y: 208, endPoint x: 69, endPoint y: 199, distance: 180.1
click at [69, 199] on body "SPECTORA Aaron Friedman Supreme Inspectors Role: Inspector Change Role Dashboar…" at bounding box center [405, 164] width 810 height 1720
click at [148, 232] on div "Line Item Sd@awerealtygroup.com Shloime Davidowitz $ Amount 50.00 Crawlspace Re…" at bounding box center [409, 209] width 609 height 51
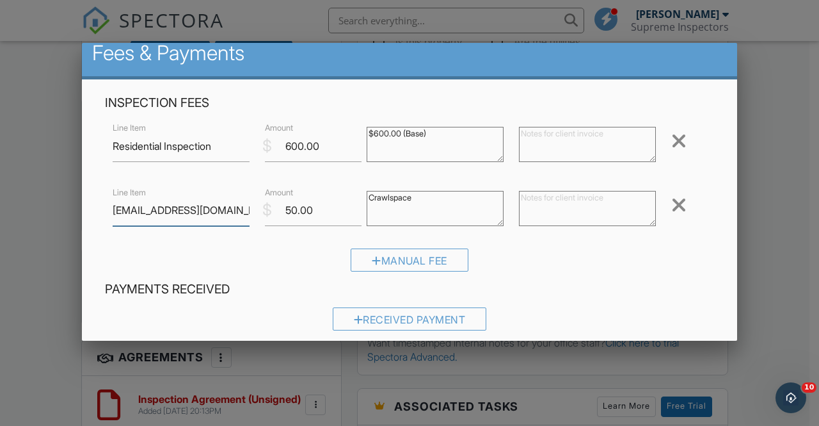
click at [187, 217] on input "Sd@awerealtygroup.com Shloime Davidowitz" at bounding box center [181, 210] width 137 height 31
drag, startPoint x: 415, startPoint y: 199, endPoint x: 365, endPoint y: 195, distance: 50.1
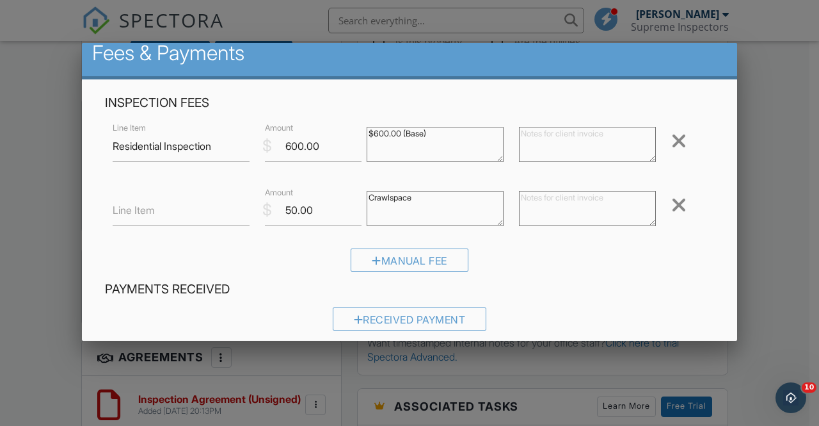
click at [367, 195] on textarea "Crawlspace" at bounding box center [435, 208] width 137 height 35
click at [192, 220] on input "Line Item" at bounding box center [181, 210] width 137 height 31
paste input "Crawlspace"
type input "Crawlspace"
click at [242, 263] on div "Manual Fee" at bounding box center [409, 264] width 609 height 33
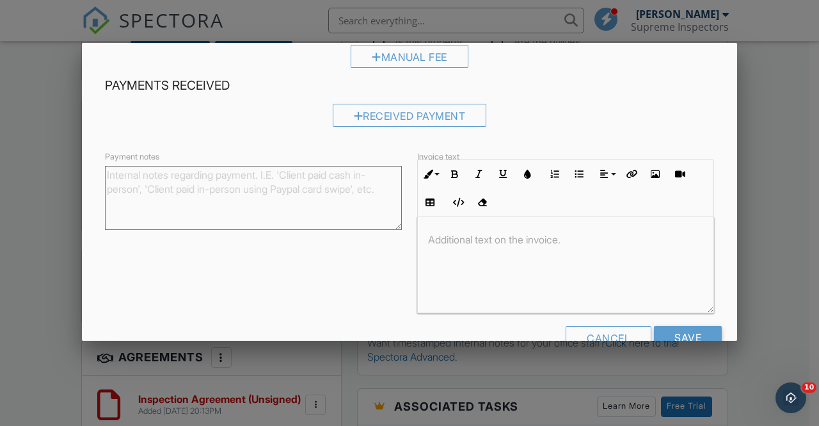
scroll to position [248, 0]
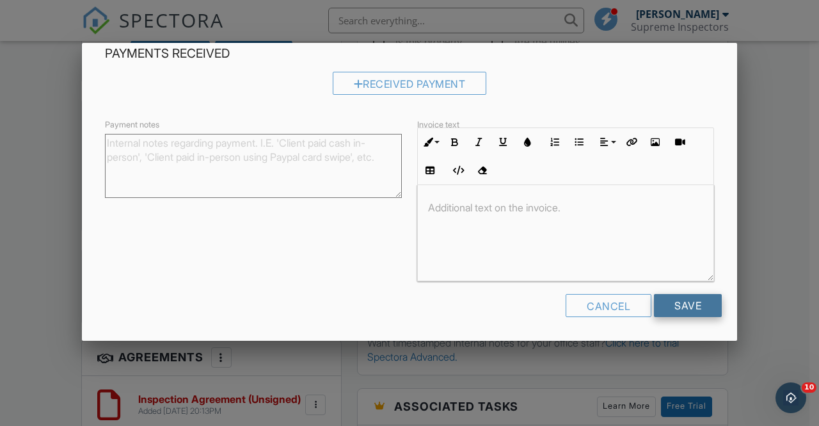
click at [660, 296] on input "Save" at bounding box center [688, 305] width 68 height 23
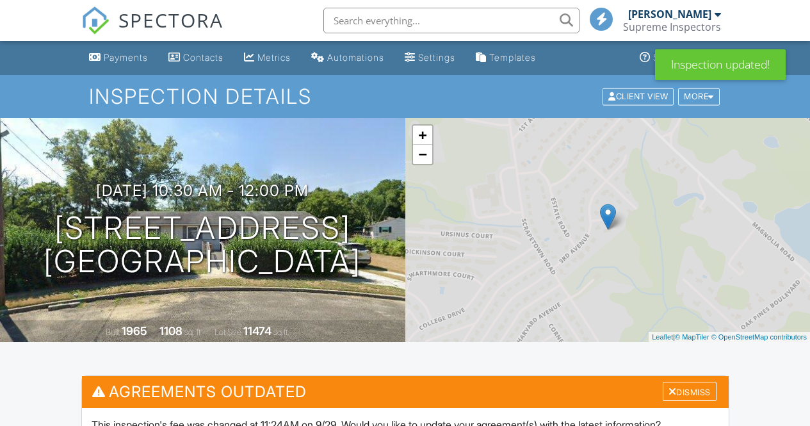
scroll to position [182, 0]
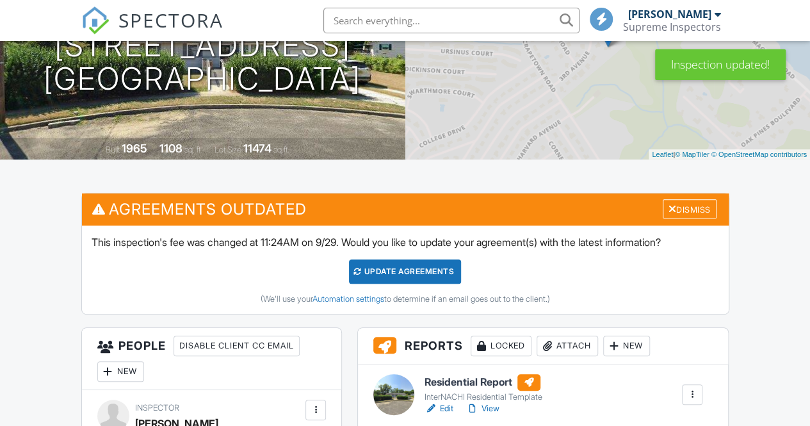
click at [414, 273] on div "Update Agreements" at bounding box center [405, 271] width 112 height 24
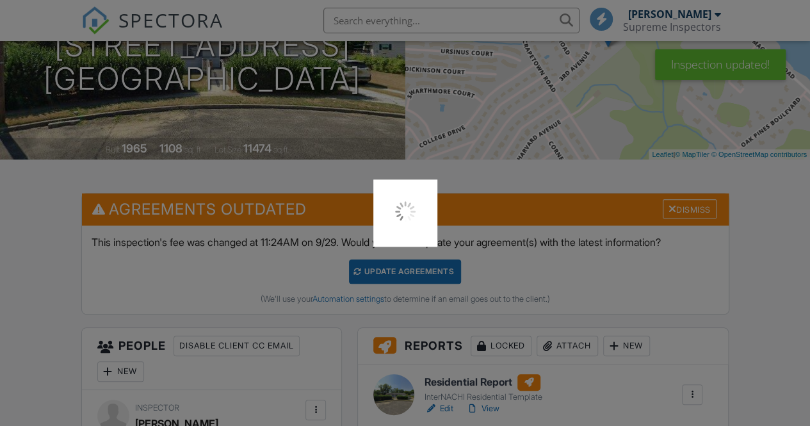
scroll to position [0, 0]
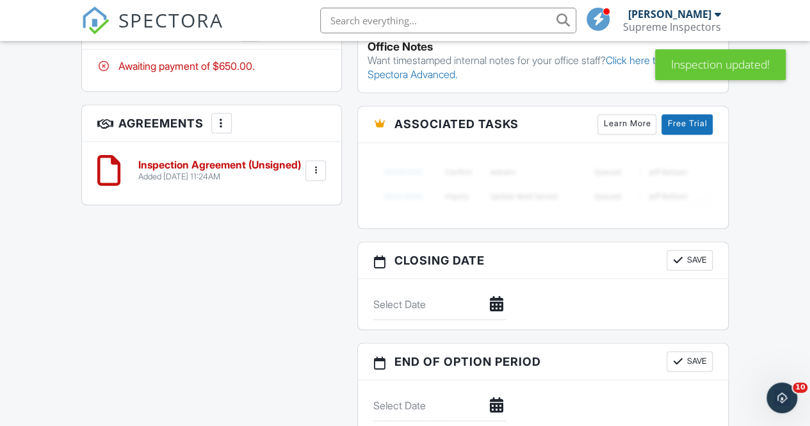
click at [361, 28] on input "text" at bounding box center [448, 21] width 256 height 26
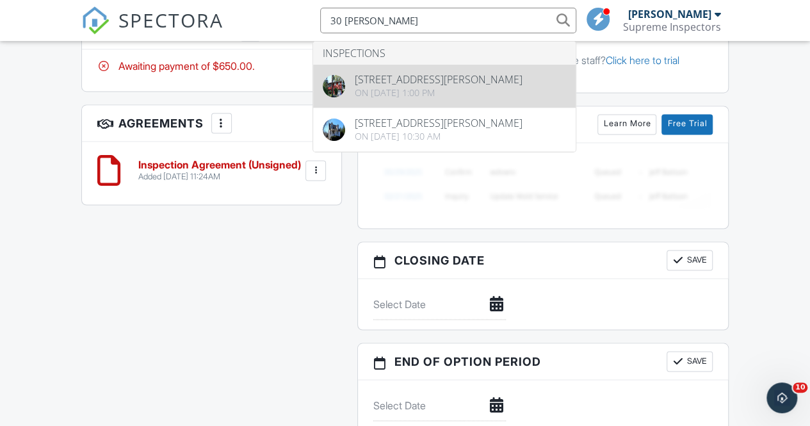
type input "30 russel"
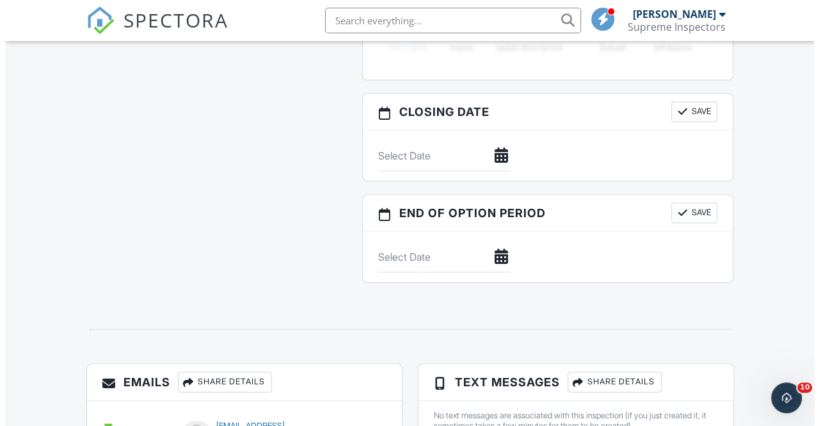
scroll to position [1239, 0]
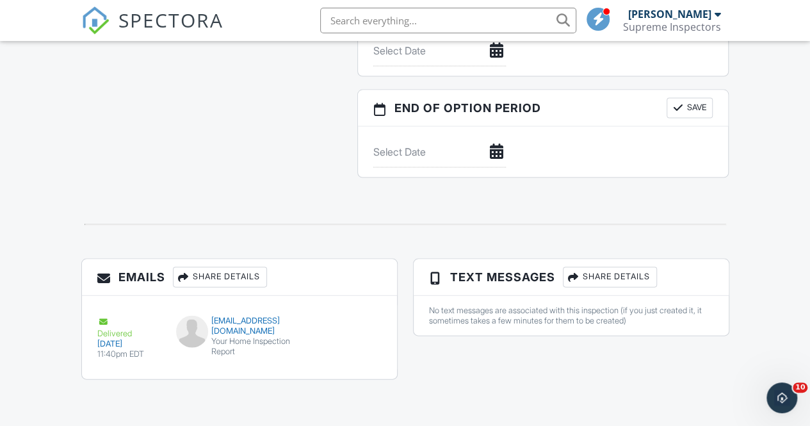
click at [228, 267] on div "Share Details" at bounding box center [220, 277] width 94 height 20
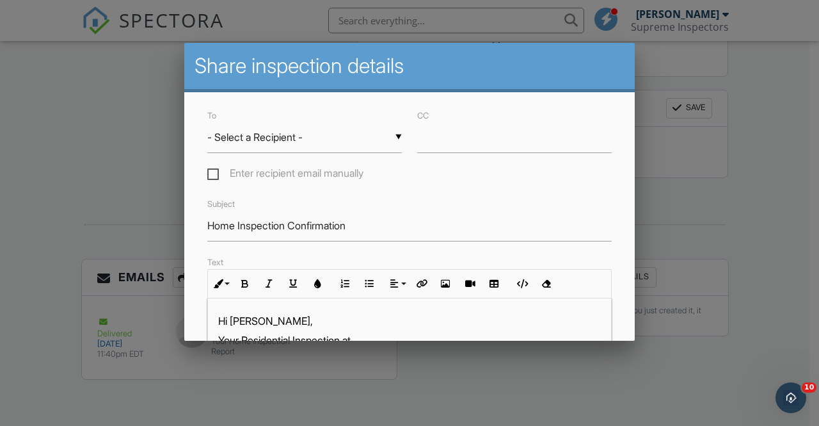
click at [310, 143] on div "▼ - Select a Recipient - - Select a Recipient - [PERSON_NAME] (Client) - Select…" at bounding box center [304, 137] width 195 height 31
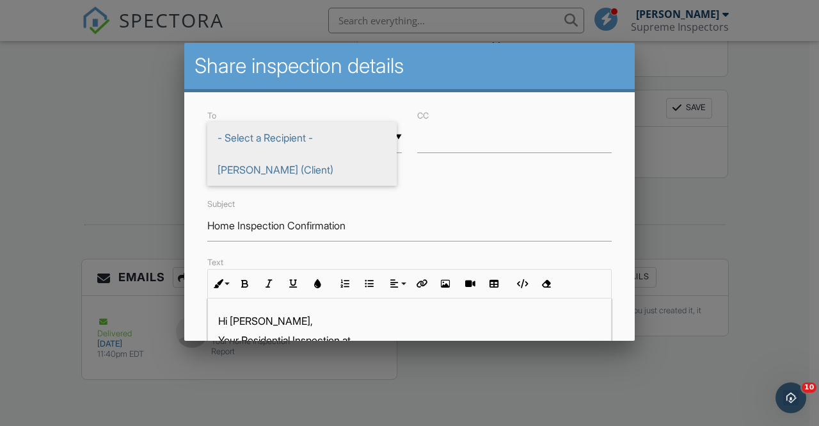
click at [303, 175] on span "[PERSON_NAME] (Client)" at bounding box center [301, 170] width 189 height 32
type input "[PERSON_NAME] (Client)"
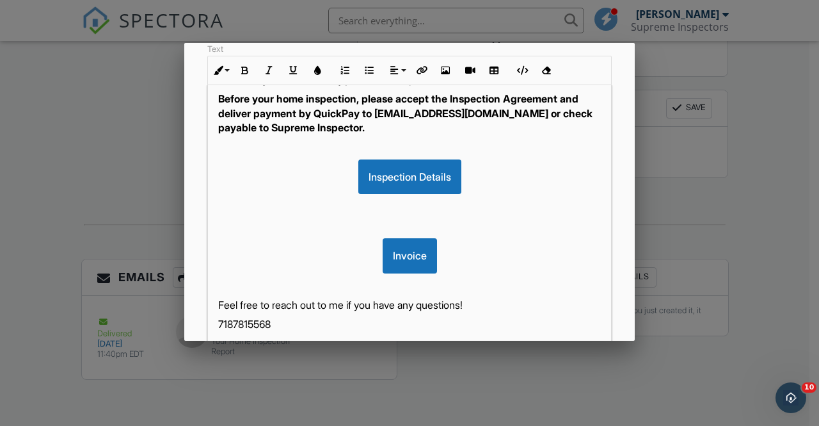
scroll to position [360, 0]
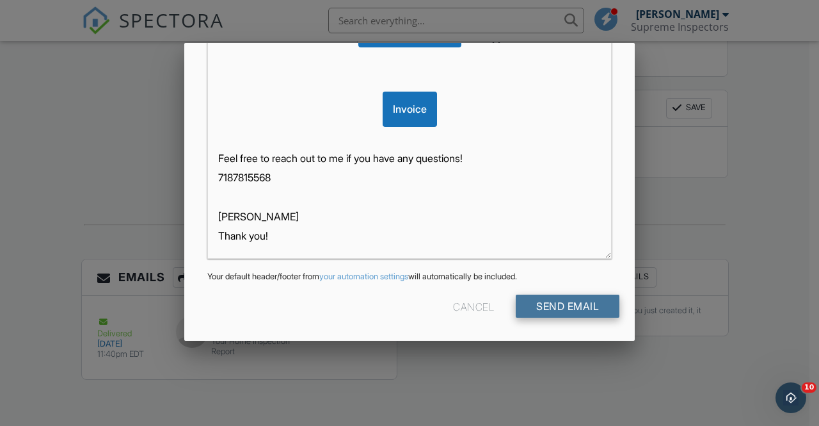
click at [555, 305] on input "Send Email" at bounding box center [568, 305] width 104 height 23
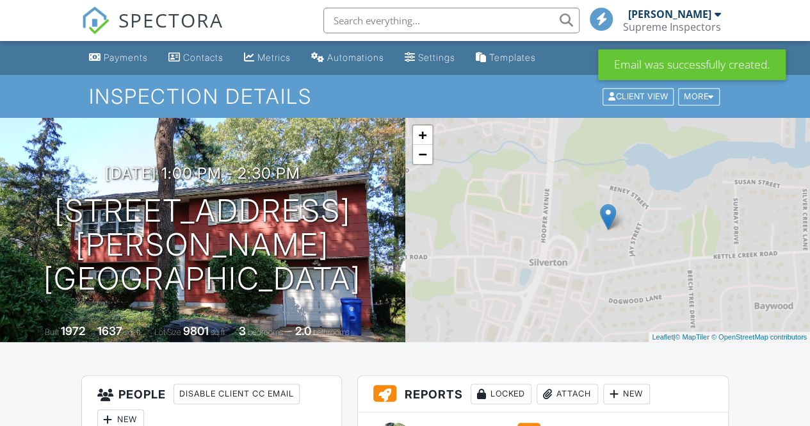
click at [175, 26] on span "SPECTORA" at bounding box center [170, 19] width 105 height 27
